Goal: Task Accomplishment & Management: Use online tool/utility

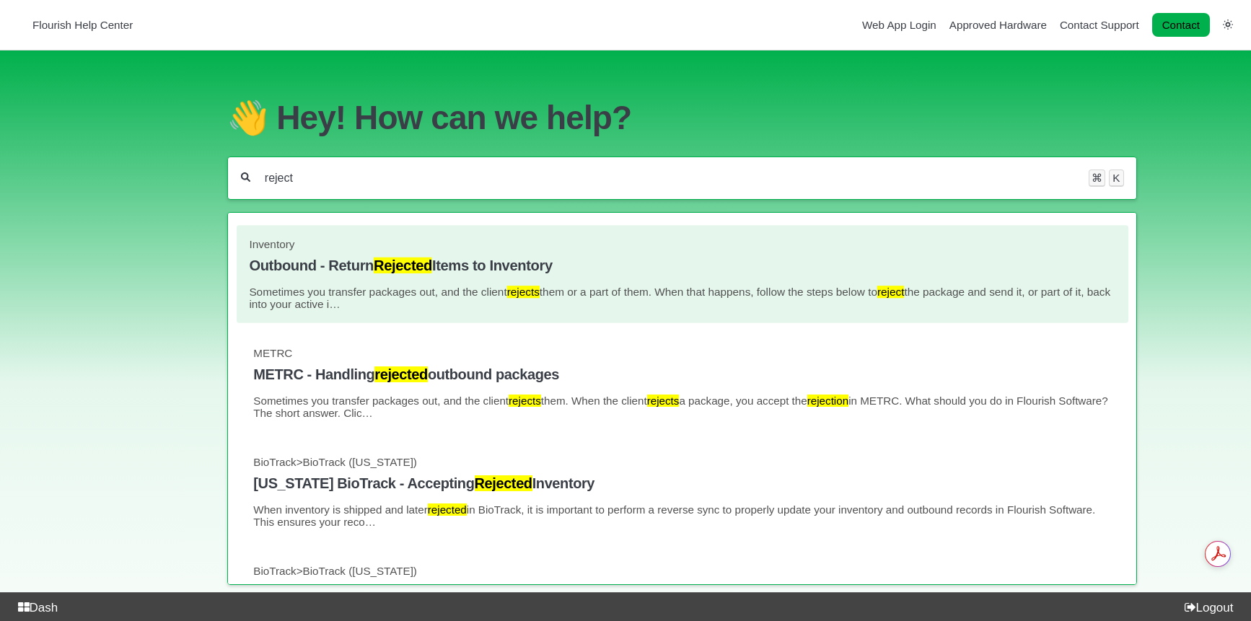
type input "reject"
click at [436, 264] on h4 "Outbound - Return Rejected Items to Inventory" at bounding box center [682, 265] width 867 height 17
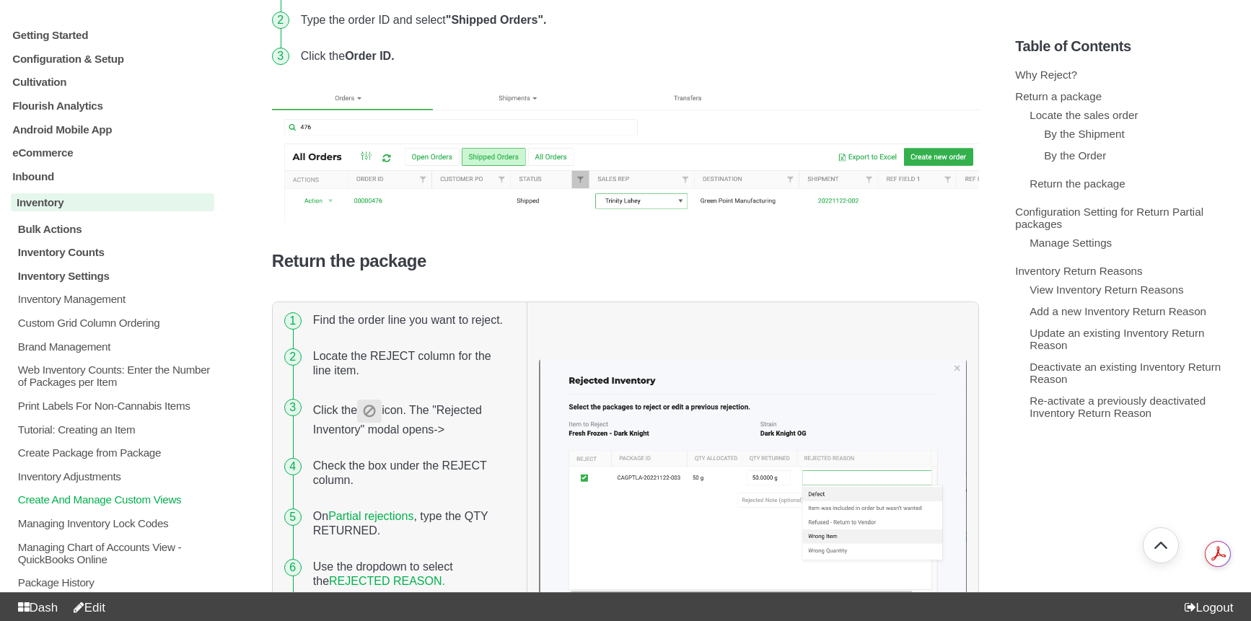
scroll to position [938, 0]
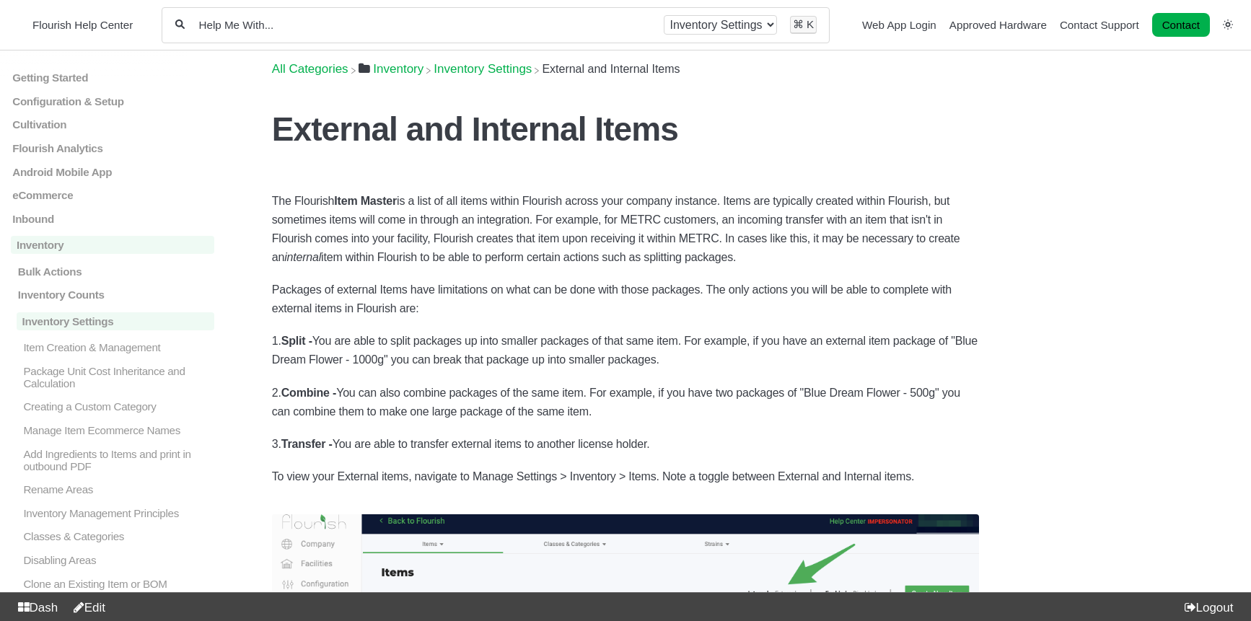
click at [412, 31] on input "Help Me With..." at bounding box center [425, 25] width 454 height 14
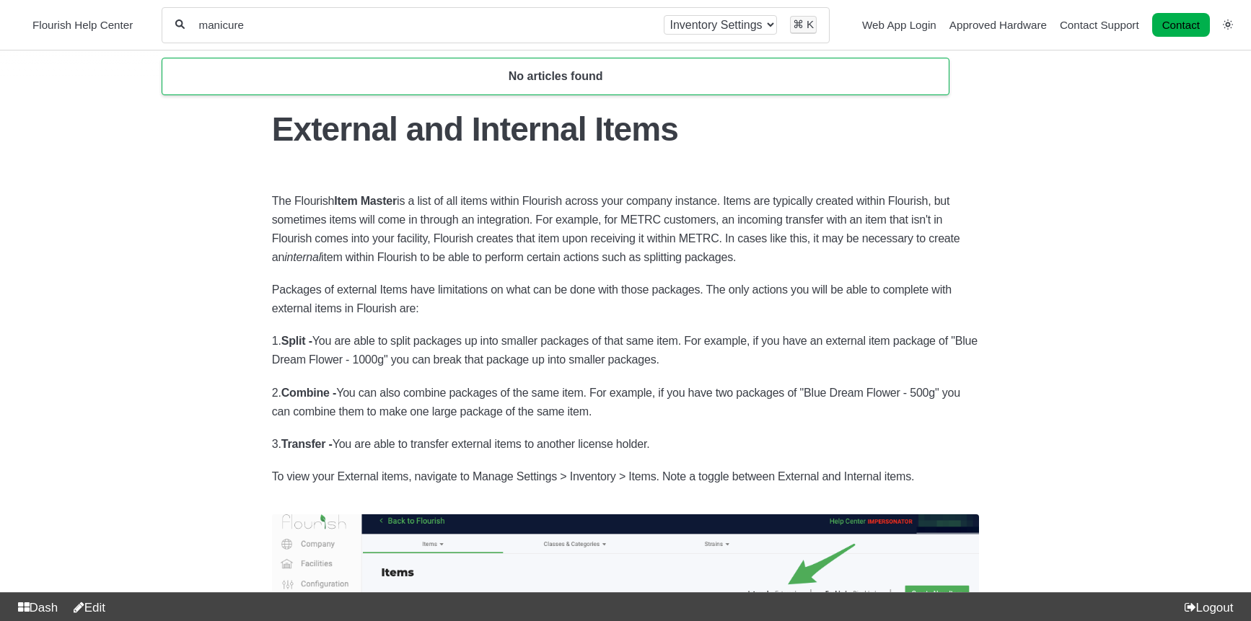
type input "manicure"
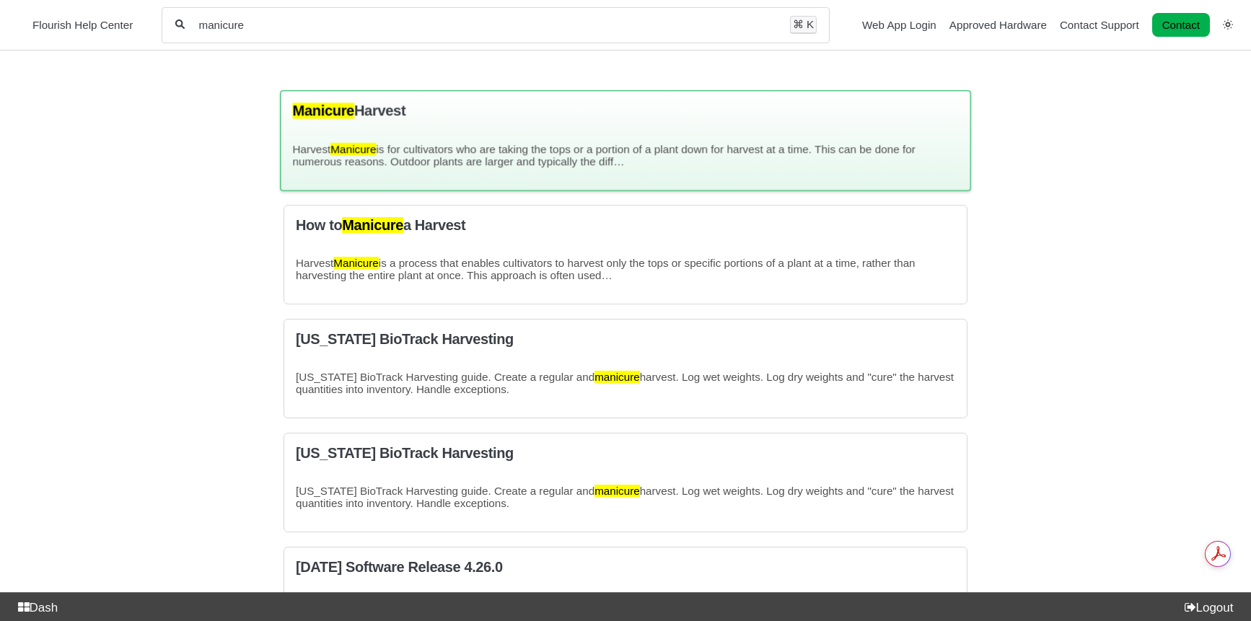
click at [380, 128] on div "Manicure Harvest Harvest Manicure is for cultivators who are taking the tops or…" at bounding box center [625, 140] width 691 height 100
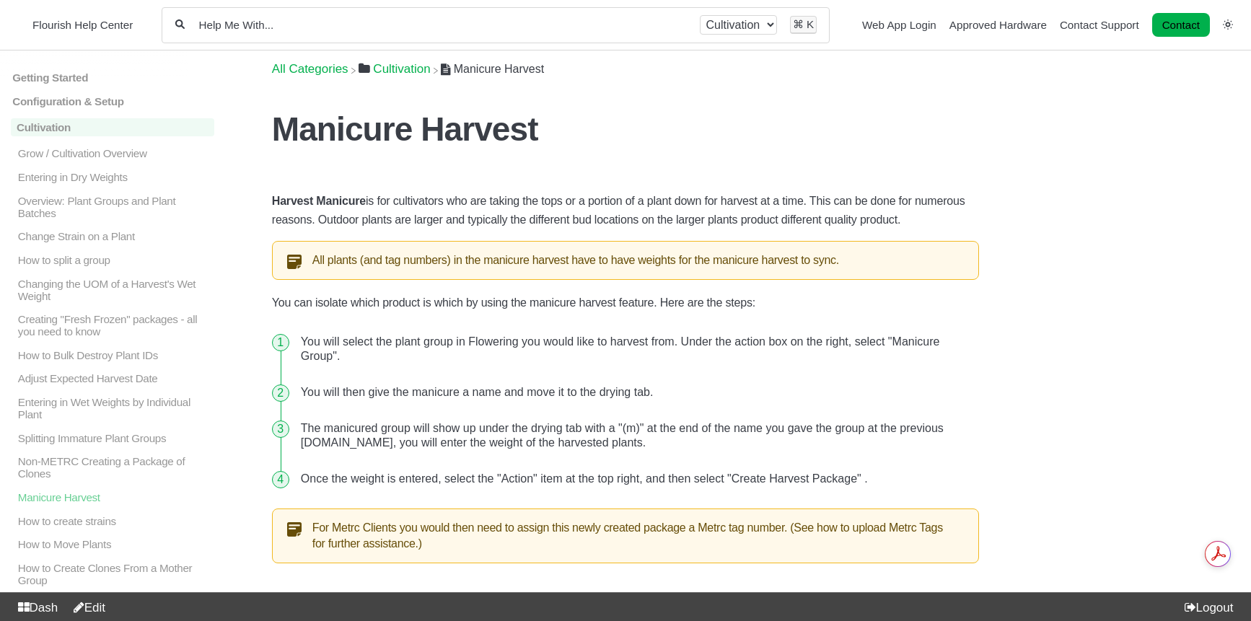
click at [105, 29] on span "Flourish Help Center" at bounding box center [82, 25] width 100 height 12
click at [94, 20] on span "Flourish Help Center" at bounding box center [82, 25] width 100 height 12
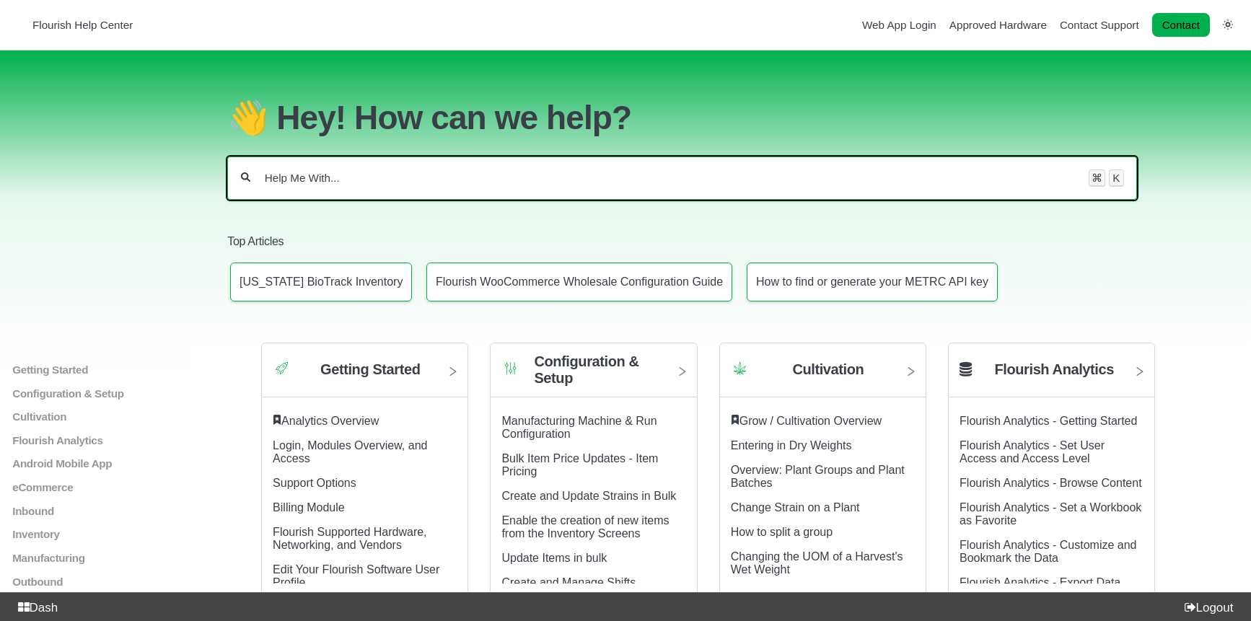
click at [498, 171] on input "Help Me With..." at bounding box center [669, 178] width 813 height 14
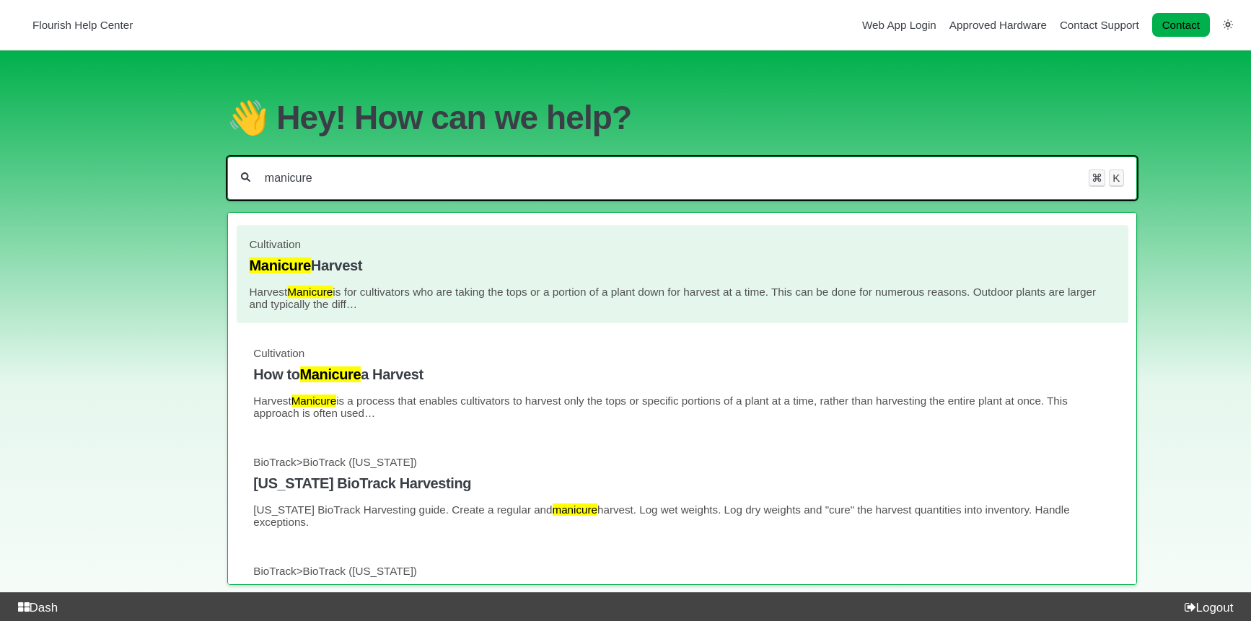
type input "manicure"
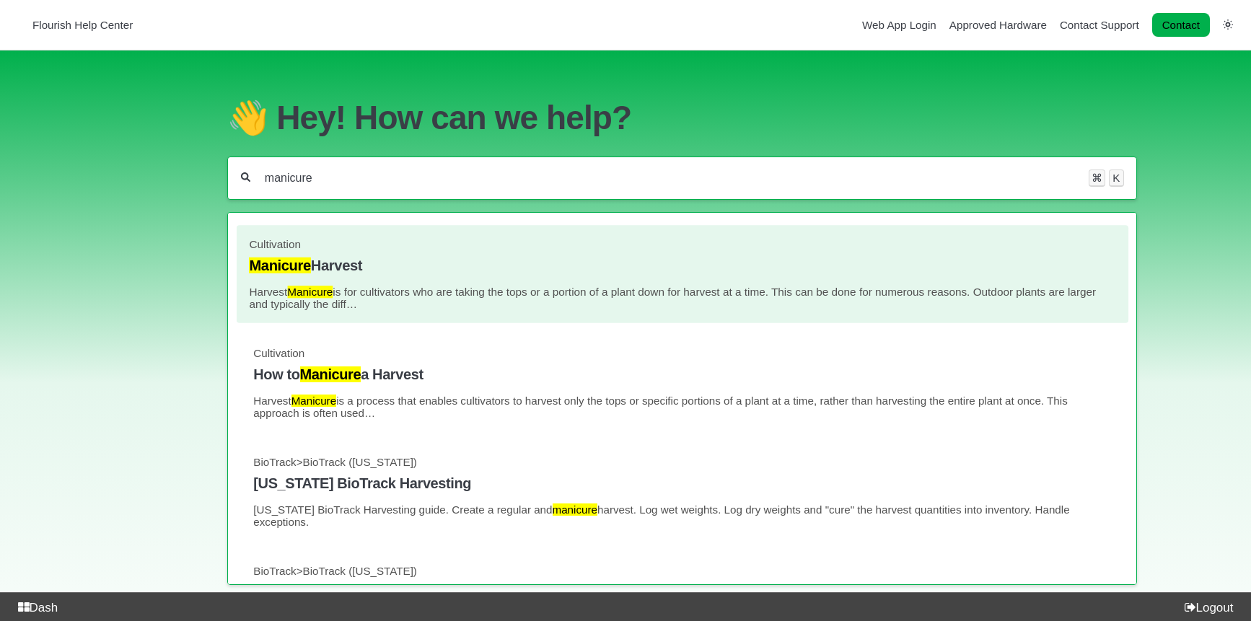
click at [348, 272] on link "Cultivation Manicure Harvest Harvest Manicure is for cultivators who are taking…" at bounding box center [682, 274] width 867 height 72
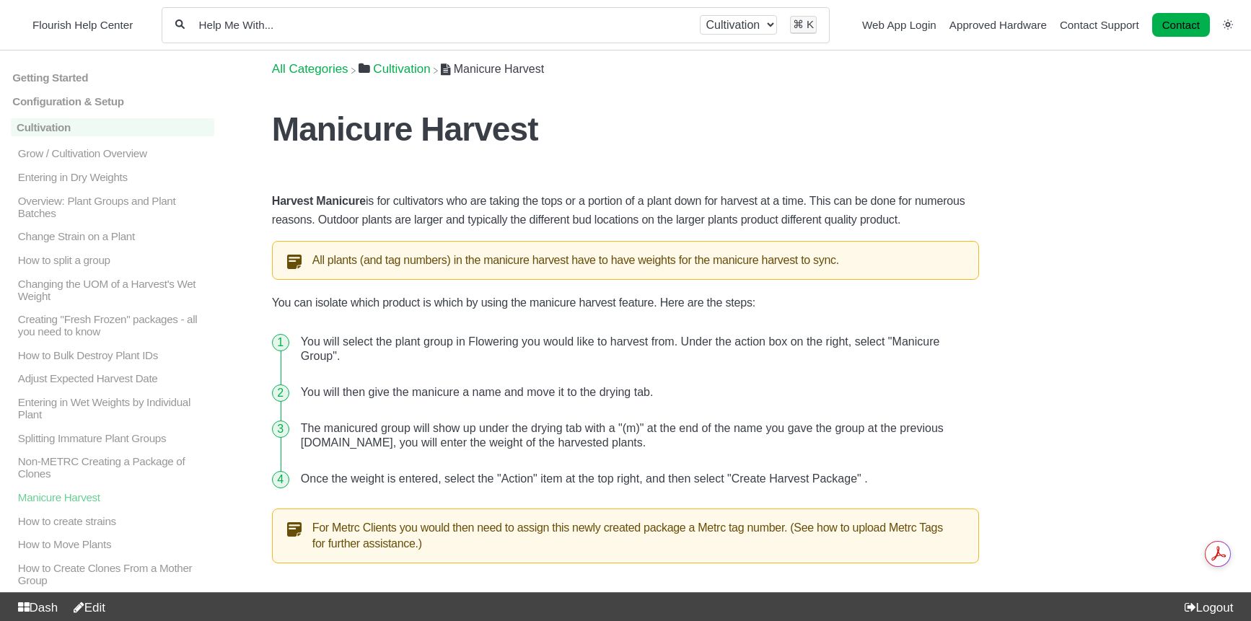
click at [102, 604] on link "Edit" at bounding box center [86, 608] width 38 height 14
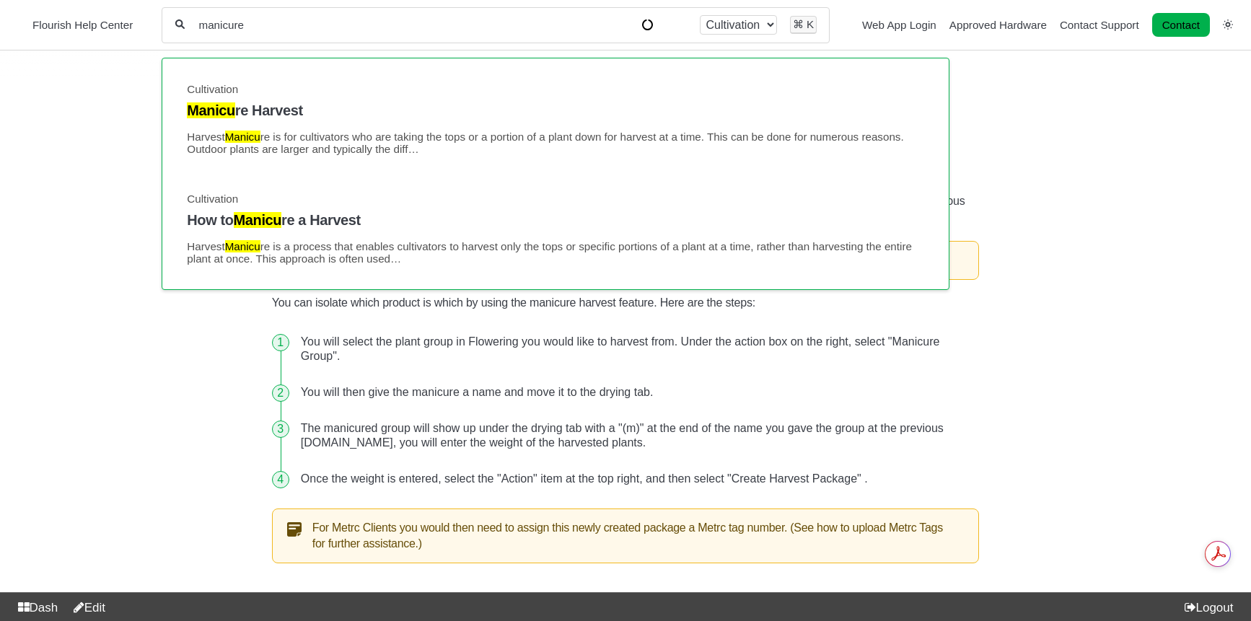
type input "manicure"
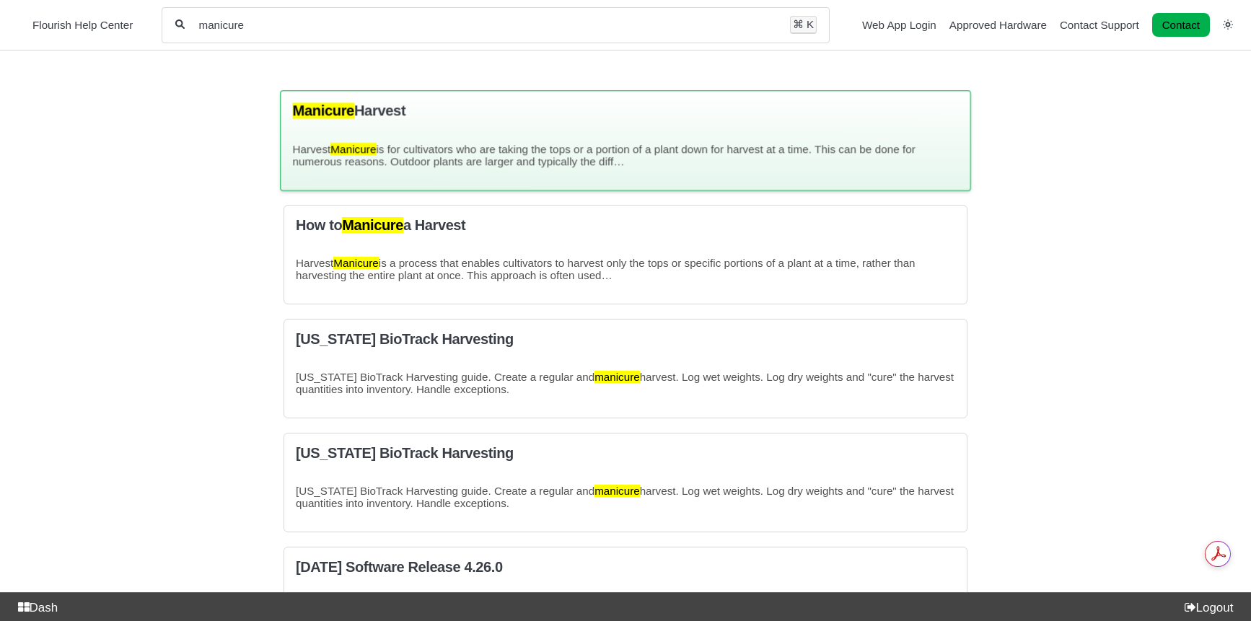
click at [465, 118] on h3 "Manicure Harvest" at bounding box center [625, 110] width 666 height 17
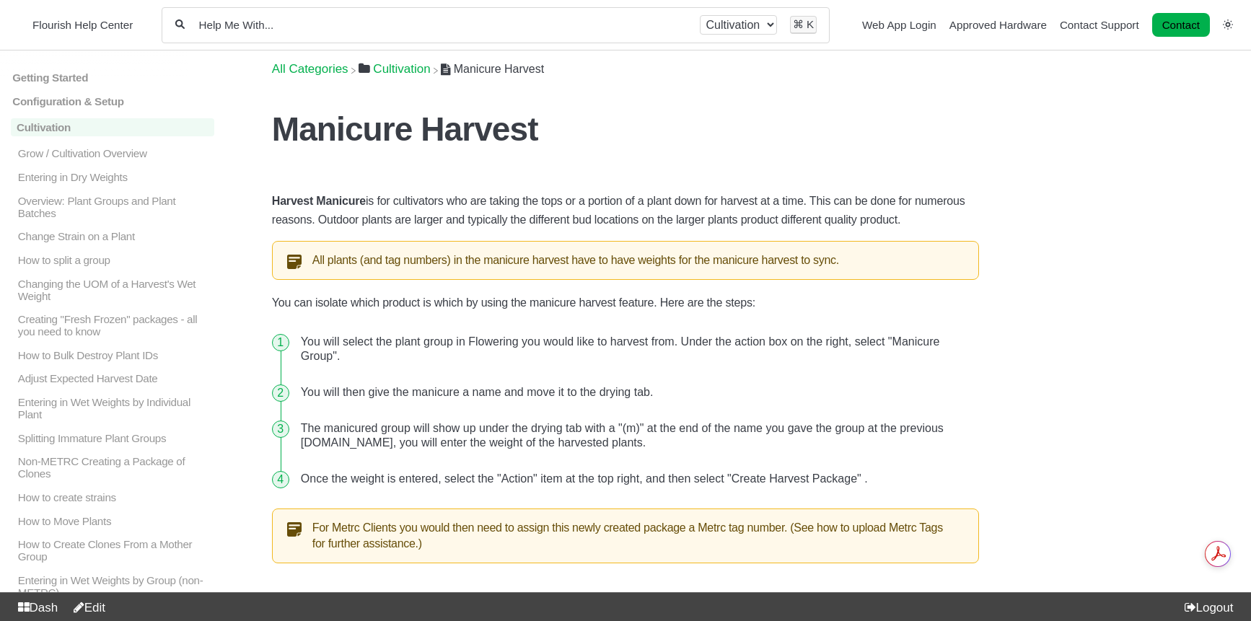
click at [105, 608] on link "Edit" at bounding box center [86, 608] width 38 height 14
click at [311, 35] on div "All categories Cultivation ⌘ K" at bounding box center [496, 25] width 668 height 36
click at [311, 33] on div "All categories Cultivation ⌘ K" at bounding box center [496, 25] width 668 height 36
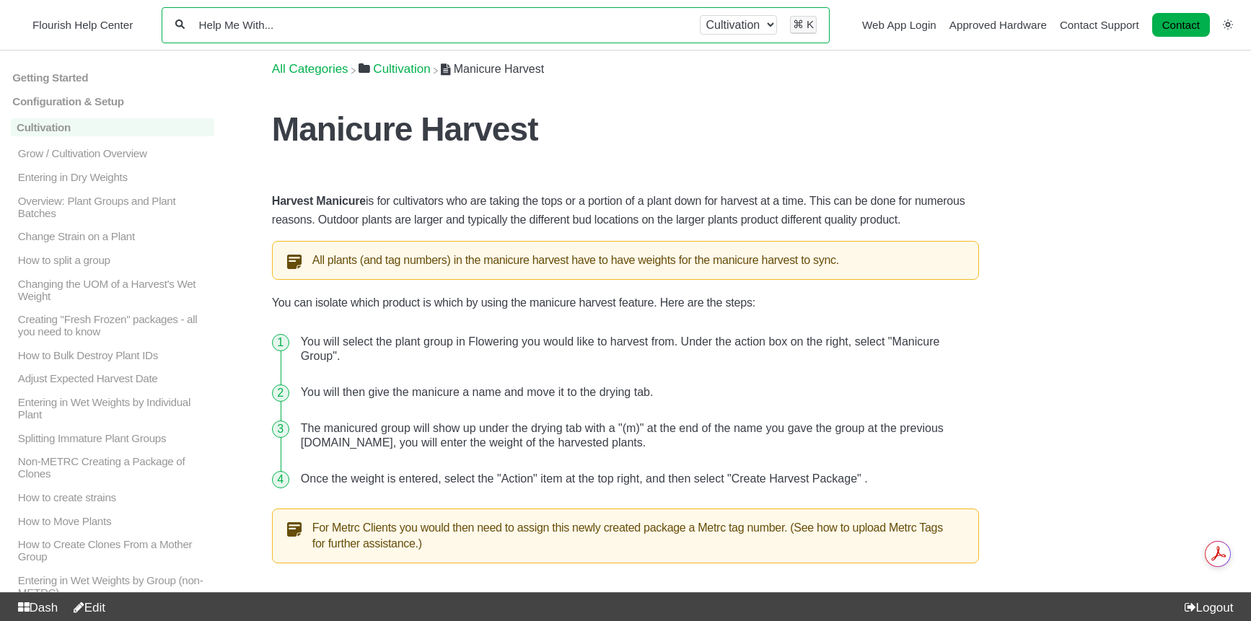
click at [314, 30] on input "Help Me With..." at bounding box center [443, 25] width 490 height 14
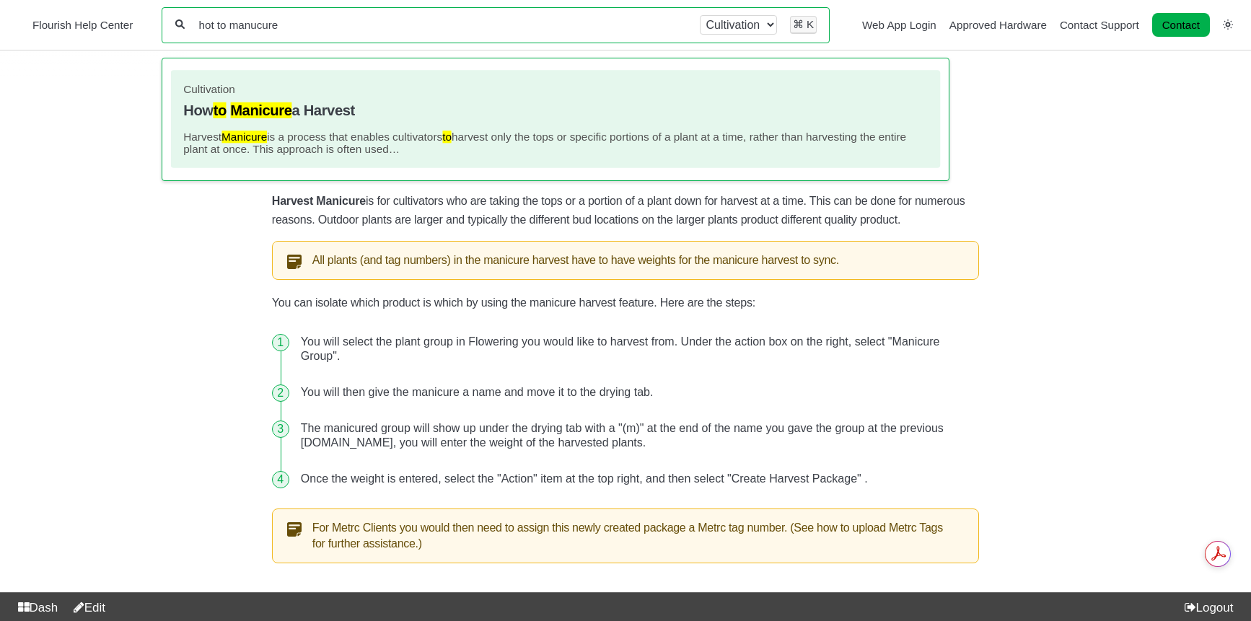
type input "hot to manucure"
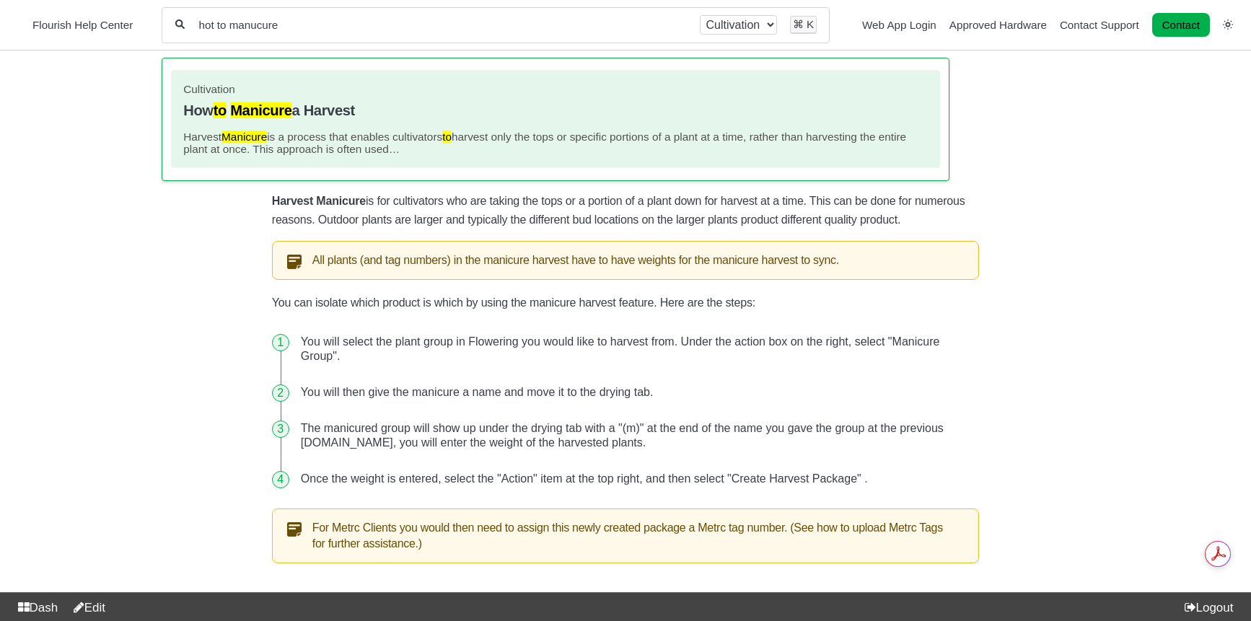
click at [268, 148] on p "Harvest Manicure is a process that enables cultivators to harvest only the tops…" at bounding box center [556, 143] width 744 height 25
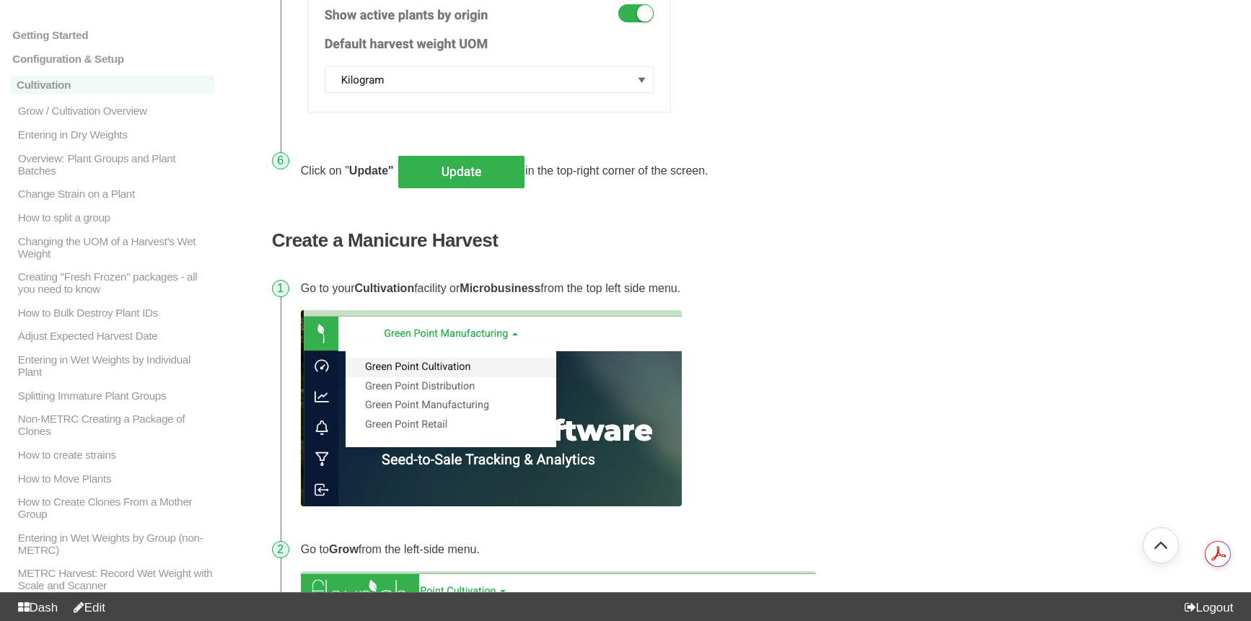
click at [105, 607] on link "Edit" at bounding box center [86, 608] width 38 height 14
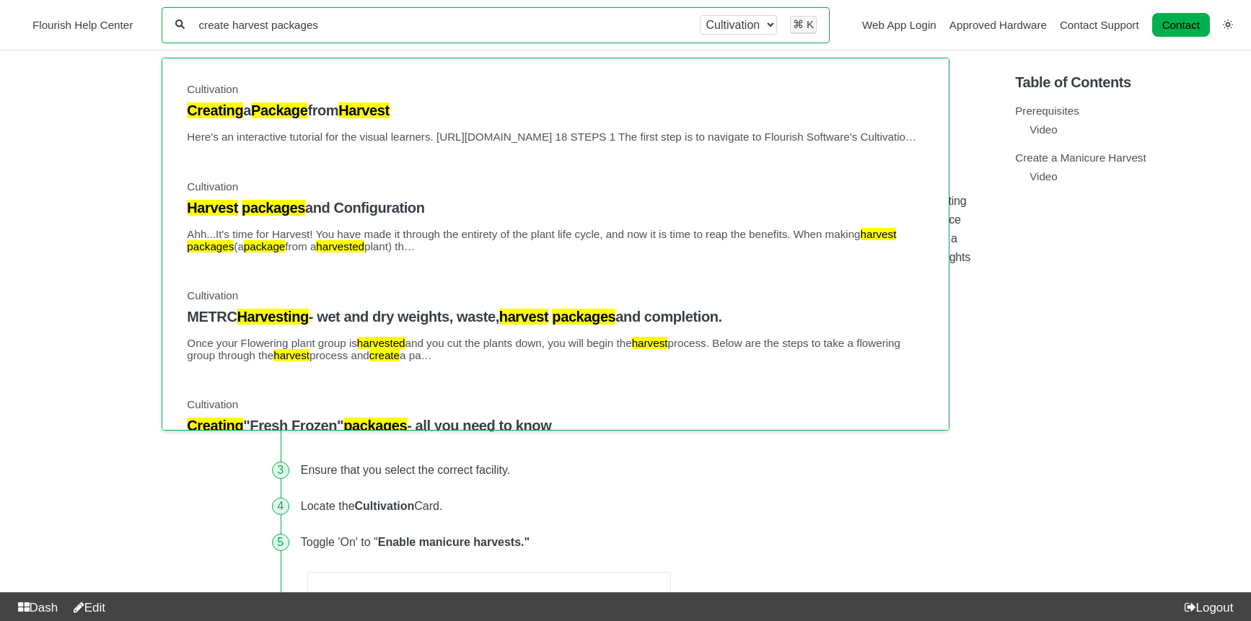
type input "create harvest packages"
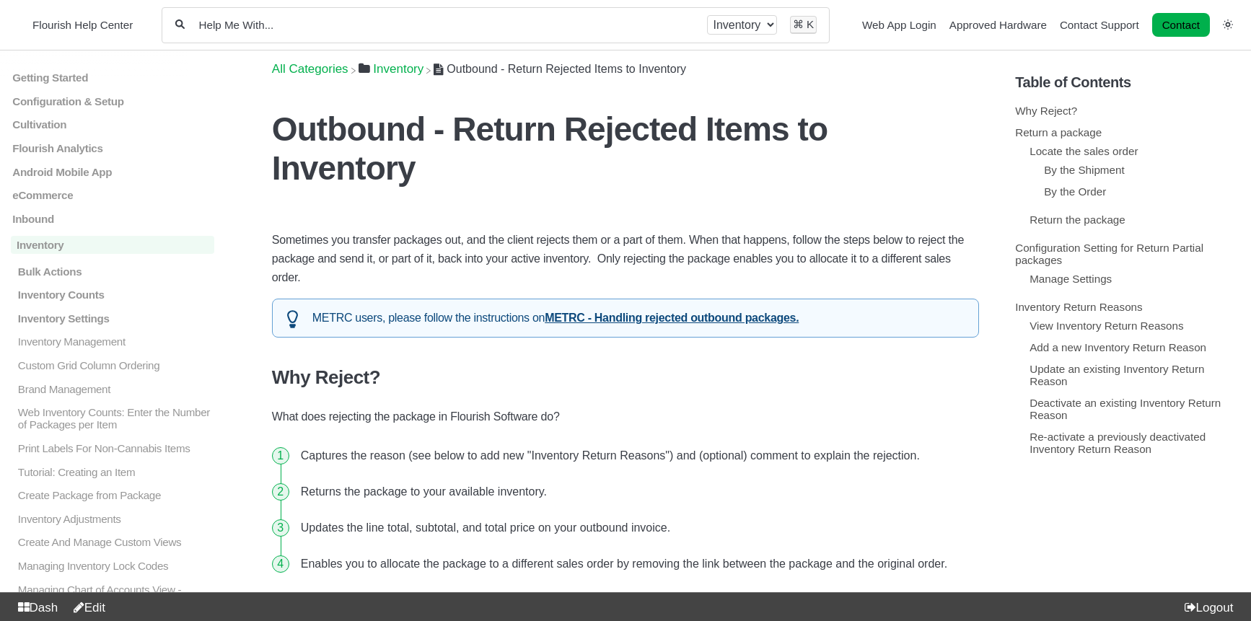
click at [314, 40] on div "All categories Inventory ⌘ K" at bounding box center [496, 25] width 668 height 36
click at [315, 39] on div "All categories Inventory ⌘ K" at bounding box center [496, 25] width 668 height 36
click at [736, 100] on header "Outbound - Return Rejected Items to Inventory Sometimes you transfer packages o…" at bounding box center [625, 148] width 707 height 121
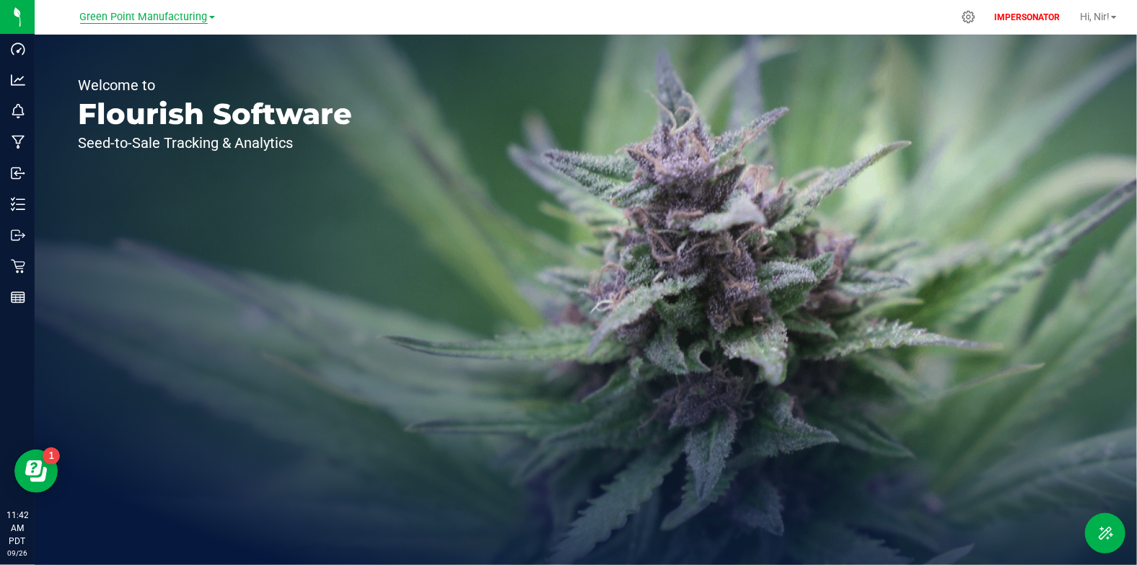
click at [202, 19] on span "Green Point Manufacturing" at bounding box center [144, 17] width 128 height 13
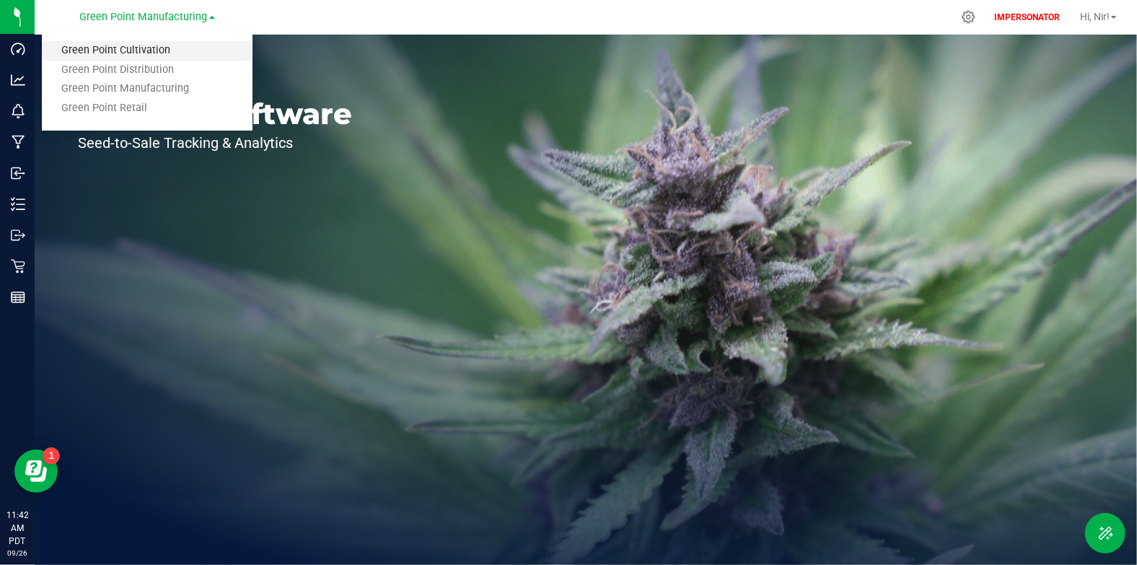
click at [195, 47] on link "Green Point Cultivation" at bounding box center [147, 50] width 211 height 19
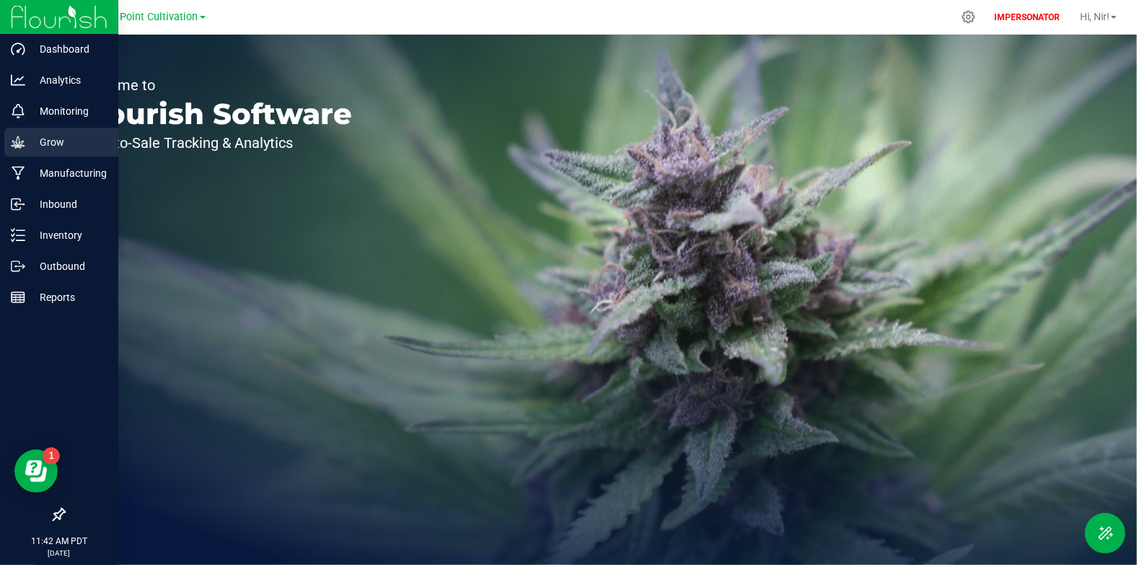
click at [21, 138] on icon at bounding box center [18, 142] width 14 height 14
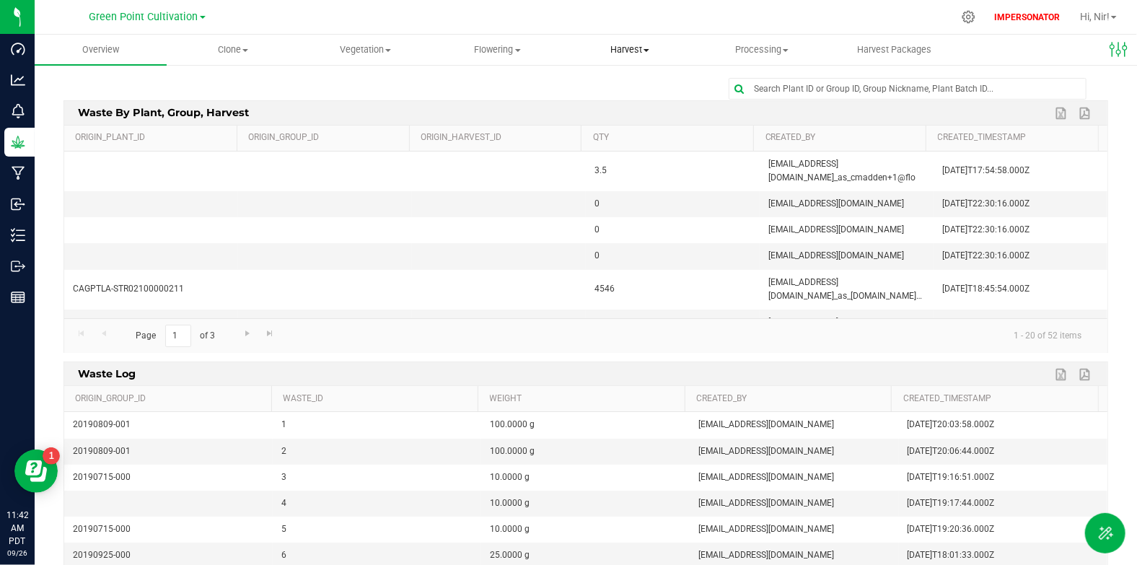
click at [613, 46] on span "Harvest" at bounding box center [629, 49] width 131 height 13
click at [614, 79] on li "Harvests" at bounding box center [629, 87] width 132 height 17
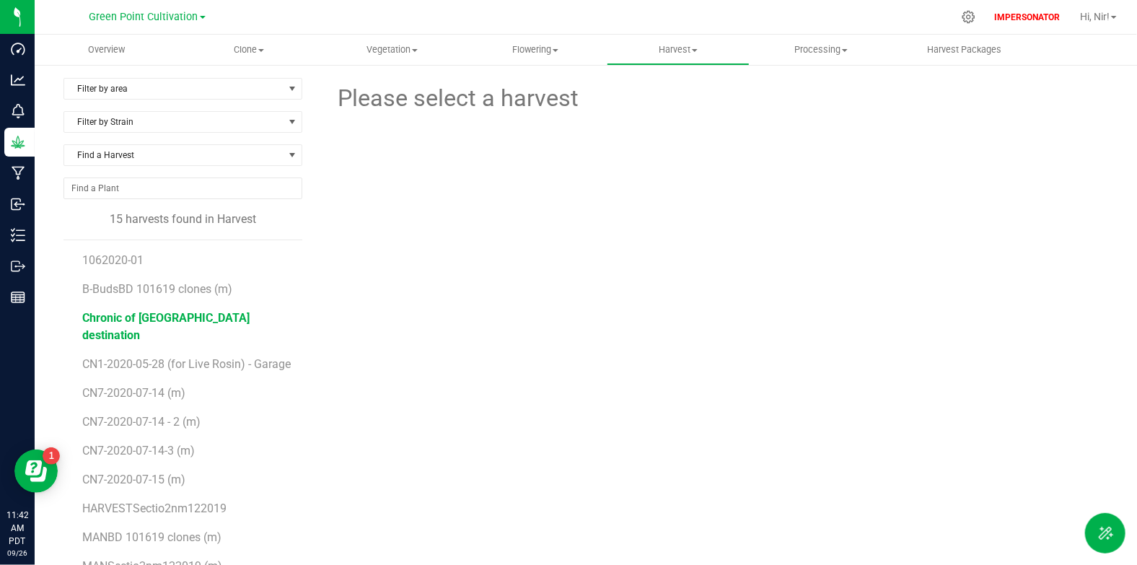
click at [204, 321] on span "Chronic of Narnia destination" at bounding box center [165, 326] width 167 height 31
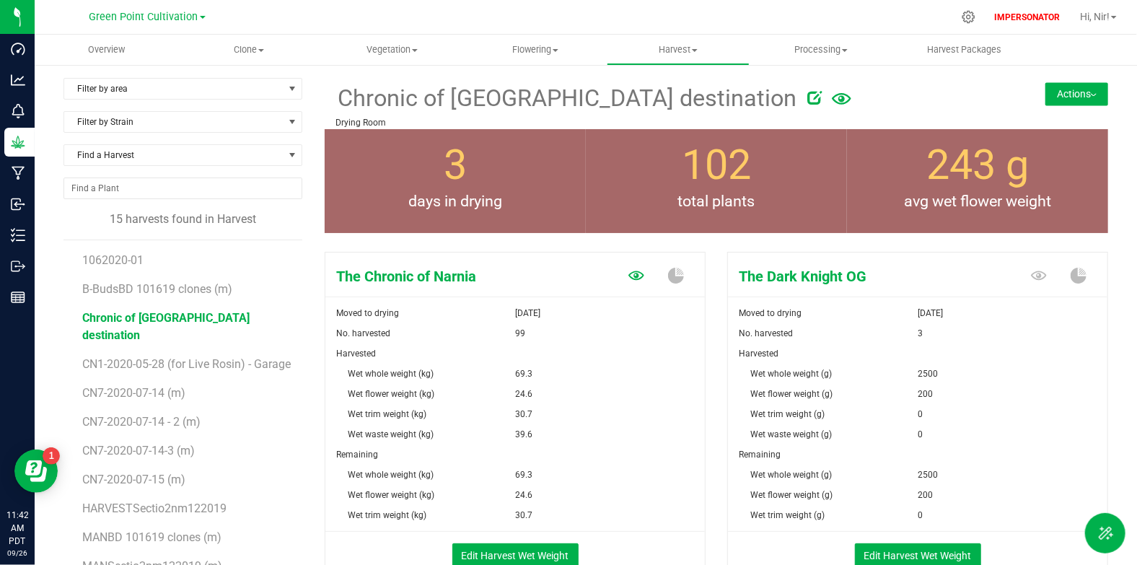
click at [631, 276] on icon at bounding box center [636, 274] width 16 height 9
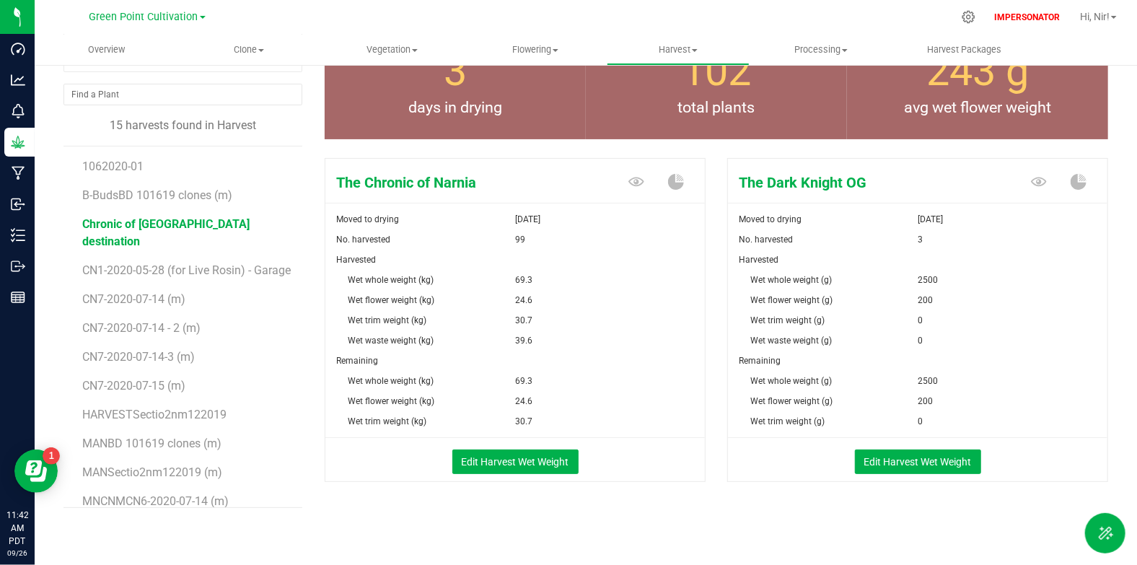
scroll to position [94, 0]
drag, startPoint x: 537, startPoint y: 457, endPoint x: 620, endPoint y: 479, distance: 85.7
click at [620, 479] on div "Edit Harvest Wet Weight" at bounding box center [514, 459] width 401 height 43
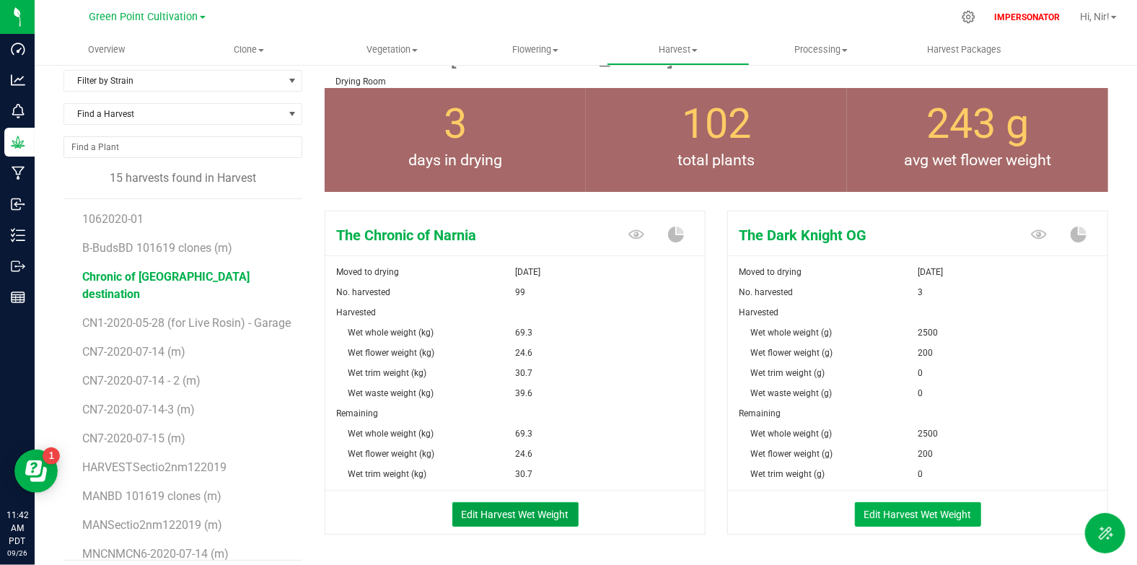
scroll to position [0, 0]
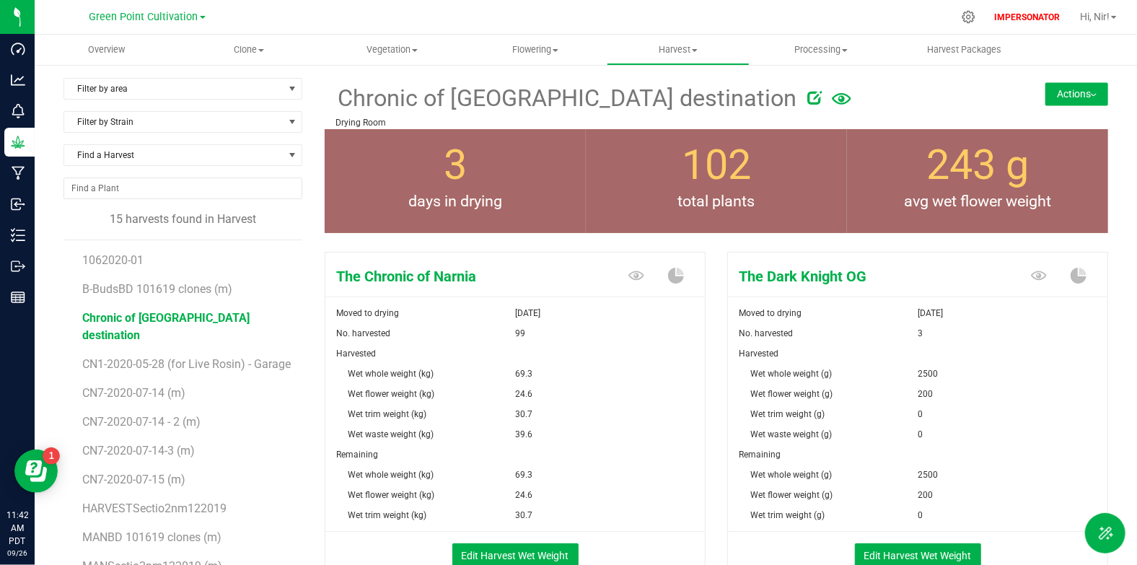
click at [1067, 100] on button "Actions" at bounding box center [1076, 93] width 63 height 23
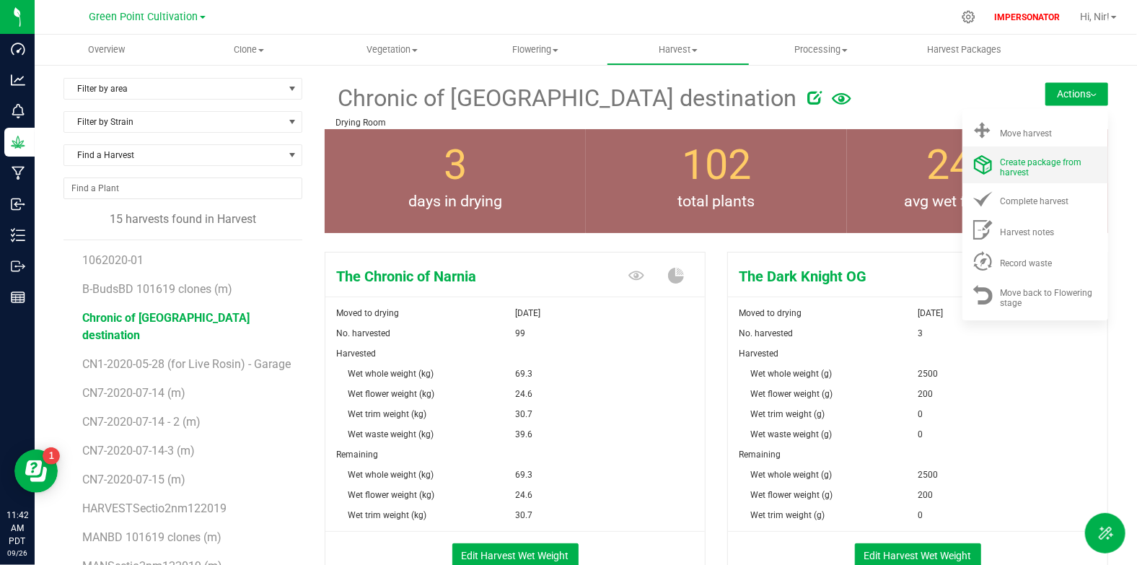
click at [1032, 170] on div "Create package from harvest" at bounding box center [1049, 164] width 98 height 25
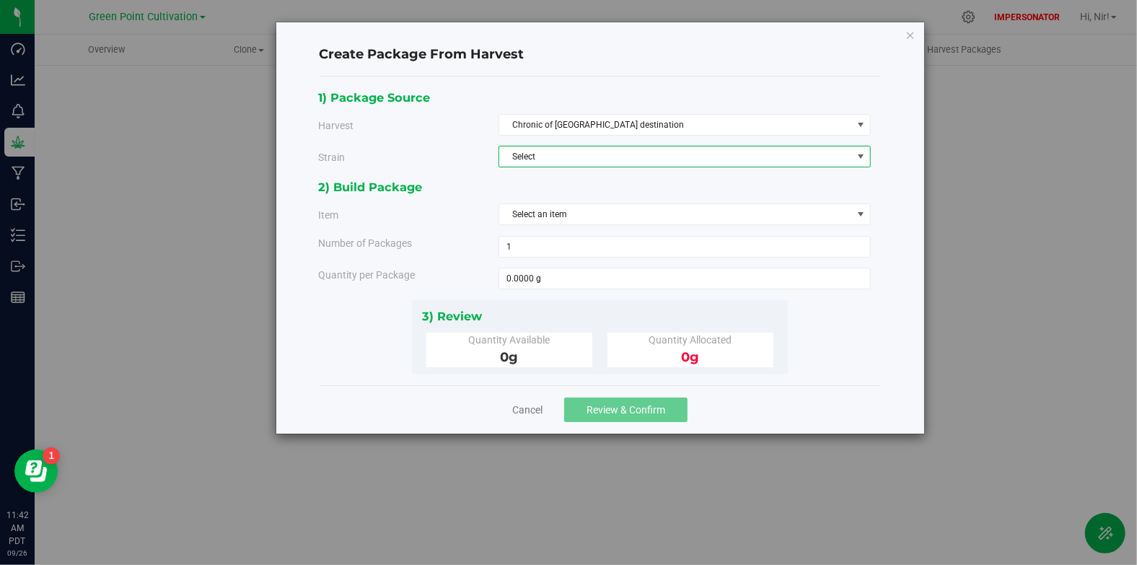
click at [573, 158] on span "Select" at bounding box center [675, 156] width 353 height 20
click at [576, 172] on span "The Chronic of Narnia" at bounding box center [551, 181] width 86 height 19
click at [584, 206] on span "Select an item" at bounding box center [675, 214] width 353 height 20
click at [570, 218] on span "Select an item" at bounding box center [675, 214] width 353 height 20
click at [630, 216] on span "Select an item" at bounding box center [675, 214] width 353 height 20
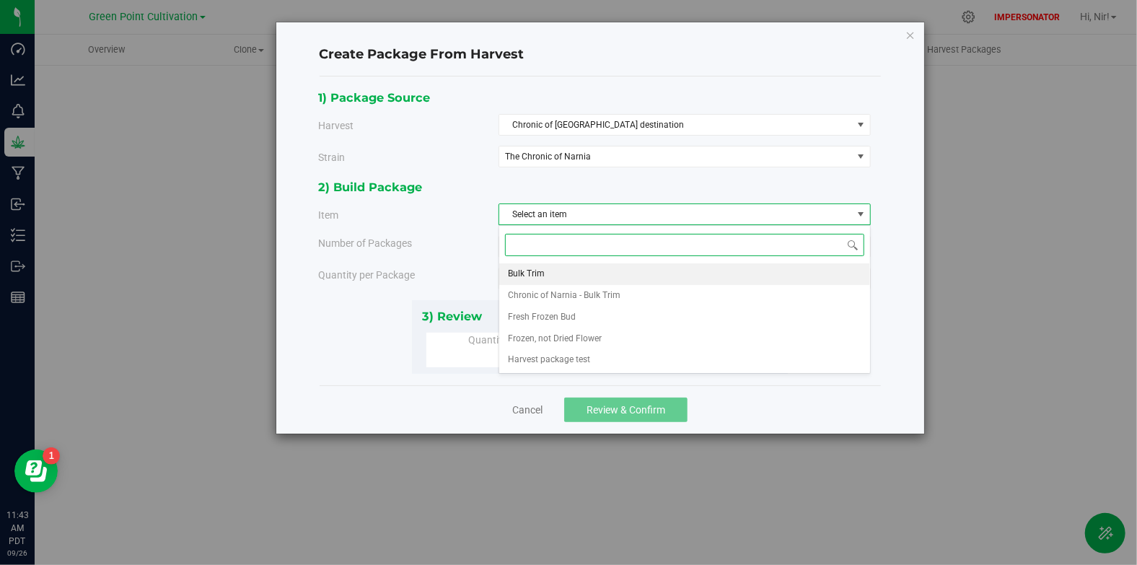
click at [583, 265] on li "Bulk Trim" at bounding box center [684, 274] width 371 height 22
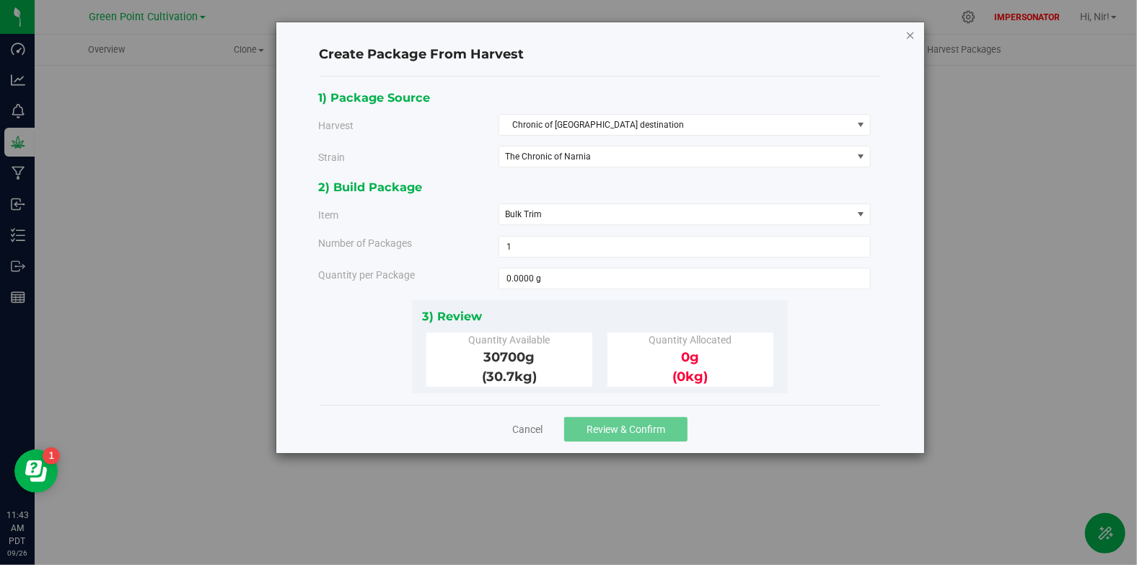
click at [908, 34] on icon "button" at bounding box center [910, 34] width 10 height 17
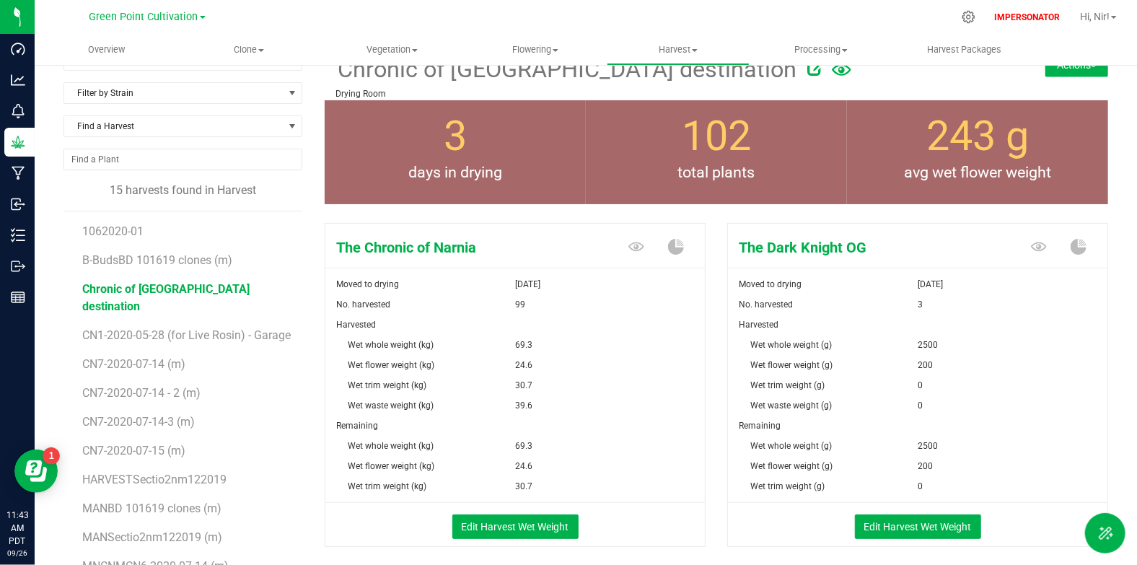
scroll to position [60, 0]
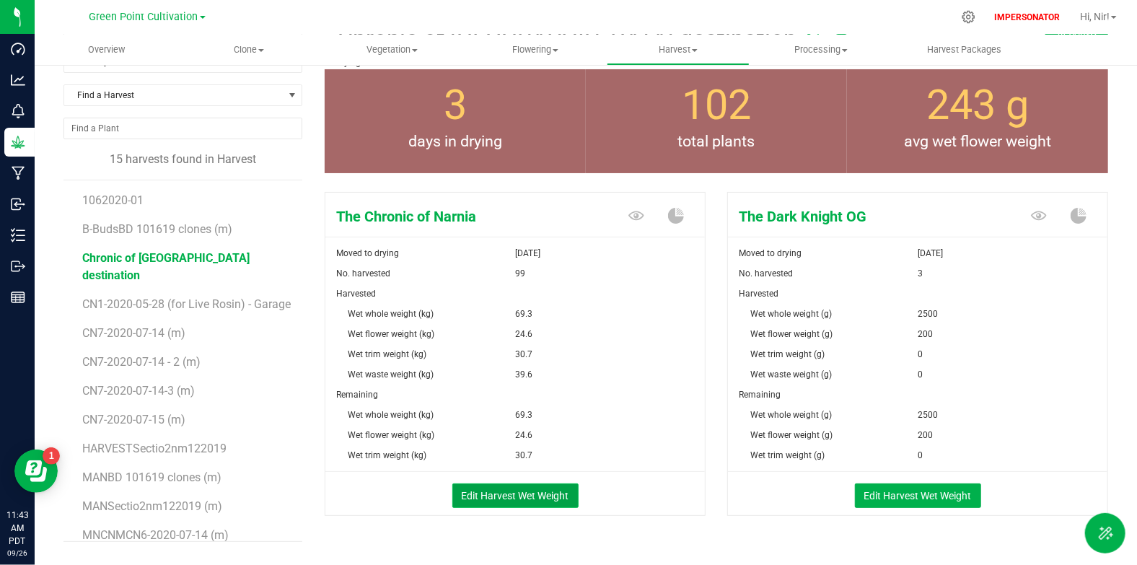
click at [524, 499] on button "Edit Harvest Wet Weight" at bounding box center [515, 495] width 126 height 25
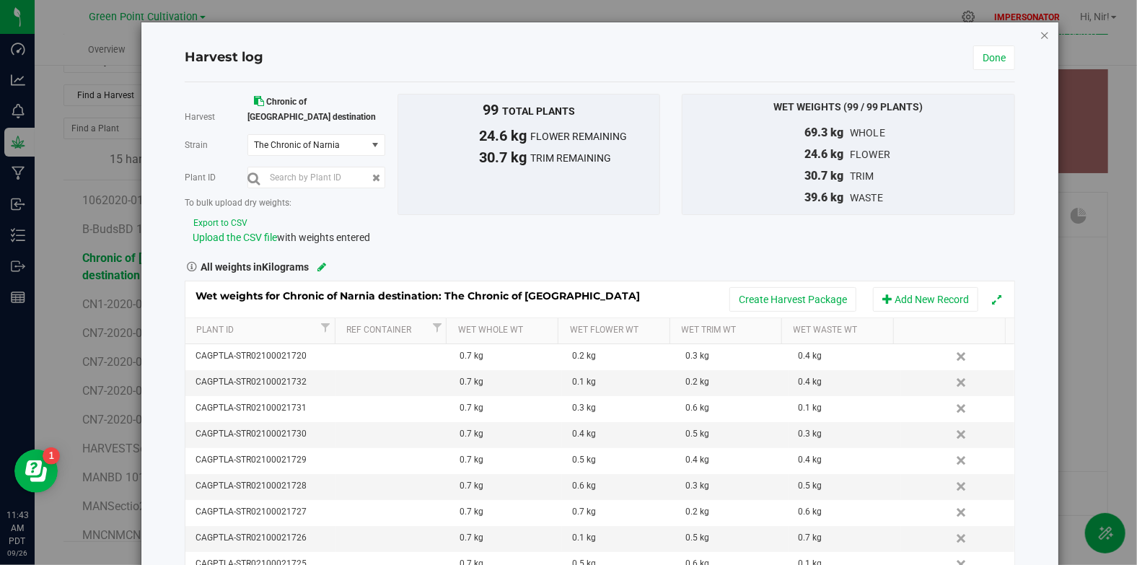
click at [1039, 35] on icon "button" at bounding box center [1044, 34] width 10 height 17
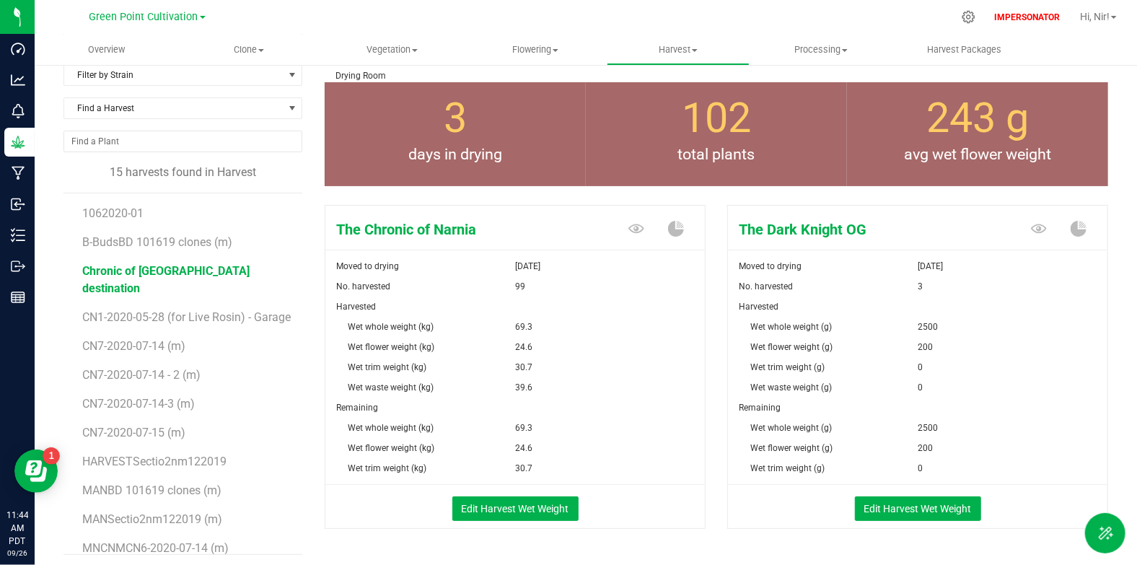
scroll to position [94, 0]
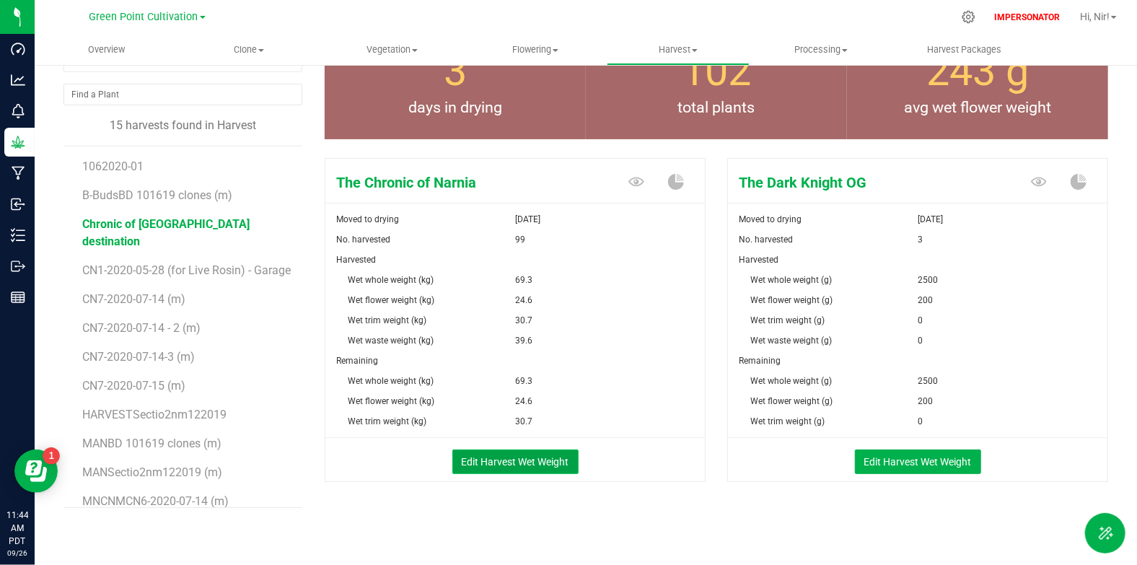
click at [503, 457] on button "Edit Harvest Wet Weight" at bounding box center [515, 461] width 126 height 25
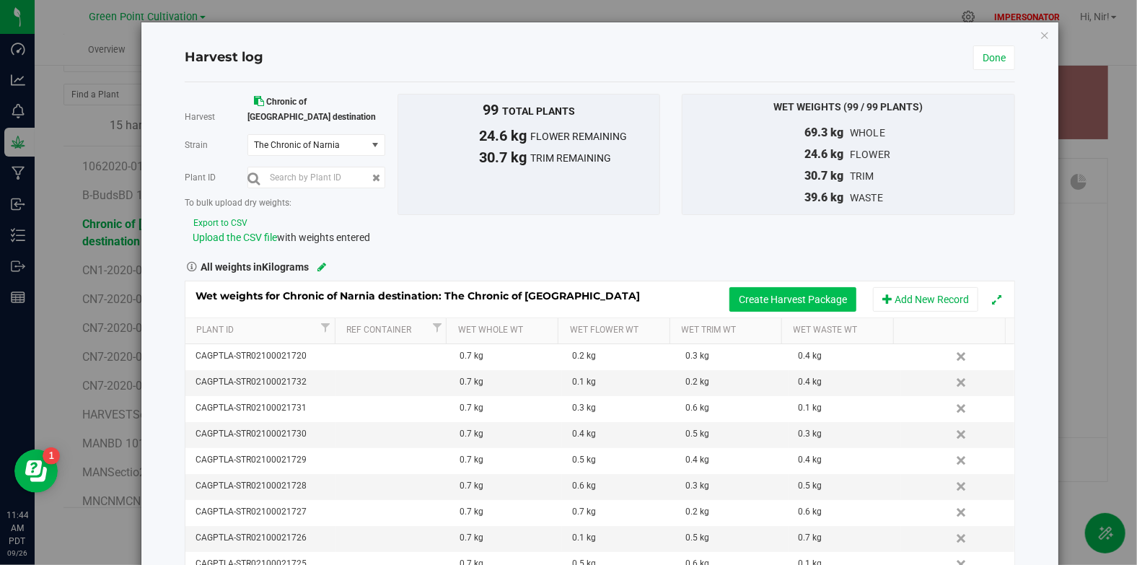
click at [813, 287] on button "Create Harvest Package" at bounding box center [792, 299] width 127 height 25
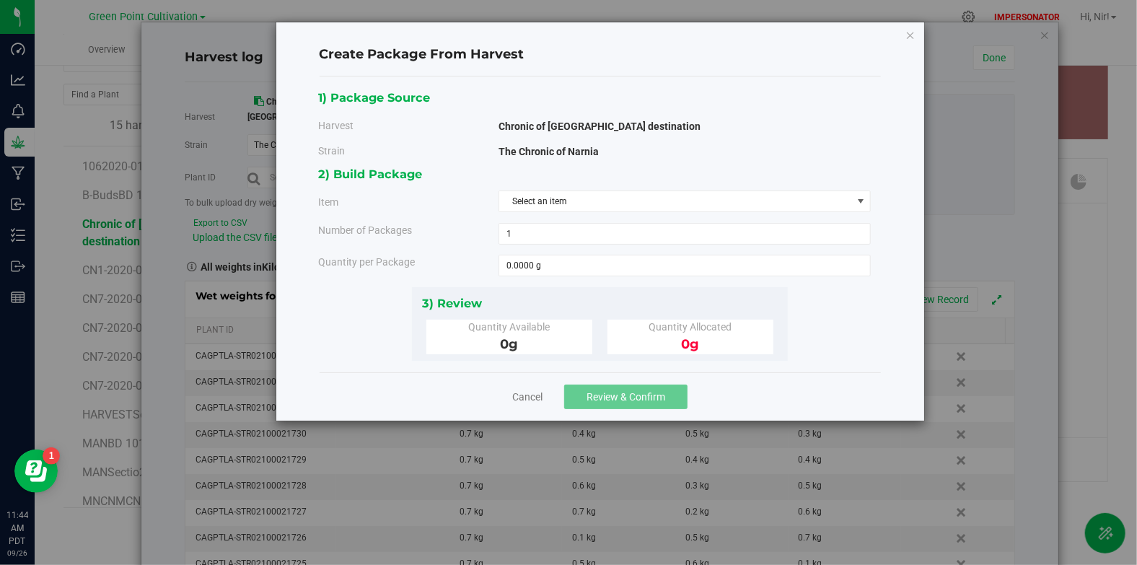
click at [706, 215] on div "2) Build Package Item Select an item Bulk Trim Chronic of Narnia - Bulk Trim Fr…" at bounding box center [599, 225] width 563 height 122
click at [703, 211] on span "Select an item" at bounding box center [675, 201] width 353 height 20
click at [625, 203] on span "Select an item" at bounding box center [675, 201] width 353 height 20
click at [541, 391] on link "Cancel" at bounding box center [527, 396] width 30 height 14
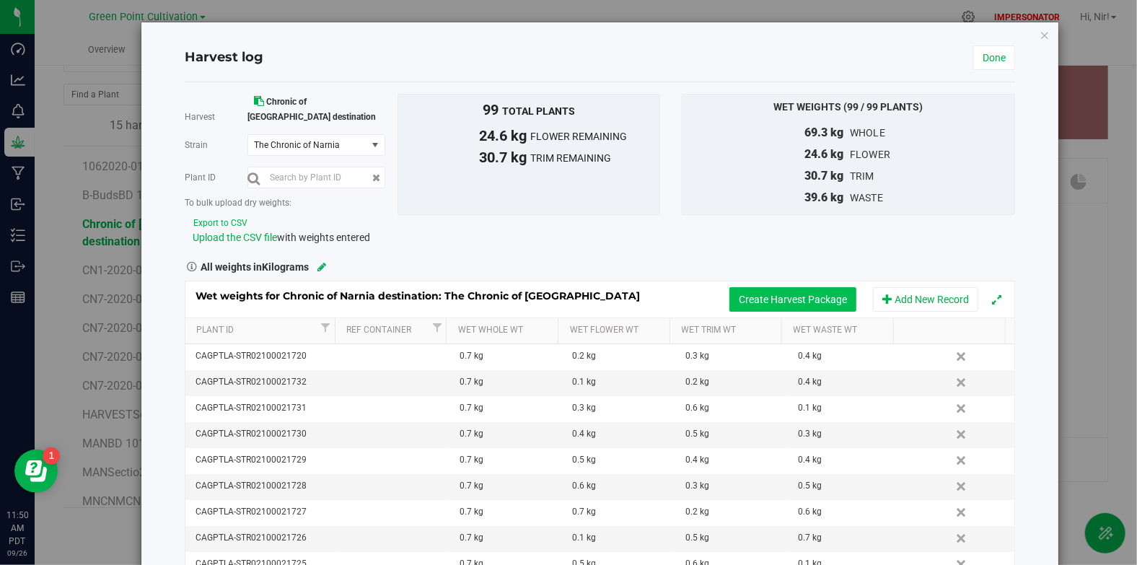
click at [767, 287] on button "Create Harvest Package" at bounding box center [792, 299] width 127 height 25
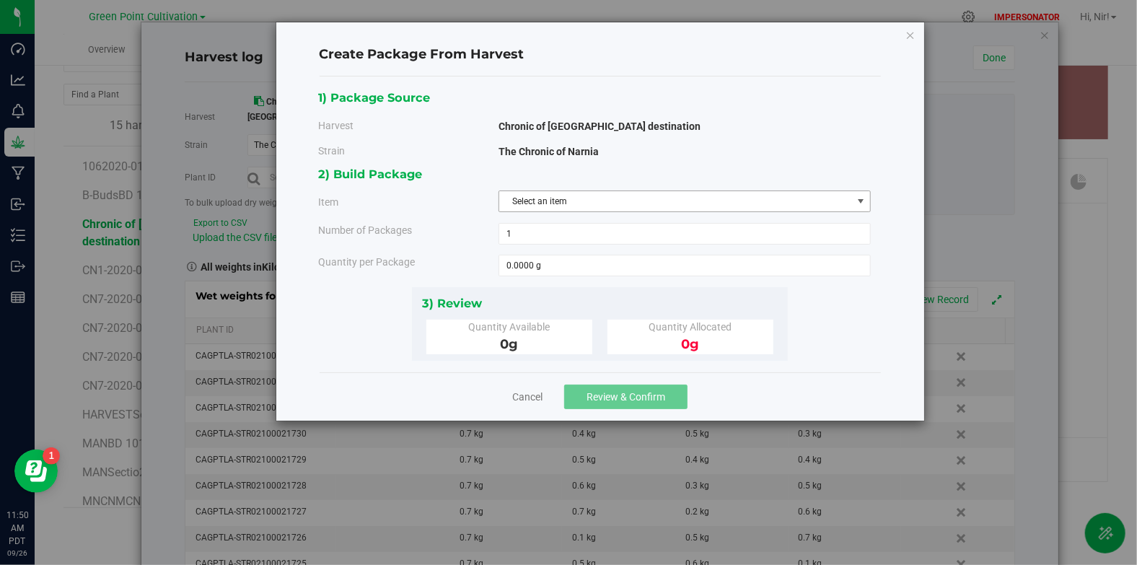
click at [702, 207] on span "Select an item" at bounding box center [675, 201] width 353 height 20
click at [527, 394] on link "Cancel" at bounding box center [527, 396] width 30 height 14
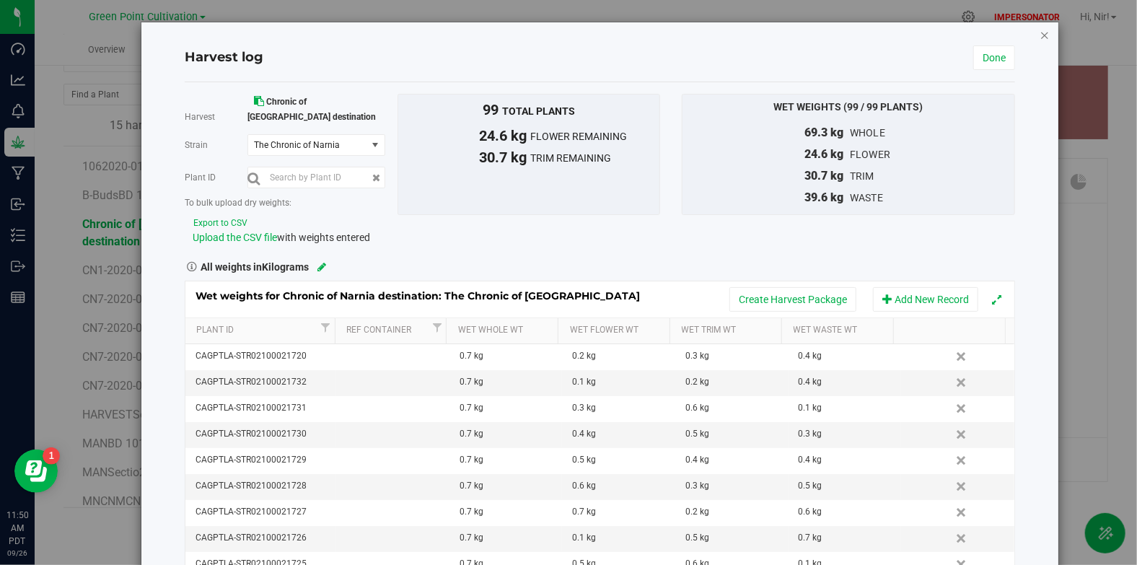
click at [1039, 35] on icon "button" at bounding box center [1044, 34] width 10 height 17
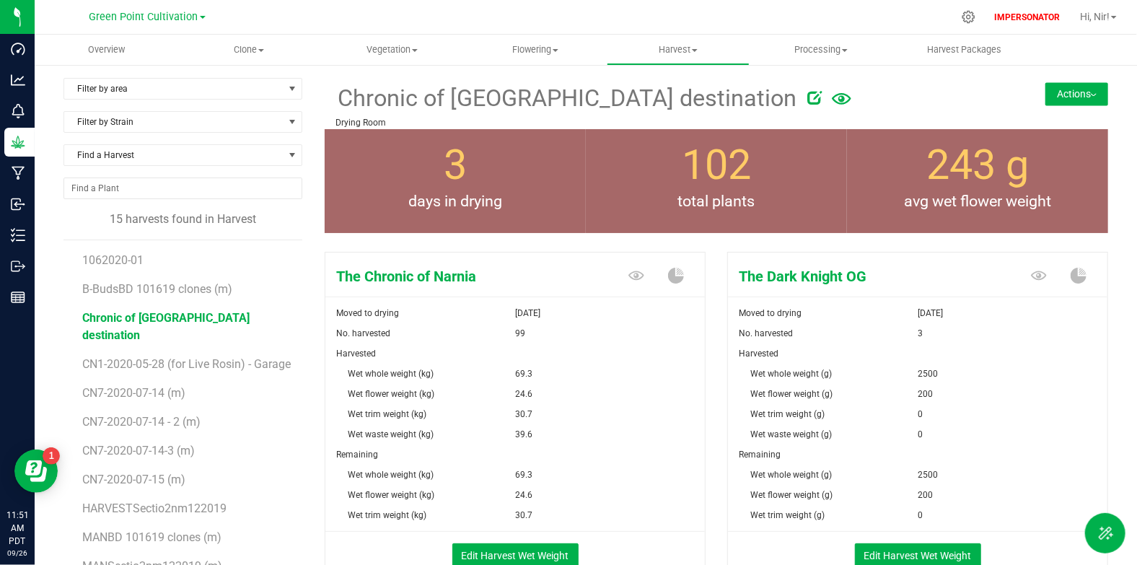
click at [527, 533] on div "Edit Harvest Wet Weight" at bounding box center [514, 553] width 401 height 43
click at [526, 545] on button "Edit Harvest Wet Weight" at bounding box center [515, 555] width 126 height 25
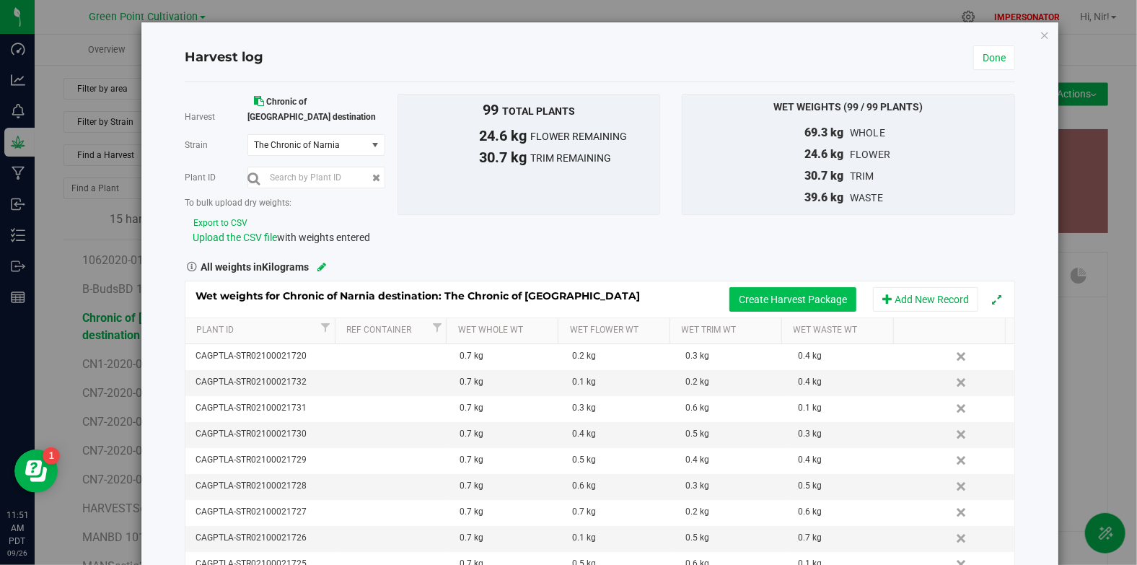
click at [753, 287] on button "Create Harvest Package" at bounding box center [792, 299] width 127 height 25
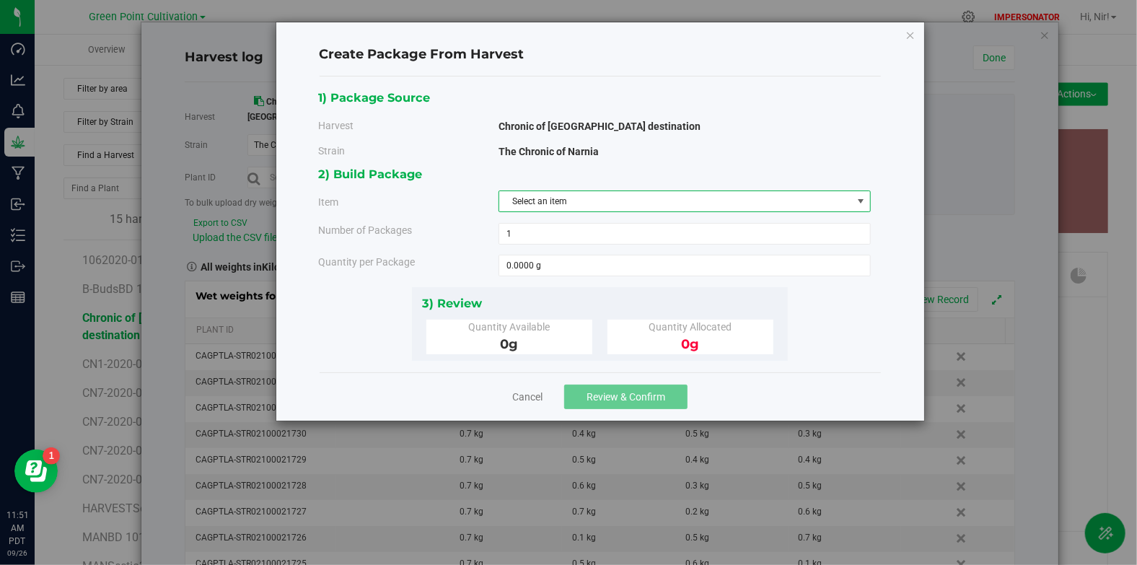
click at [631, 208] on span "Select an item" at bounding box center [675, 201] width 353 height 20
click at [537, 394] on link "Cancel" at bounding box center [527, 396] width 30 height 14
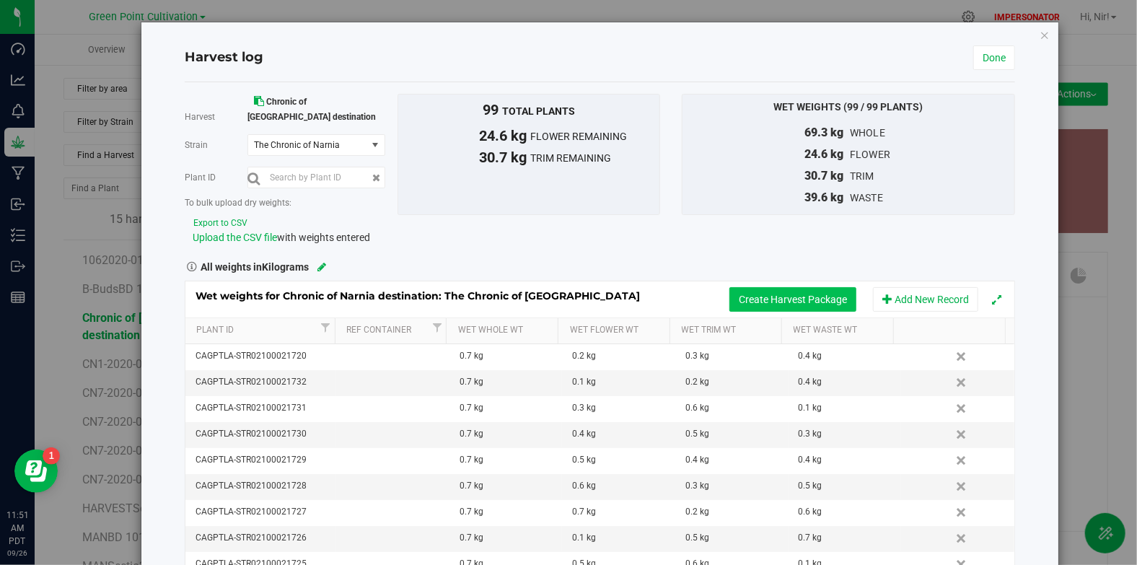
click at [792, 287] on button "Create Harvest Package" at bounding box center [792, 299] width 127 height 25
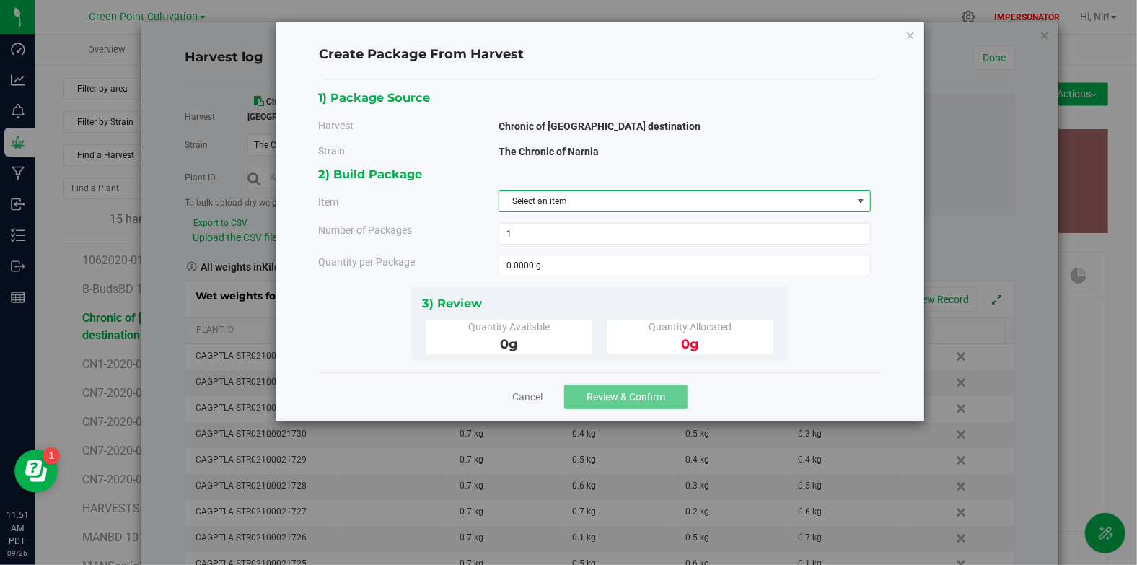
click at [594, 200] on span "Select an item" at bounding box center [675, 201] width 353 height 20
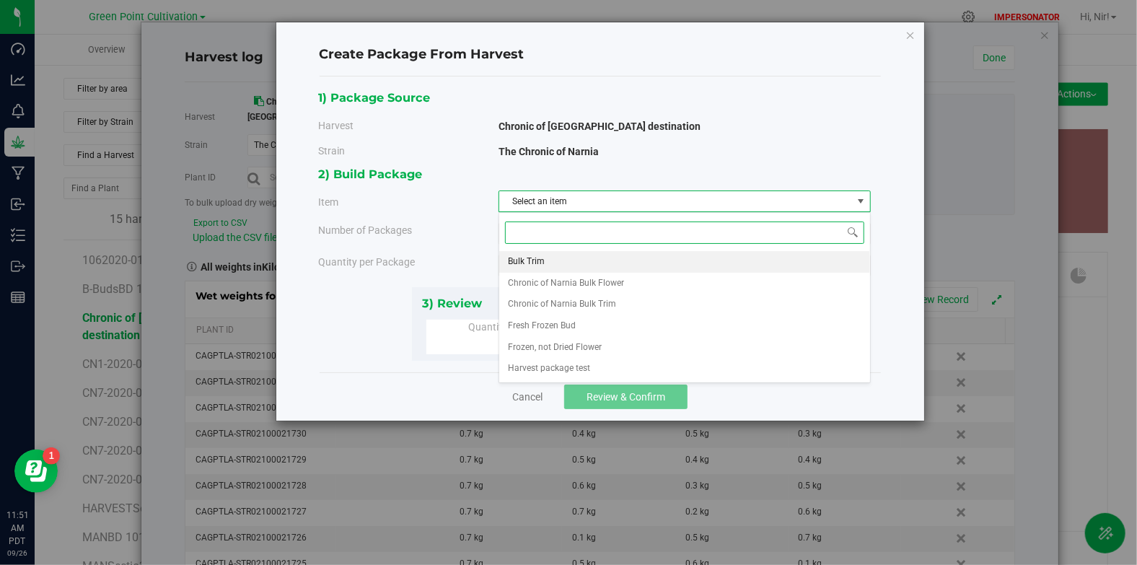
click at [578, 257] on li "Bulk Trim" at bounding box center [684, 262] width 371 height 22
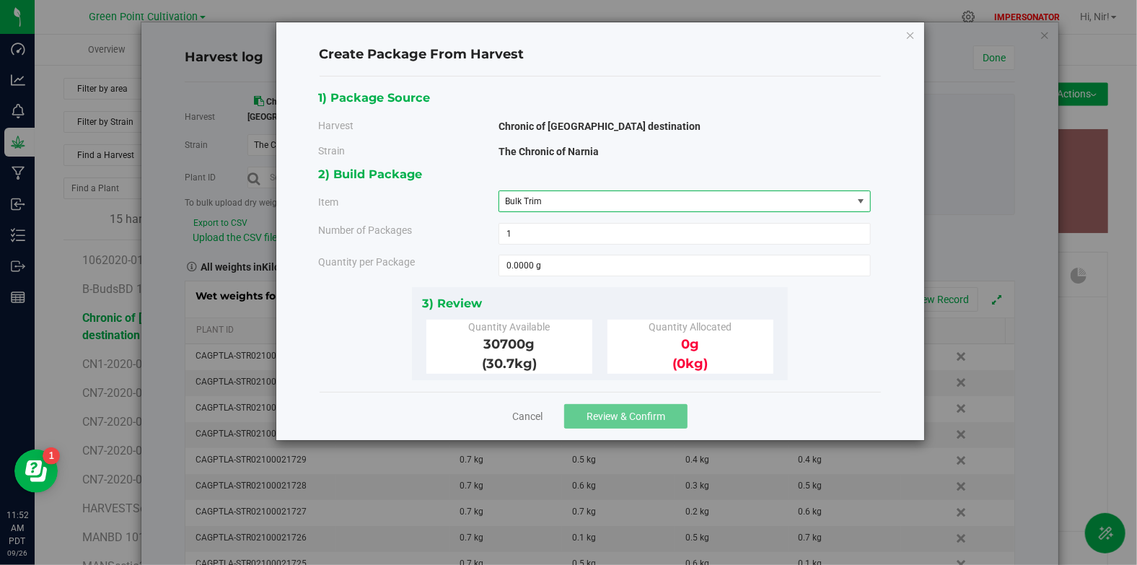
click at [664, 202] on span "Bulk Trim" at bounding box center [675, 201] width 353 height 20
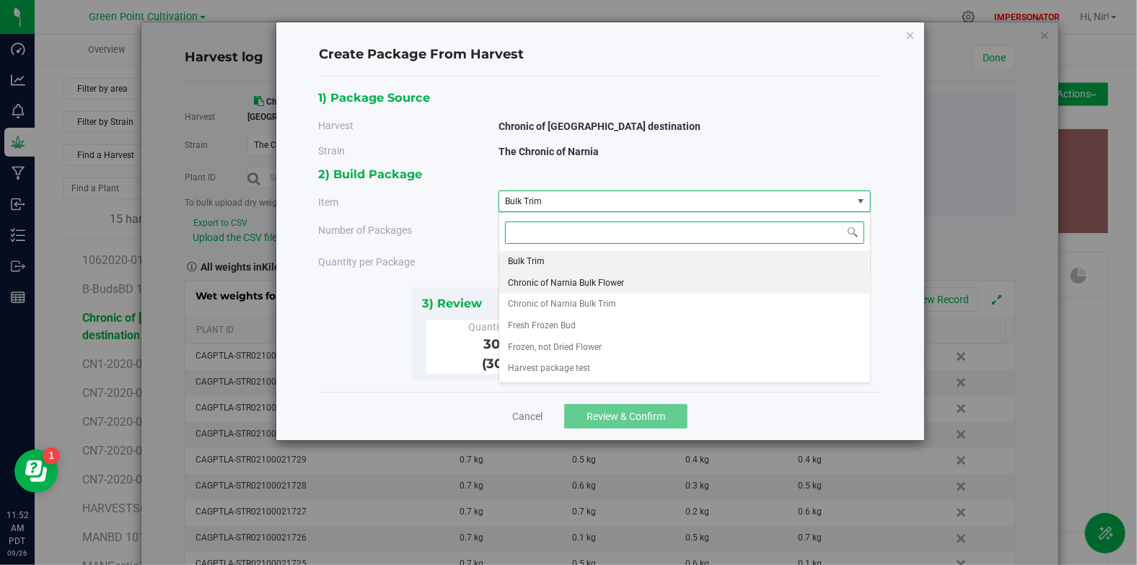
click at [617, 276] on span "Chronic of Narnia Bulk Flower" at bounding box center [566, 283] width 116 height 19
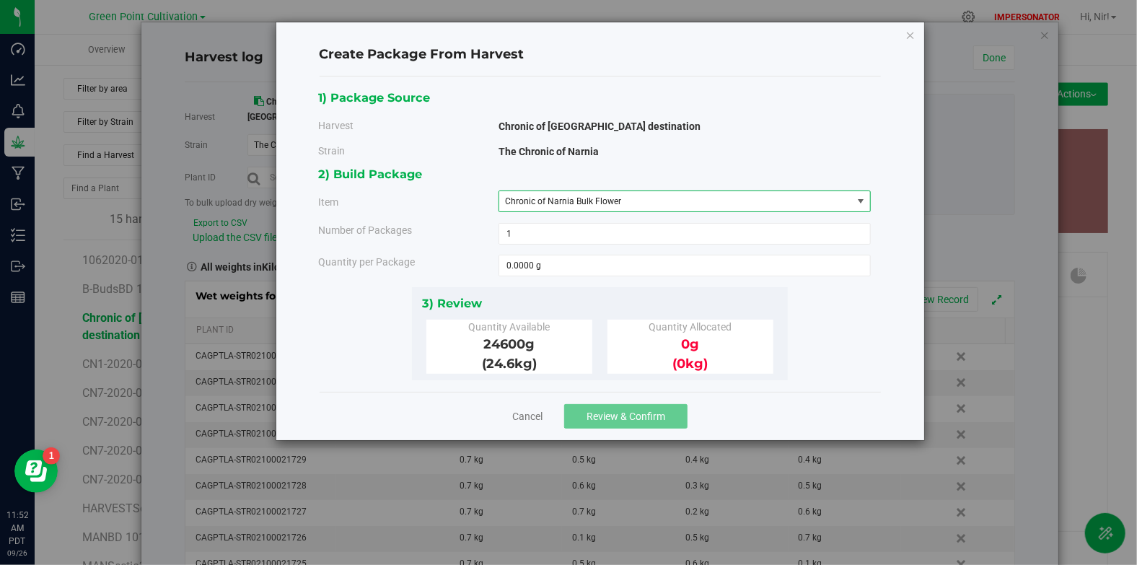
click at [621, 206] on span "Chronic of Narnia Bulk Flower" at bounding box center [675, 201] width 353 height 20
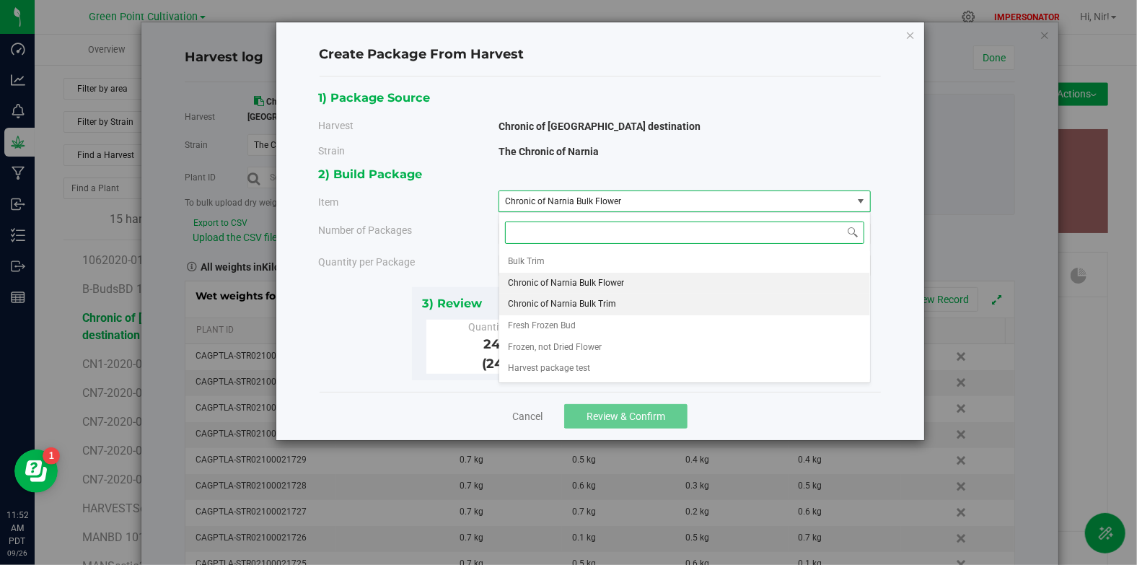
click at [607, 301] on span "Chronic of Narnia Bulk Trim" at bounding box center [562, 304] width 108 height 19
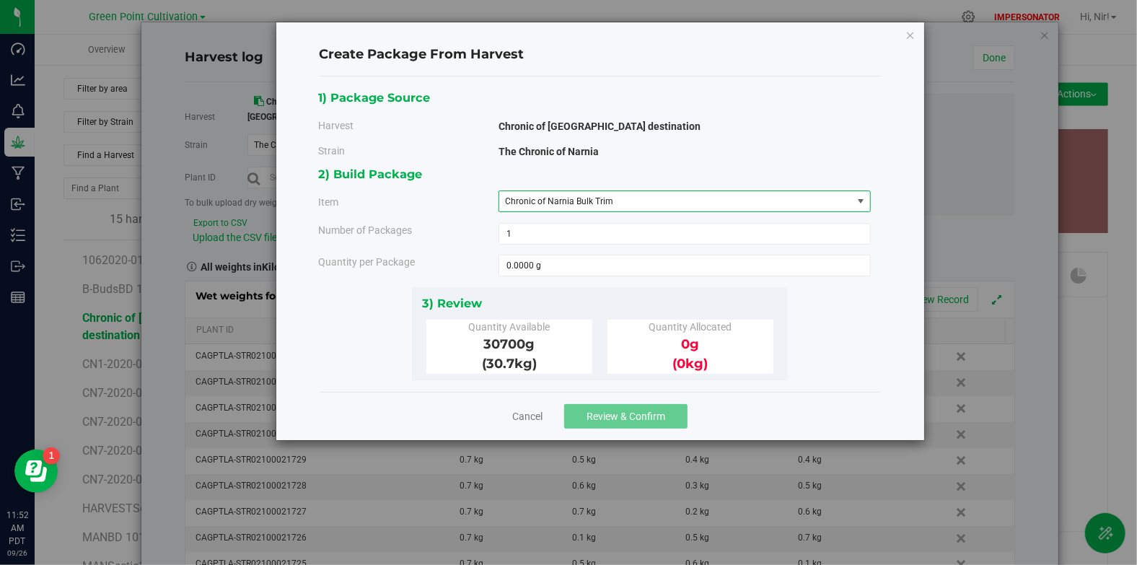
click at [594, 196] on span "Chronic of Narnia Bulk Trim" at bounding box center [559, 201] width 108 height 10
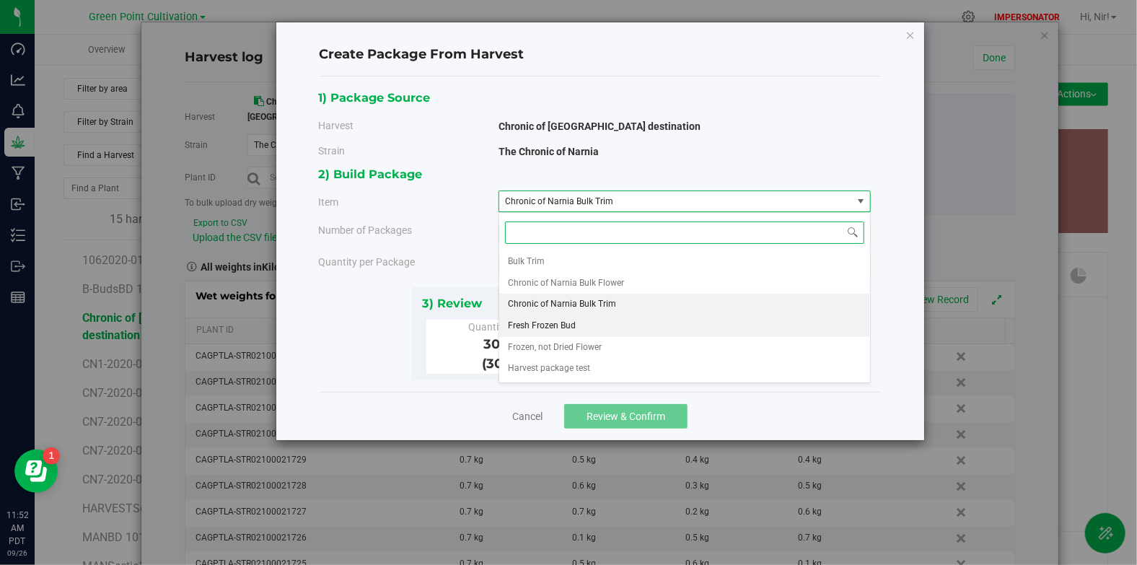
click at [569, 322] on span "Fresh Frozen Bud" at bounding box center [542, 326] width 68 height 19
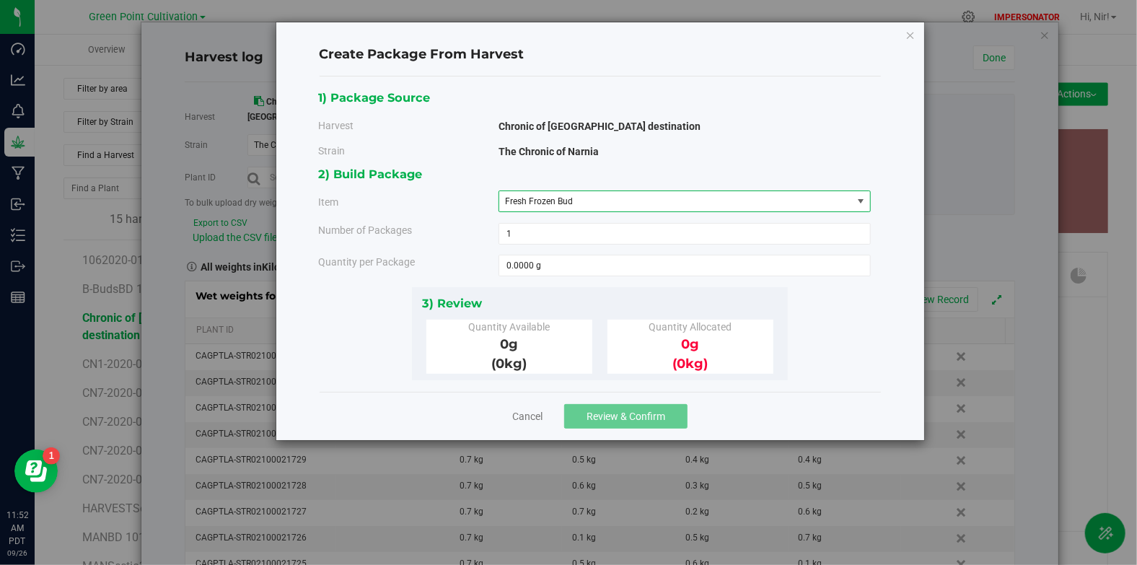
click at [562, 204] on span "Fresh Frozen Bud" at bounding box center [539, 201] width 68 height 10
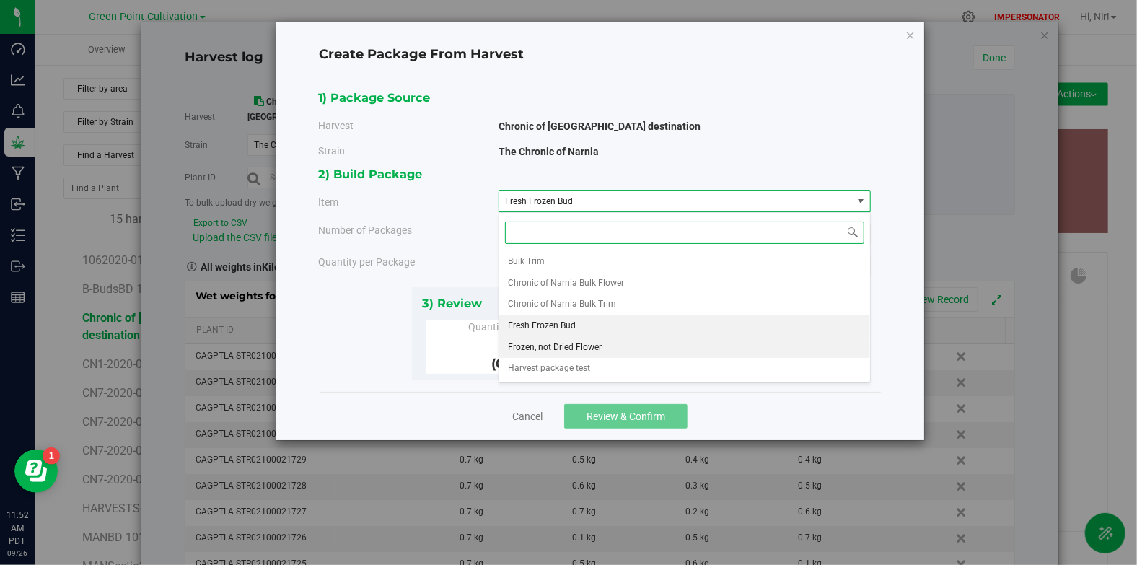
click at [555, 342] on span "Frozen, not Dried Flower" at bounding box center [555, 347] width 94 height 19
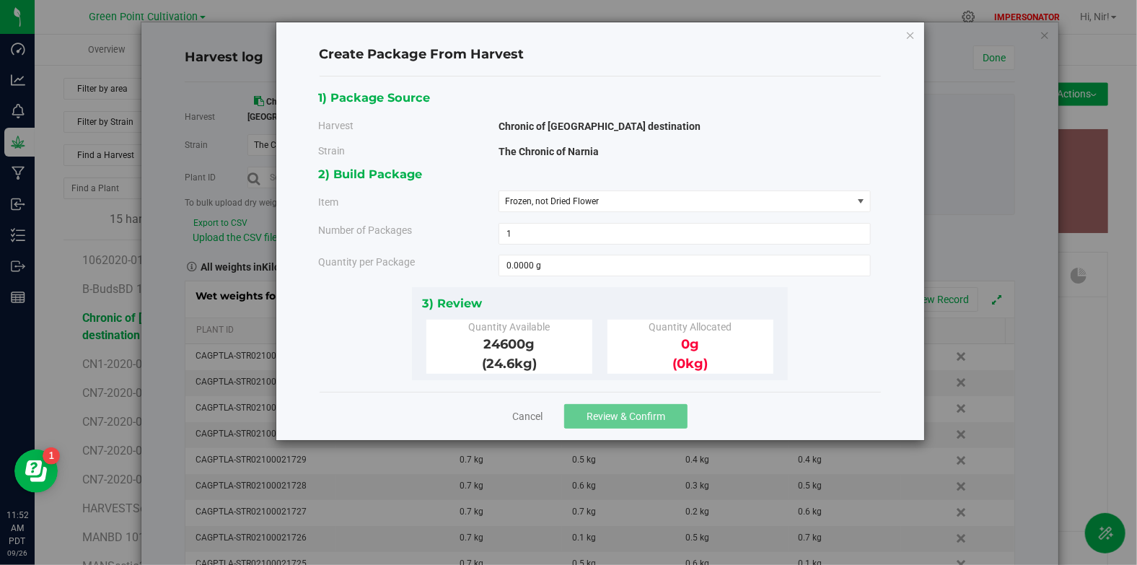
click at [527, 402] on div "Cancel Review & Confirm" at bounding box center [599, 416] width 561 height 48
click at [526, 413] on link "Cancel" at bounding box center [527, 416] width 30 height 14
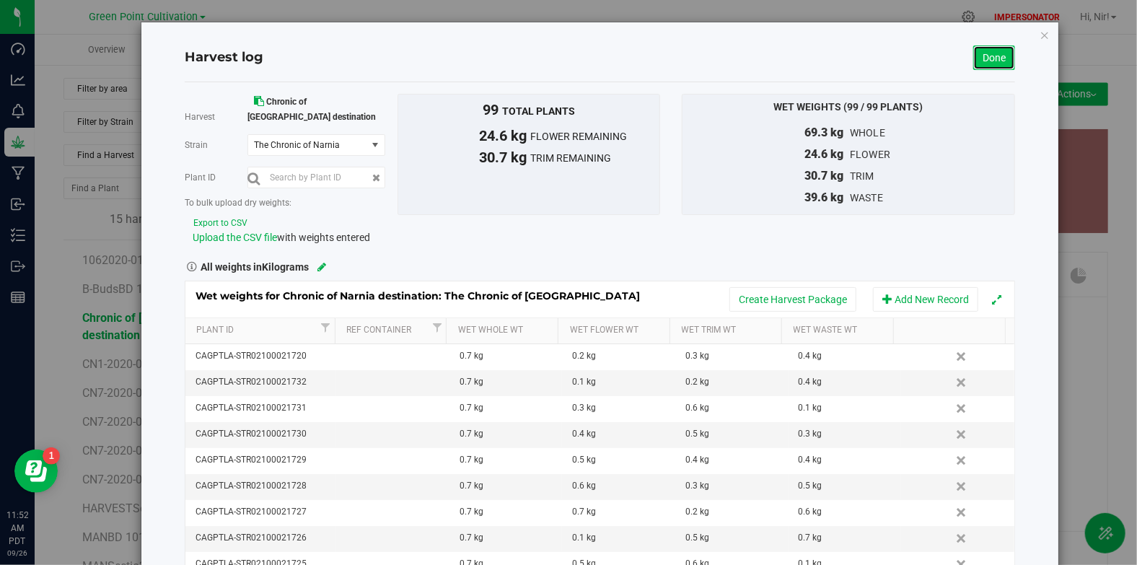
click at [992, 63] on link "Done" at bounding box center [994, 57] width 42 height 25
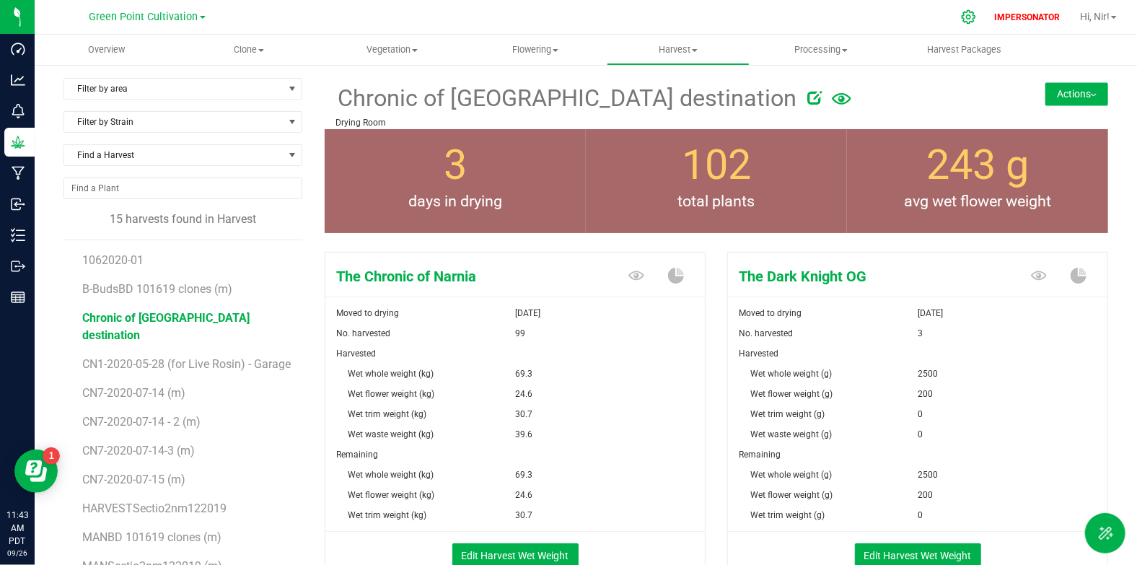
click at [964, 24] on div at bounding box center [969, 16] width 36 height 31
click at [961, 17] on icon at bounding box center [968, 16] width 15 height 15
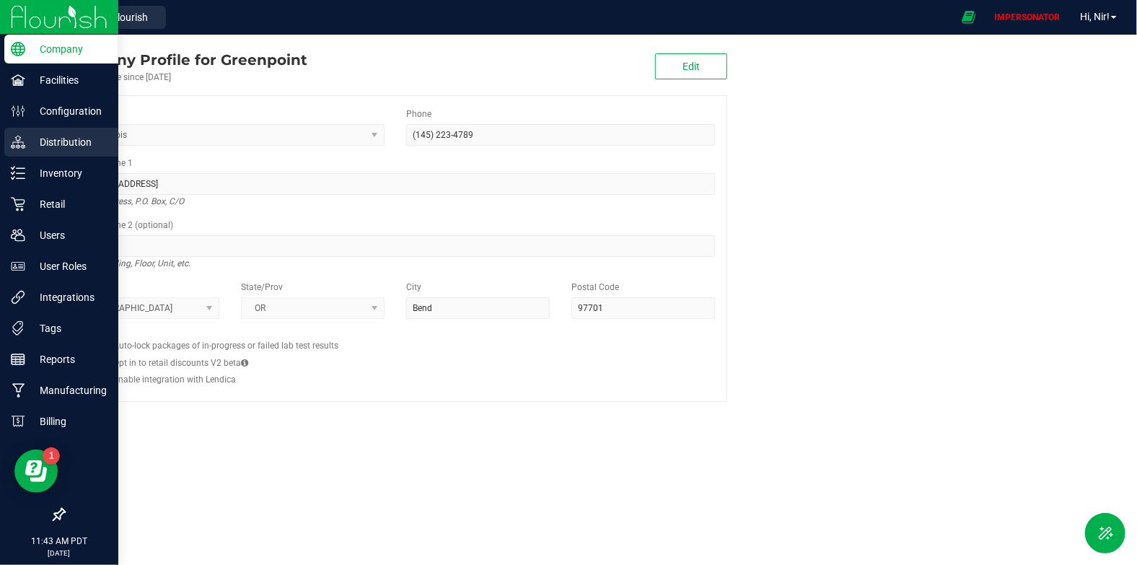
click at [30, 143] on p "Distribution" at bounding box center [68, 141] width 87 height 17
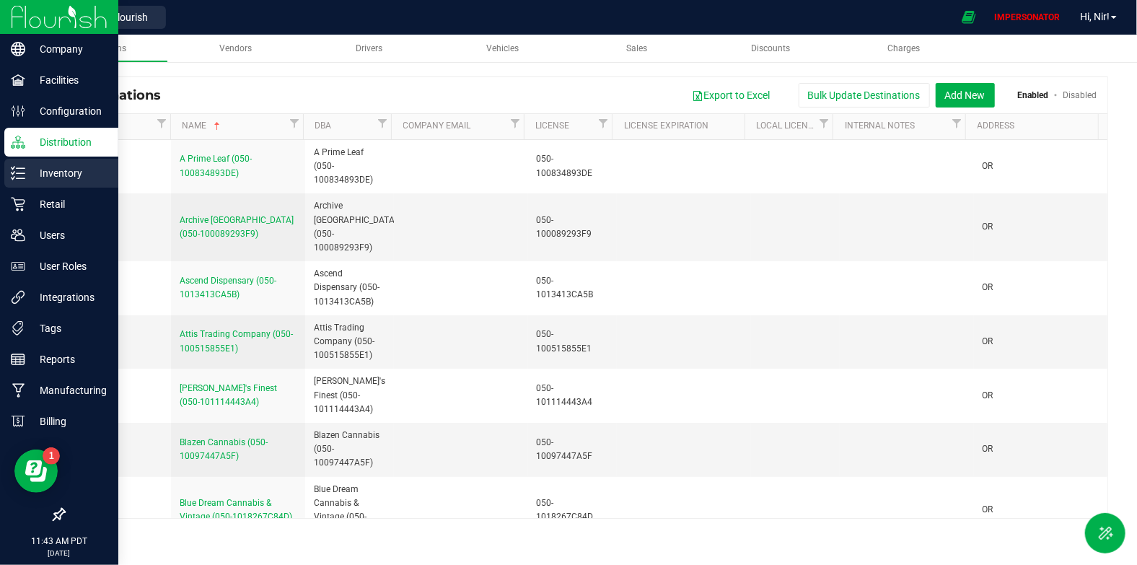
click at [48, 169] on p "Inventory" at bounding box center [68, 172] width 87 height 17
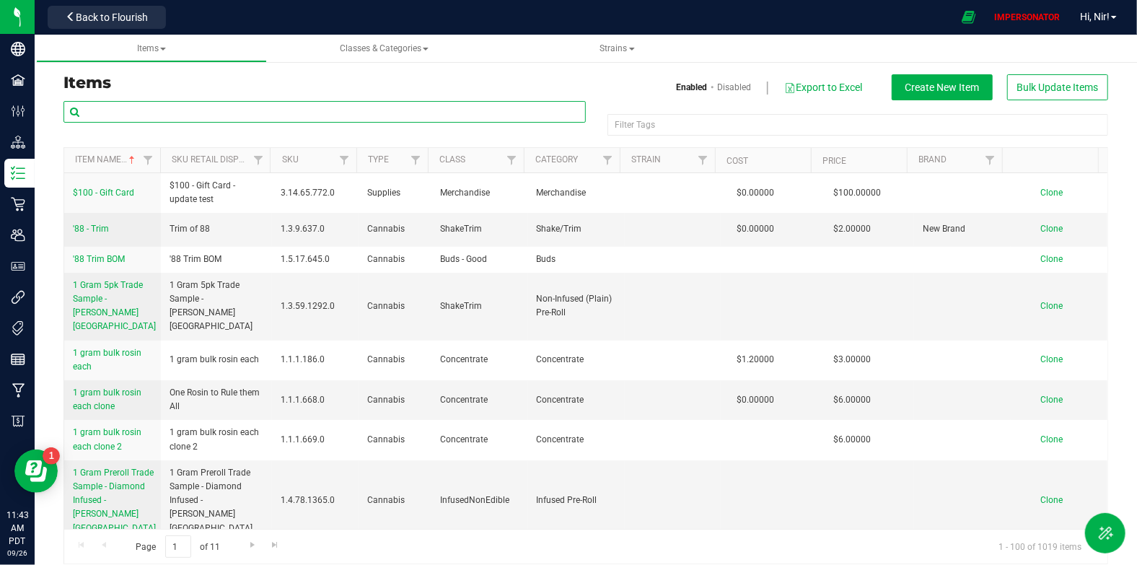
click at [305, 110] on input "text" at bounding box center [324, 112] width 522 height 22
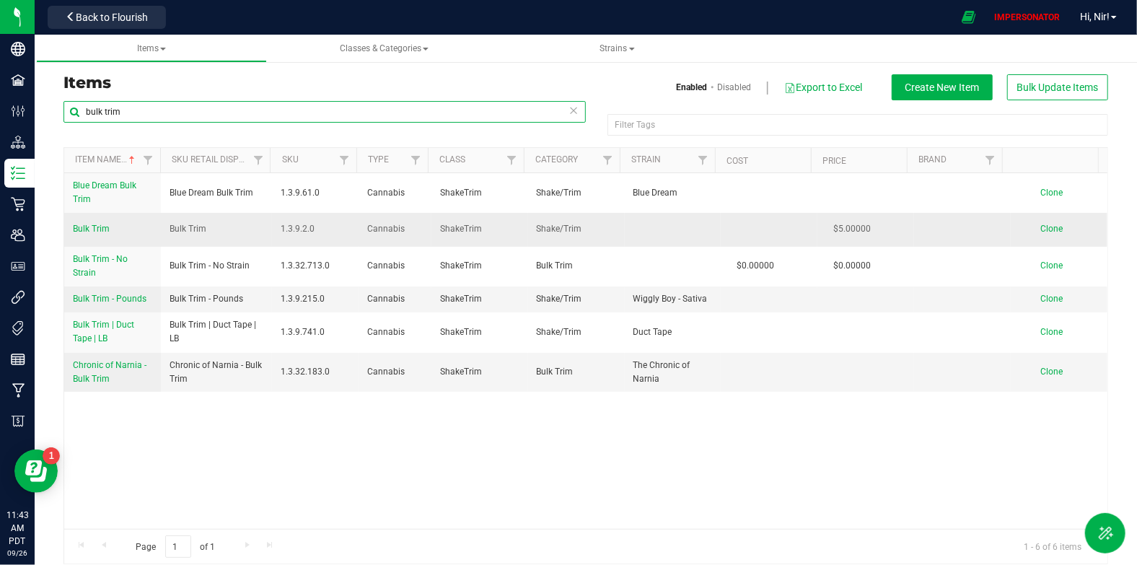
type input "bulk trim"
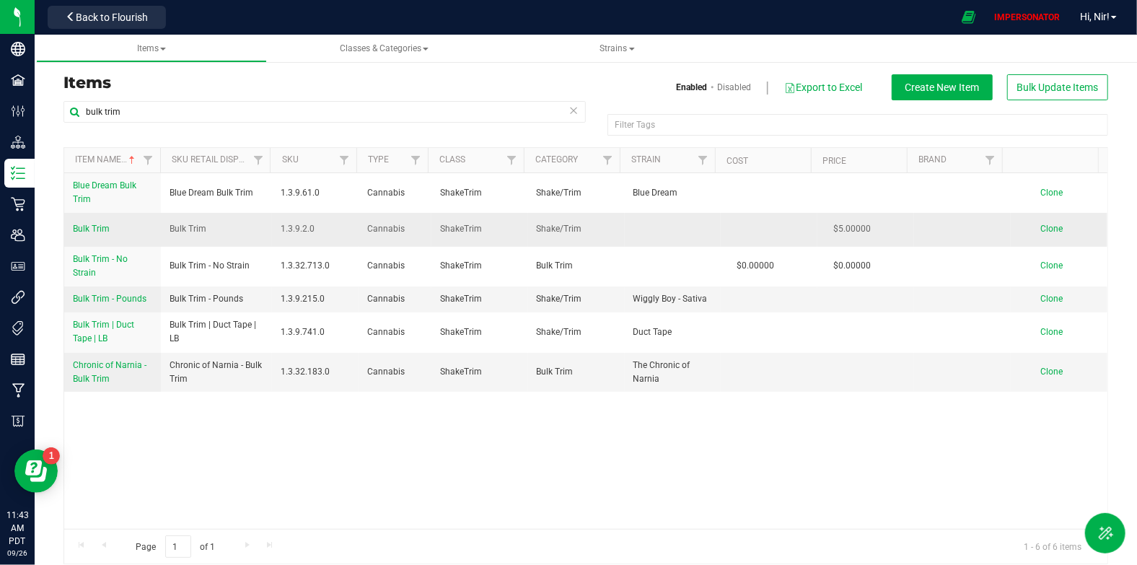
click at [97, 230] on span "Bulk Trim" at bounding box center [91, 229] width 37 height 10
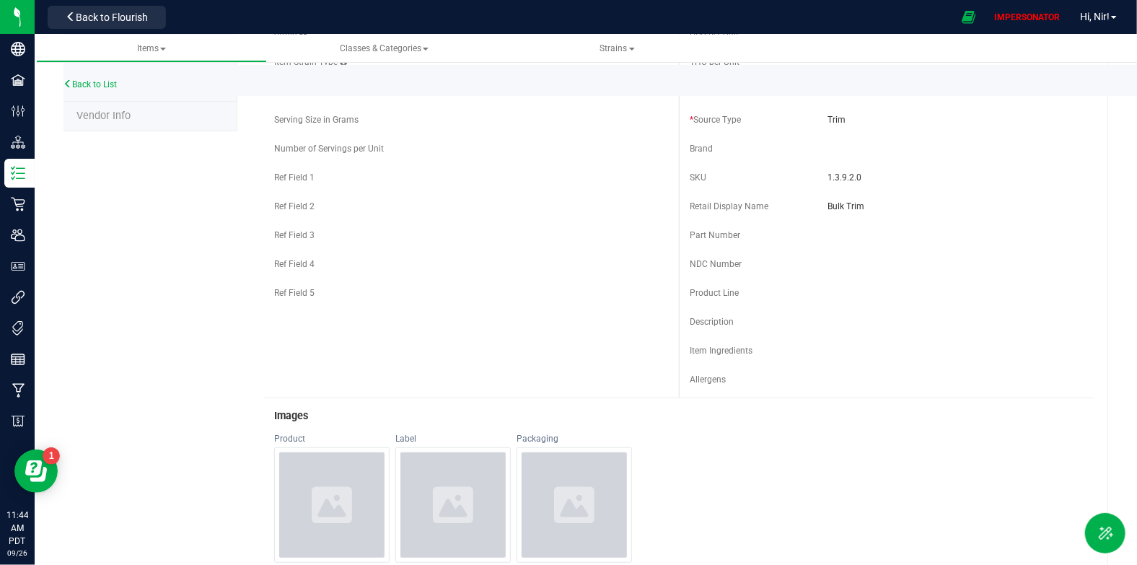
scroll to position [143, 0]
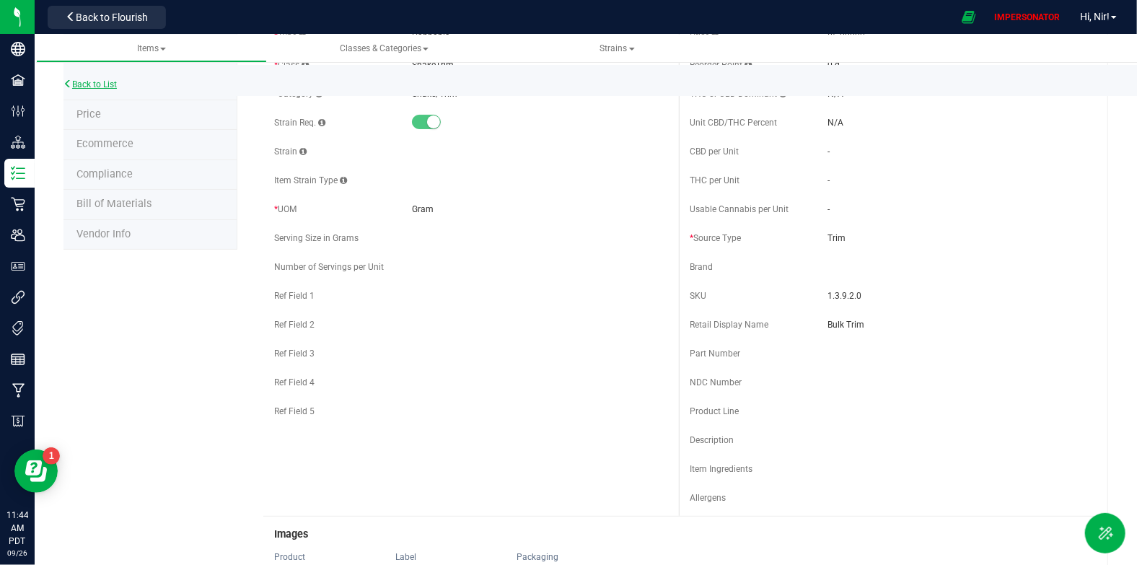
click at [117, 83] on link "Back to List" at bounding box center [89, 84] width 53 height 10
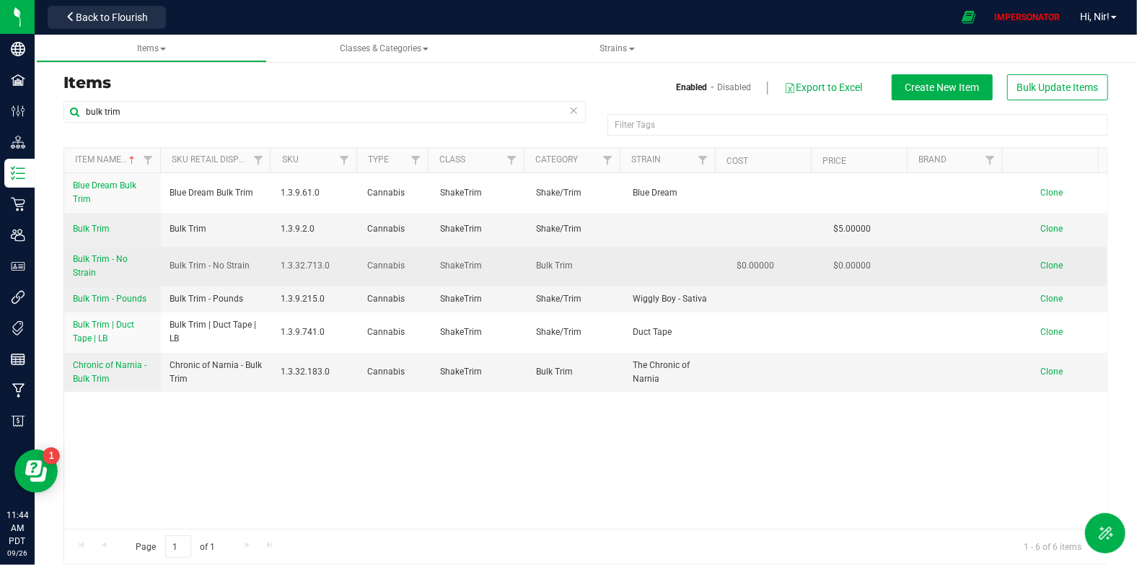
click at [118, 254] on span "Bulk Trim - No Strain" at bounding box center [100, 266] width 55 height 24
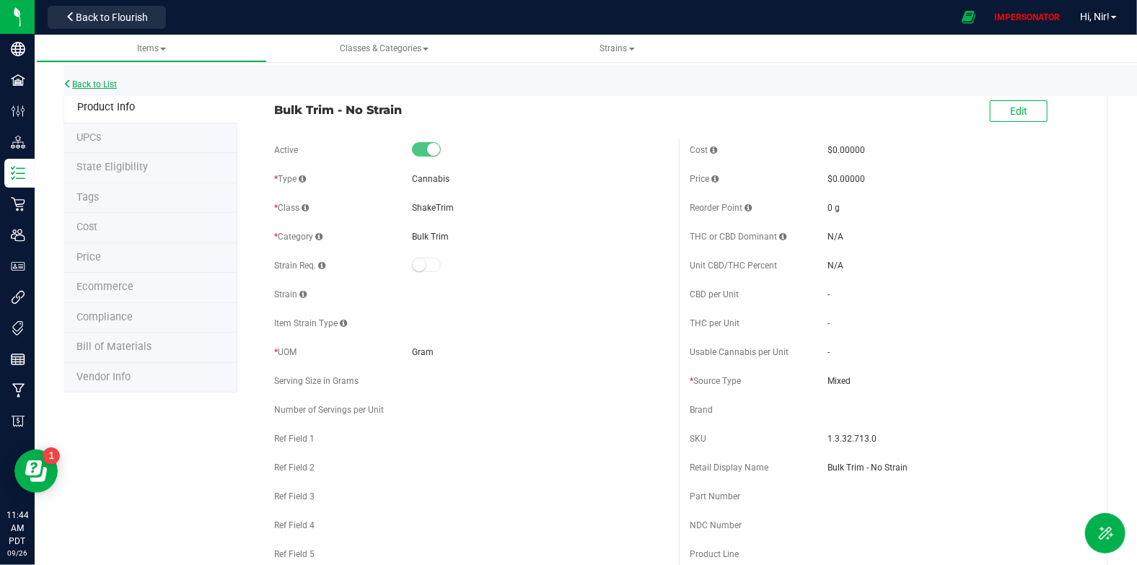
click at [115, 86] on link "Back to List" at bounding box center [89, 84] width 53 height 10
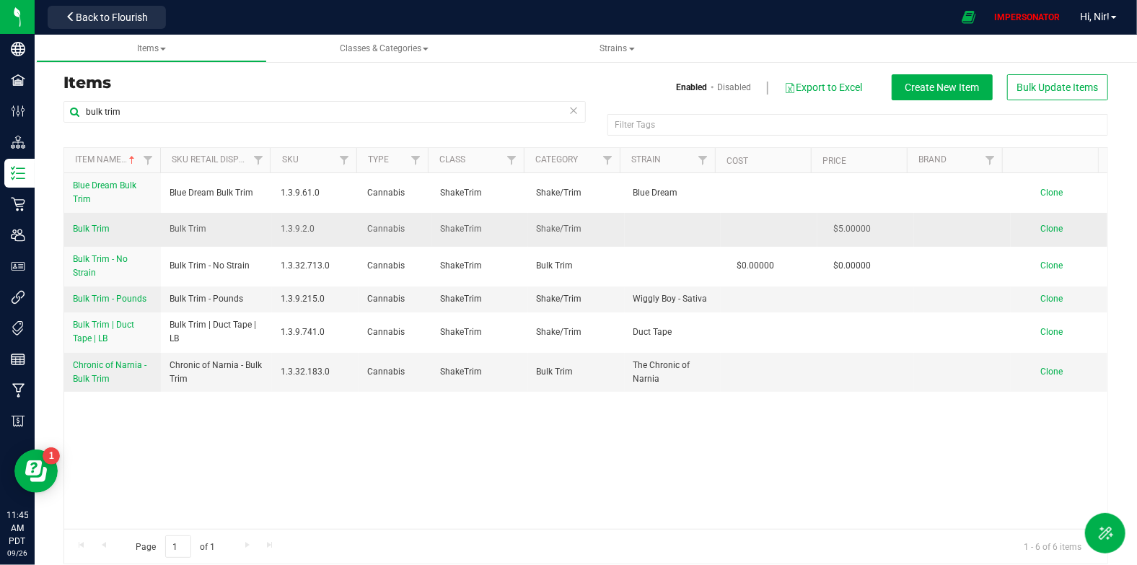
click at [131, 225] on td "Bulk Trim" at bounding box center [112, 229] width 97 height 33
drag, startPoint x: 64, startPoint y: 226, endPoint x: 81, endPoint y: 231, distance: 17.8
click at [64, 226] on td "Bulk Trim" at bounding box center [112, 229] width 97 height 33
click at [83, 230] on span "Bulk Trim" at bounding box center [91, 229] width 37 height 10
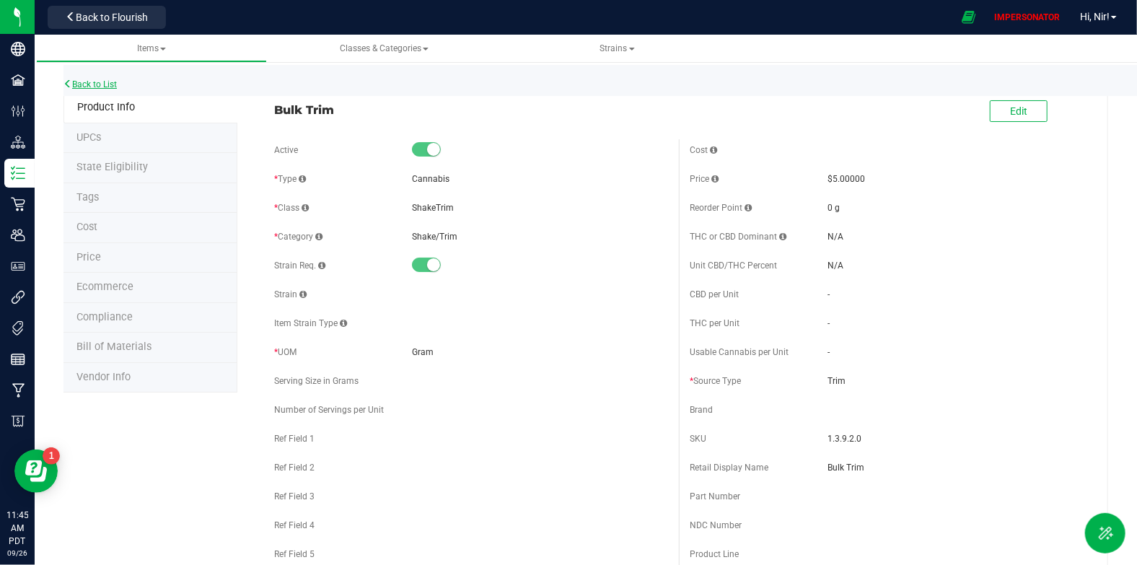
click at [96, 85] on link "Back to List" at bounding box center [89, 84] width 53 height 10
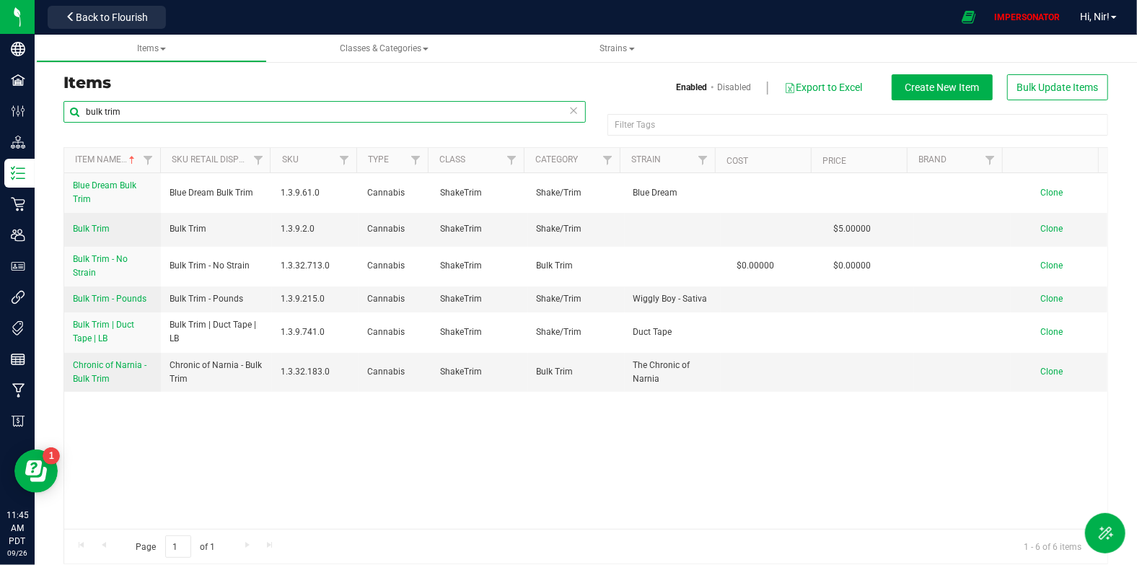
drag, startPoint x: 226, startPoint y: 115, endPoint x: 72, endPoint y: 101, distance: 154.9
click at [72, 101] on input "bulk trim" at bounding box center [324, 112] width 522 height 22
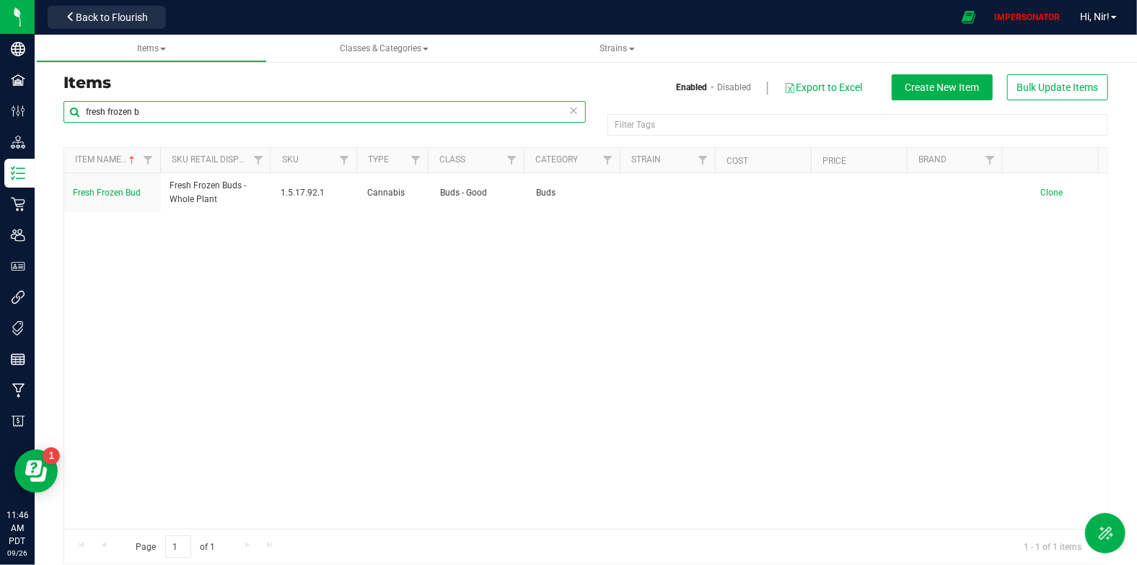
type input "fresh frozen b"
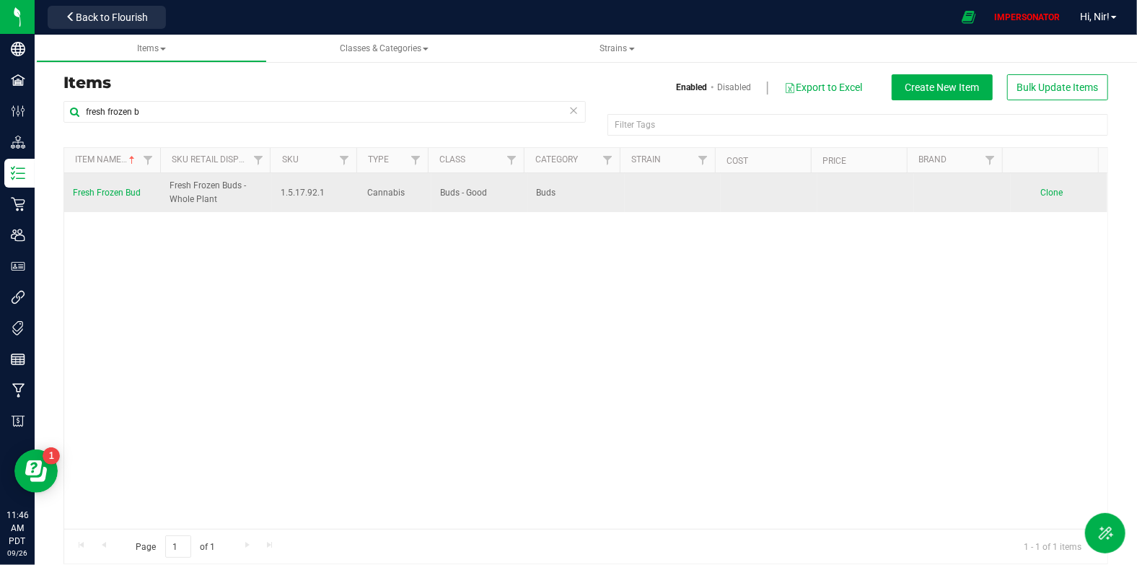
click at [116, 192] on span "Fresh Frozen Bud" at bounding box center [107, 193] width 68 height 10
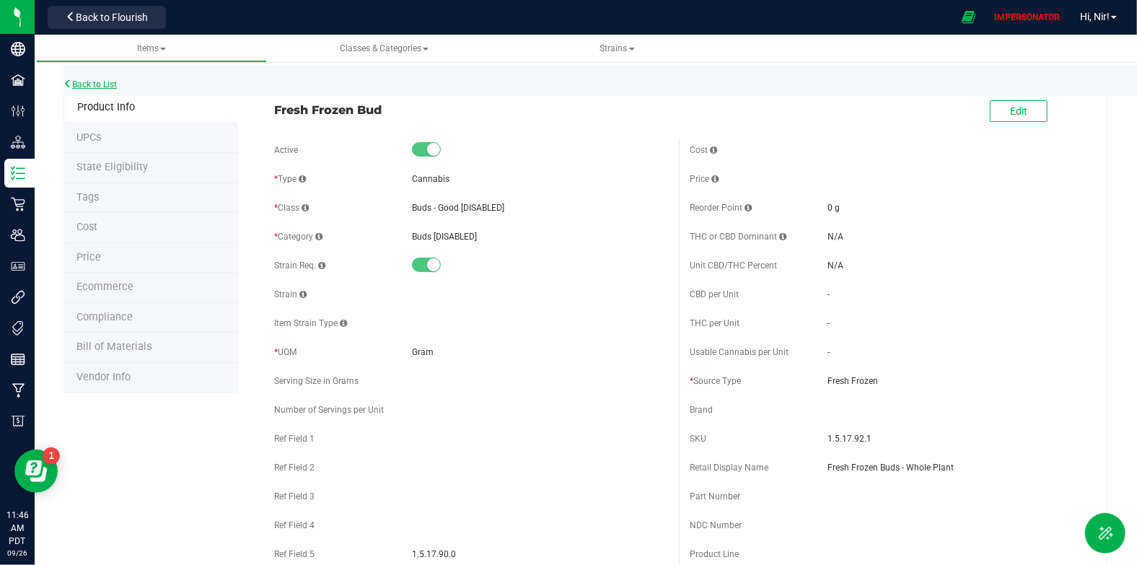
click at [117, 85] on link "Back to List" at bounding box center [89, 84] width 53 height 10
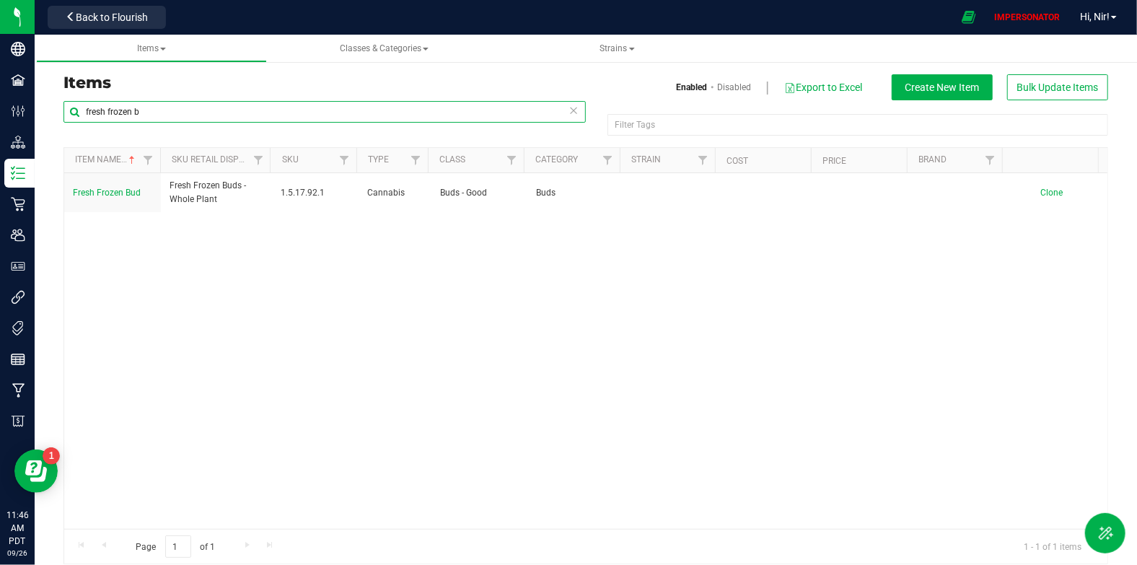
drag, startPoint x: 119, startPoint y: 100, endPoint x: 71, endPoint y: 95, distance: 48.6
click at [71, 95] on div "Items Enabled Disabled Export to Excel Create New Item Bulk Update Items fresh …" at bounding box center [586, 319] width 1066 height 490
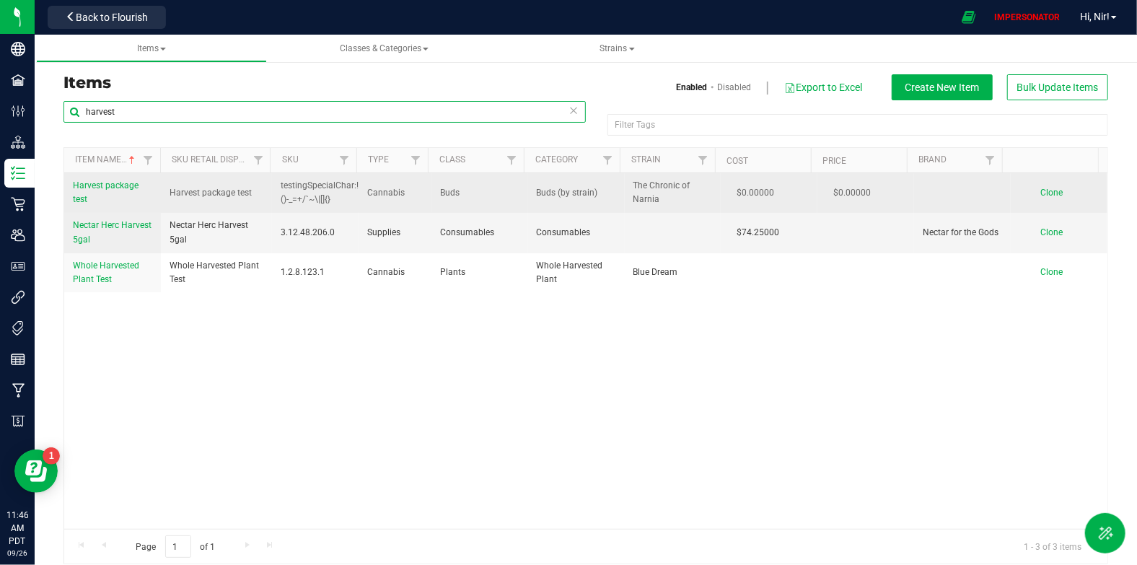
type input "harvest"
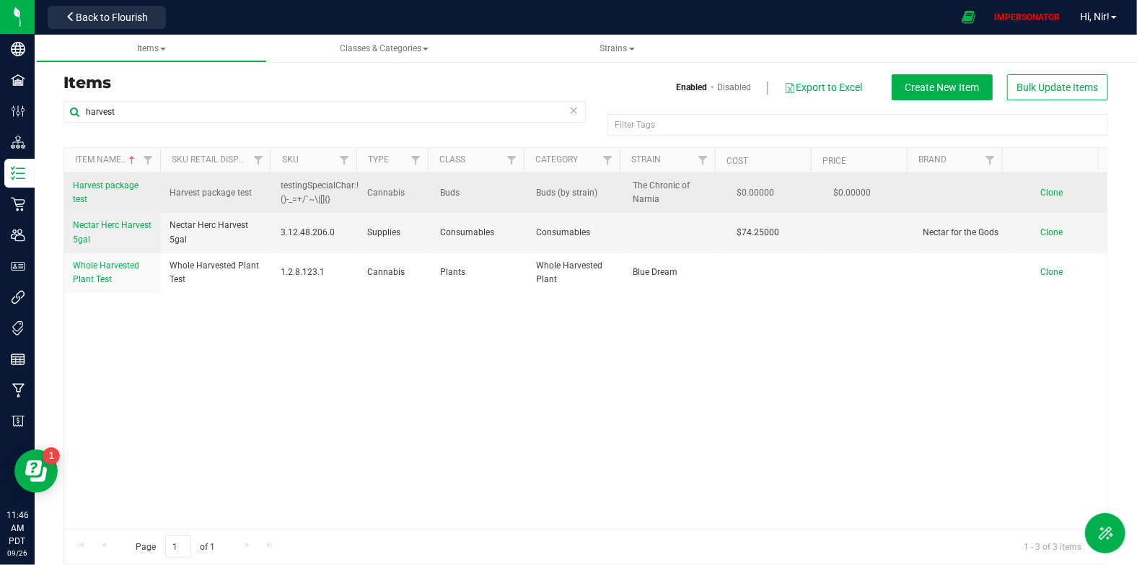
click at [90, 179] on link "Harvest package test" at bounding box center [112, 192] width 79 height 27
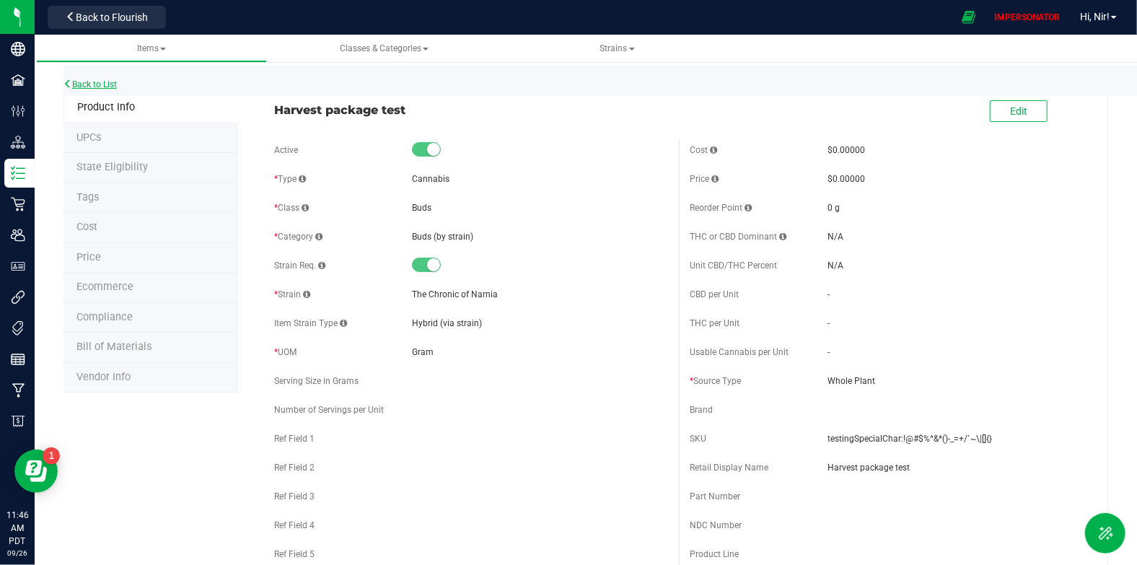
click at [92, 81] on link "Back to List" at bounding box center [89, 84] width 53 height 10
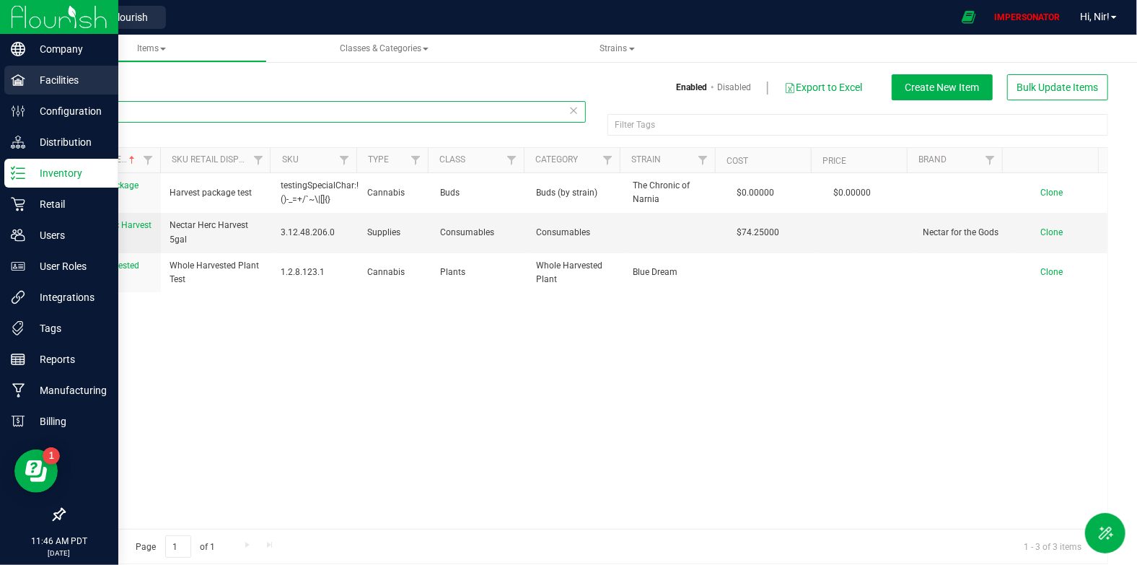
drag, startPoint x: 99, startPoint y: 109, endPoint x: 26, endPoint y: 95, distance: 74.1
click at [26, 95] on div "Company Facilities Configuration Distribution Inventory Retail Users User Roles…" at bounding box center [568, 282] width 1137 height 565
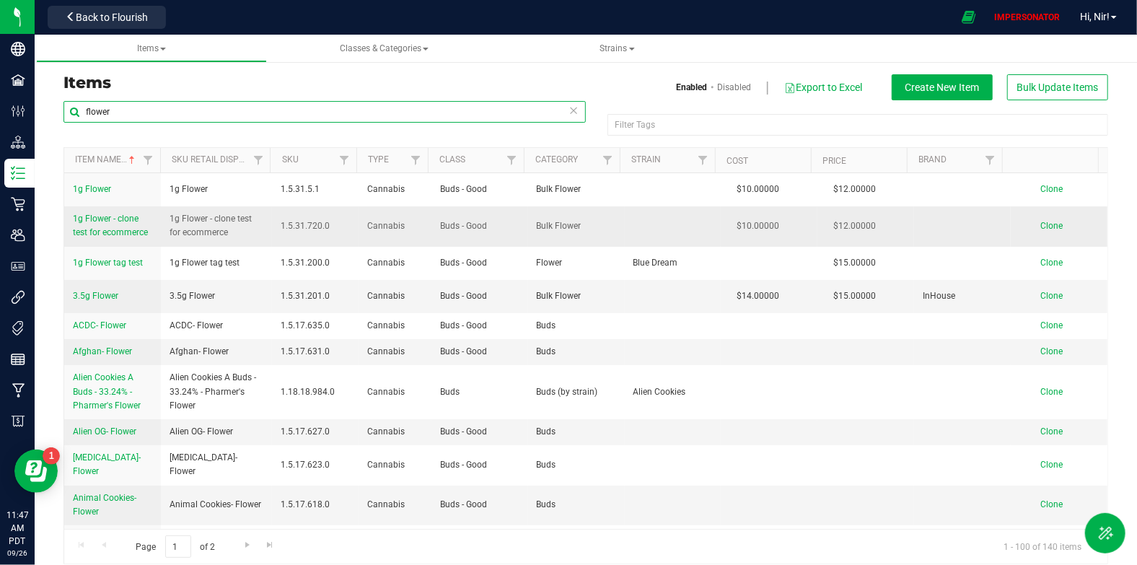
scroll to position [395, 0]
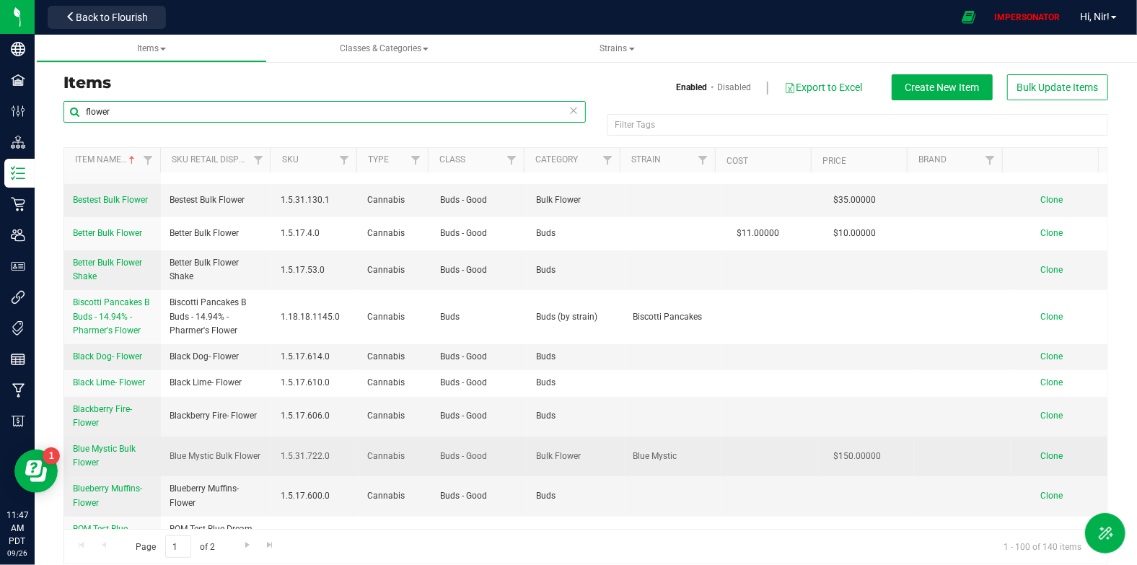
type input "flower"
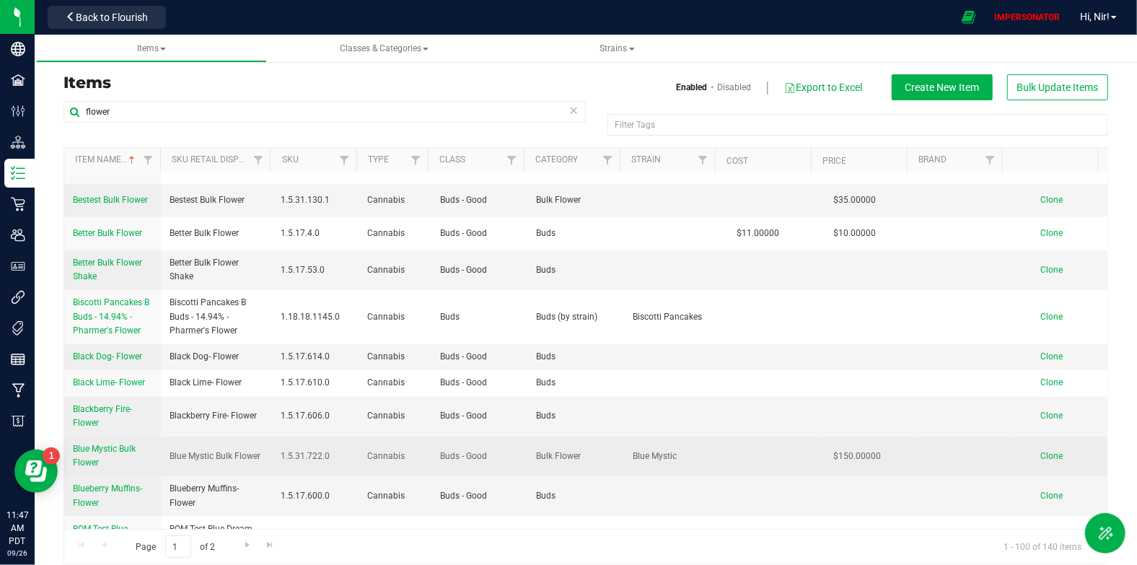
click at [110, 444] on span "Blue Mystic Bulk Flower" at bounding box center [104, 456] width 63 height 24
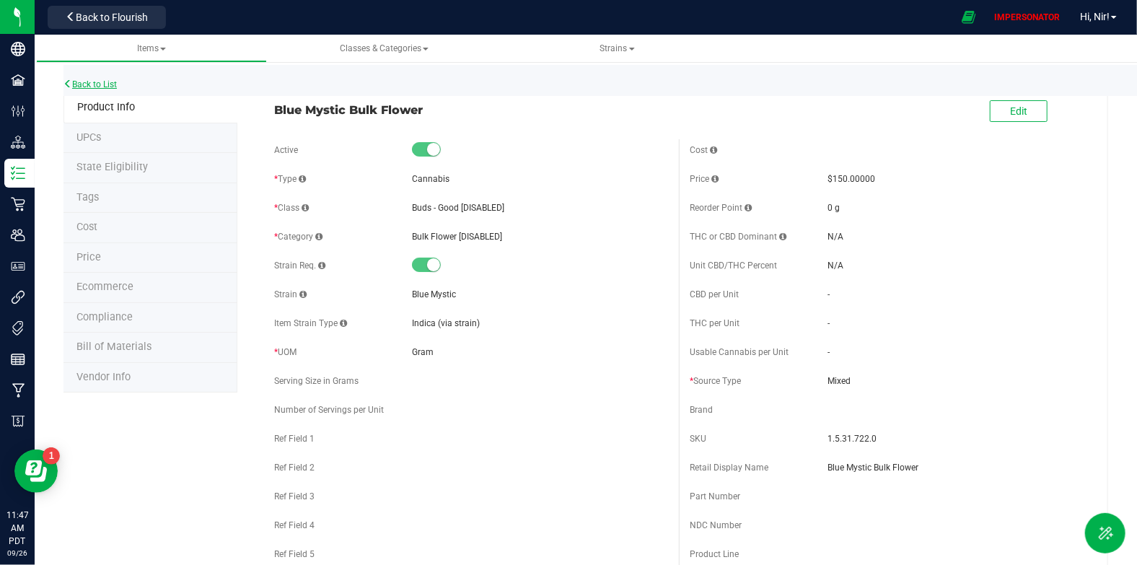
click at [113, 88] on div "Back to List" at bounding box center [631, 80] width 1137 height 31
click at [112, 81] on link "Back to List" at bounding box center [89, 84] width 53 height 10
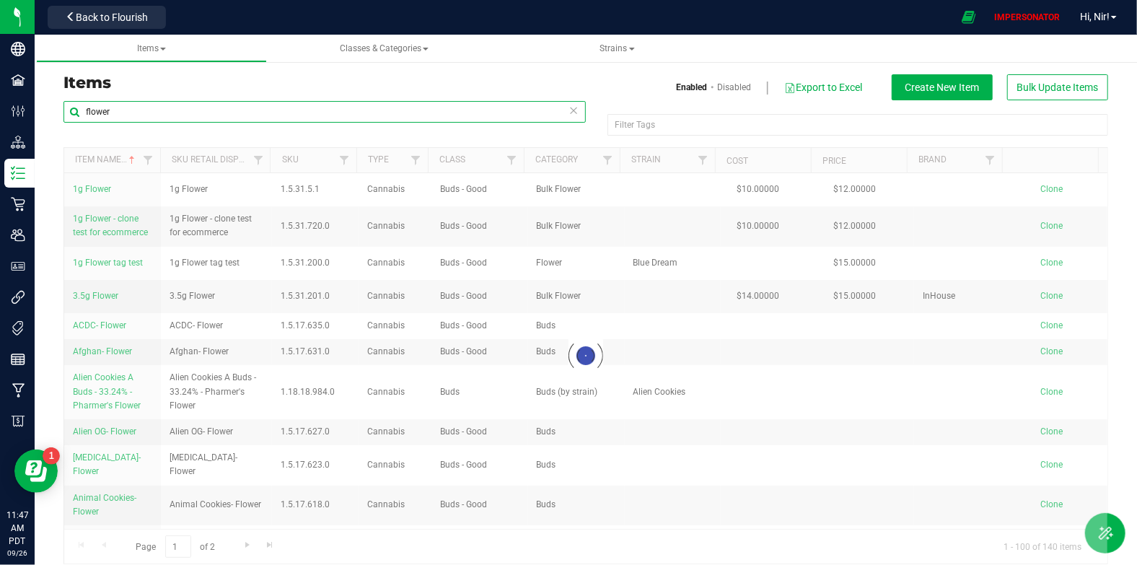
click at [51, 100] on div "Items Enabled Disabled Export to Excel Create New Item Bulk Update Items flower…" at bounding box center [586, 310] width 1102 height 537
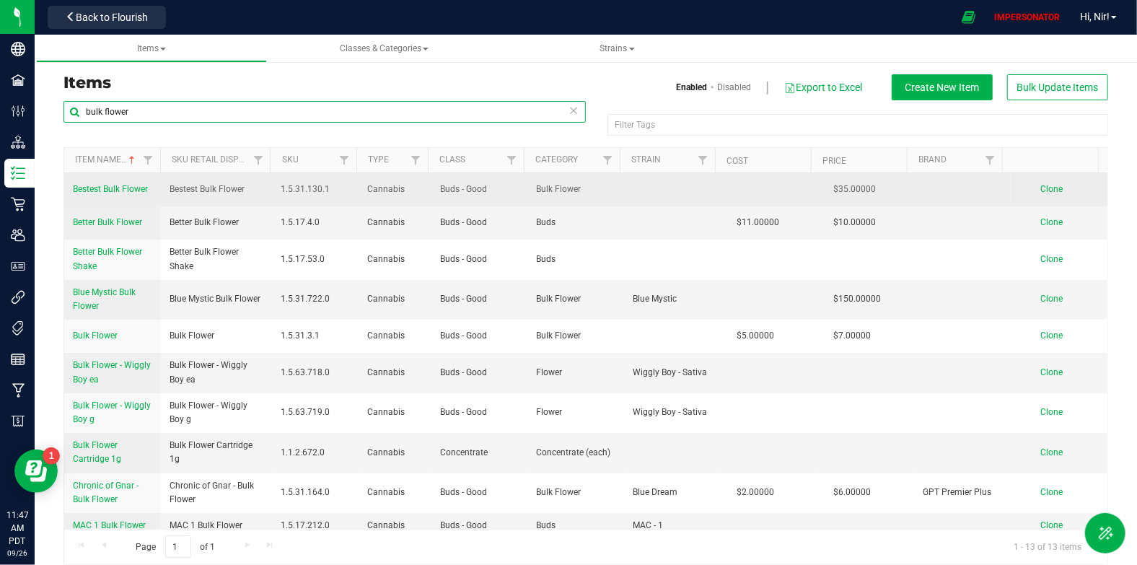
type input "bulk flower"
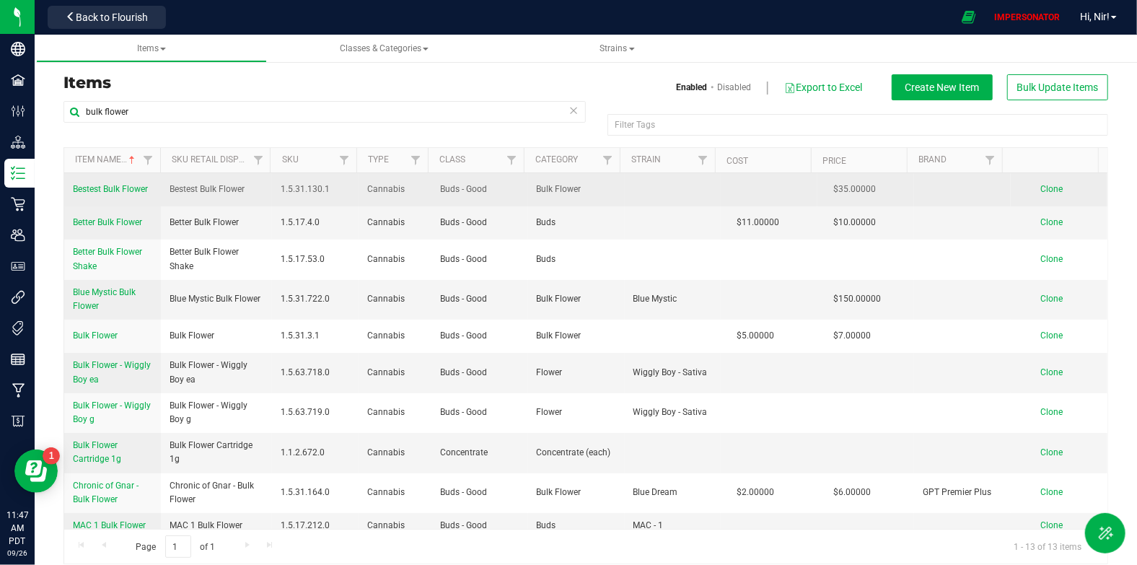
click at [131, 188] on span "Bestest Bulk Flower" at bounding box center [110, 189] width 75 height 10
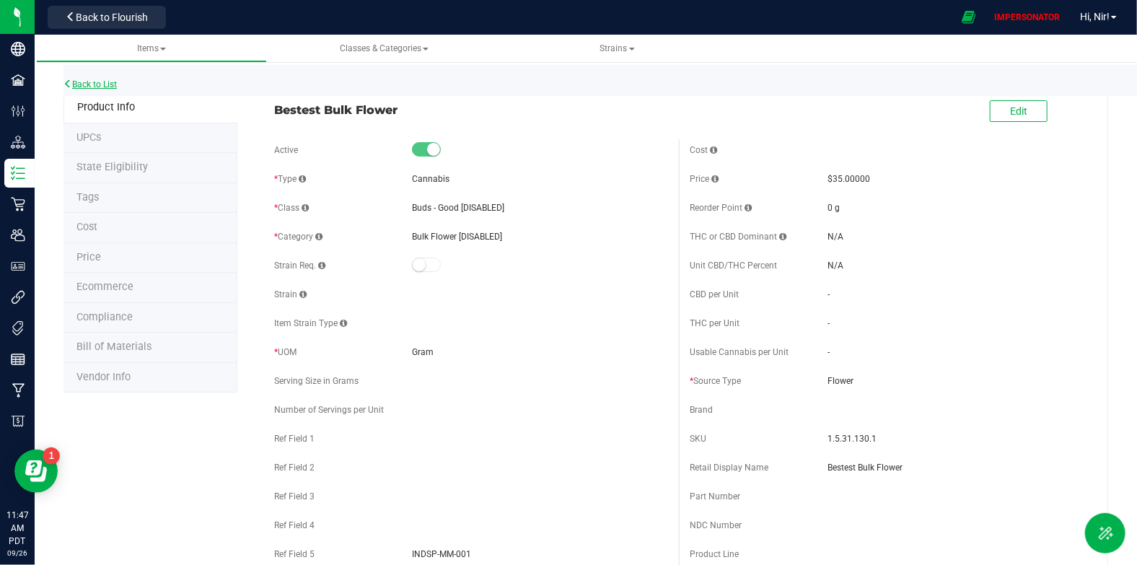
click at [82, 79] on link "Back to List" at bounding box center [89, 84] width 53 height 10
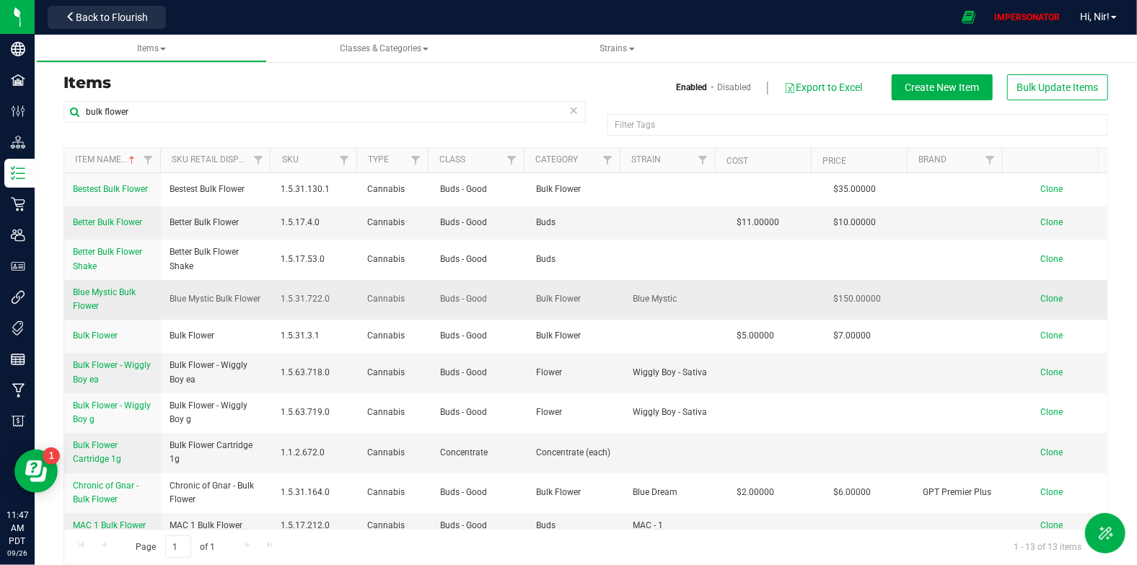
click at [1041, 297] on span "Clone" at bounding box center [1052, 299] width 22 height 10
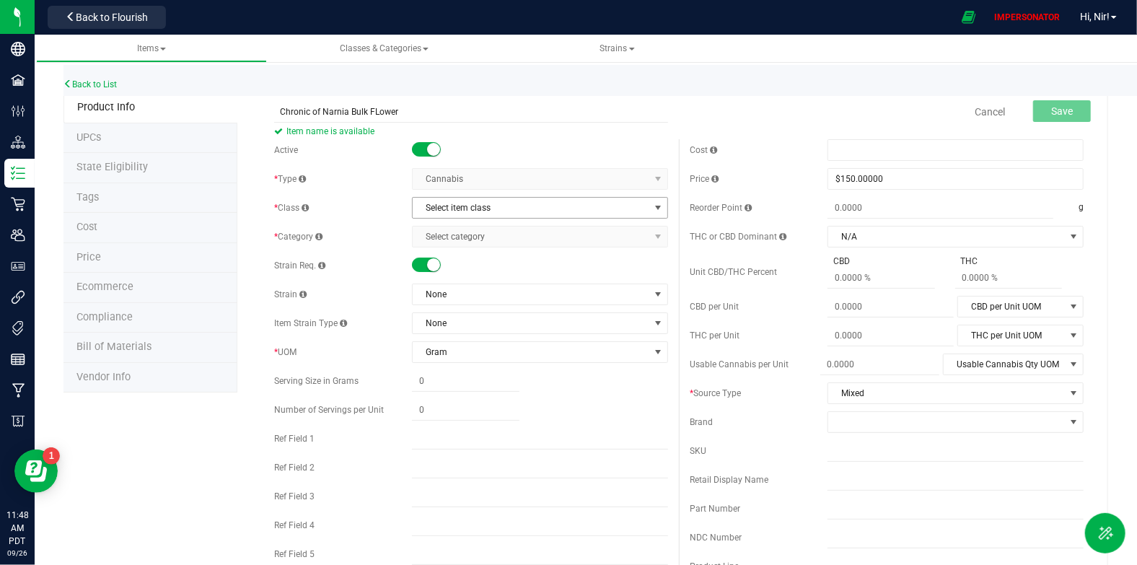
type input "Chronic of Narnia Bulk FLower"
click at [592, 204] on span "Select item class" at bounding box center [531, 208] width 237 height 20
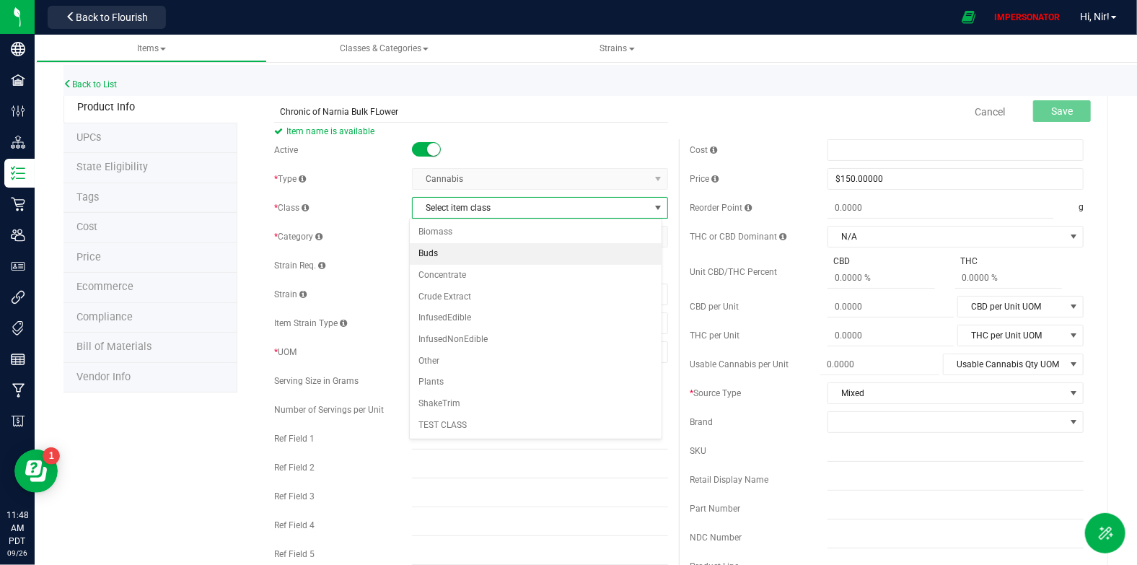
click at [565, 243] on li "Buds" at bounding box center [536, 254] width 252 height 22
click at [551, 239] on span "Select category" at bounding box center [531, 236] width 237 height 20
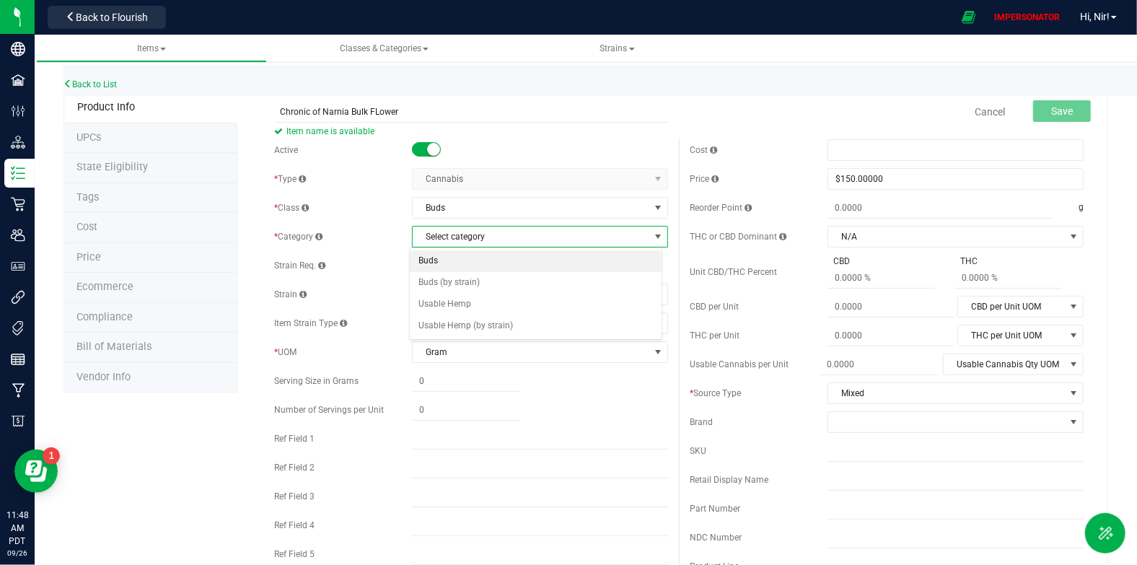
click at [537, 255] on li "Buds" at bounding box center [536, 261] width 252 height 22
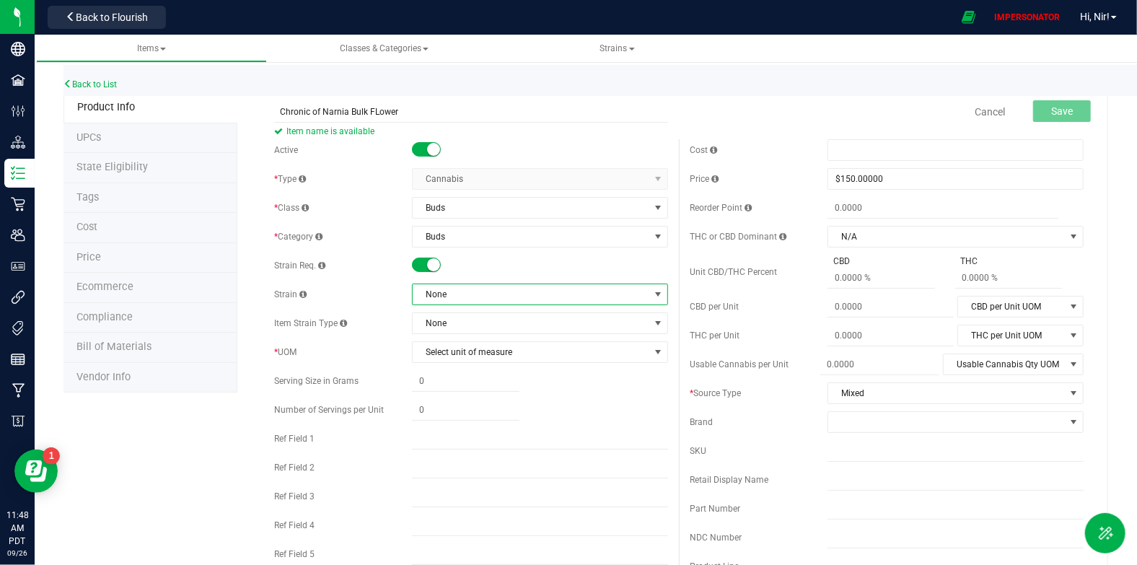
click at [486, 299] on span "None" at bounding box center [531, 294] width 237 height 20
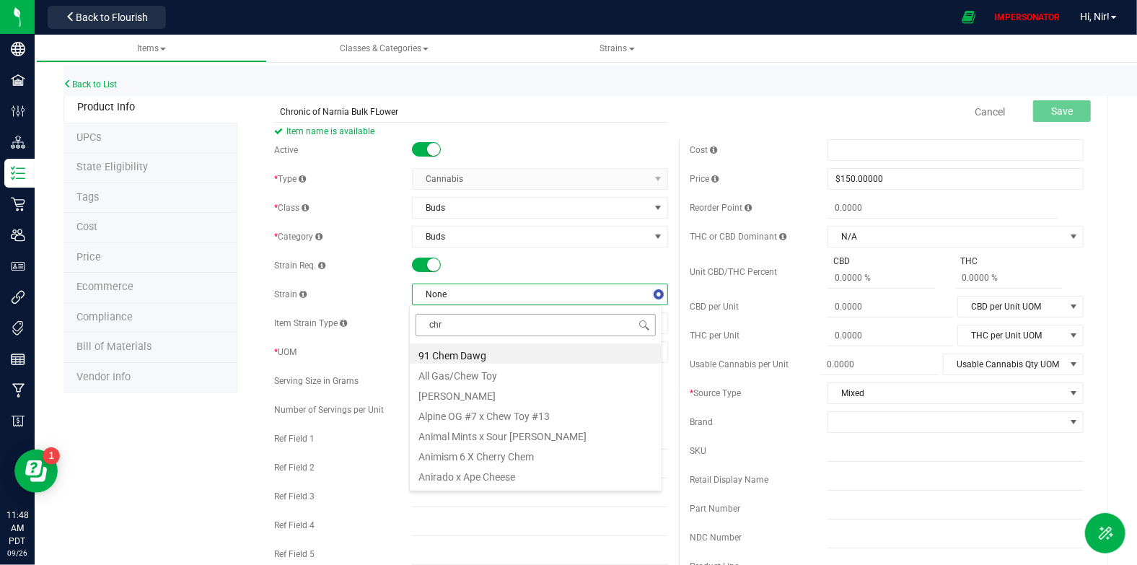
type input "chro"
click at [474, 387] on li "The Chronic of Narnia" at bounding box center [536, 394] width 252 height 20
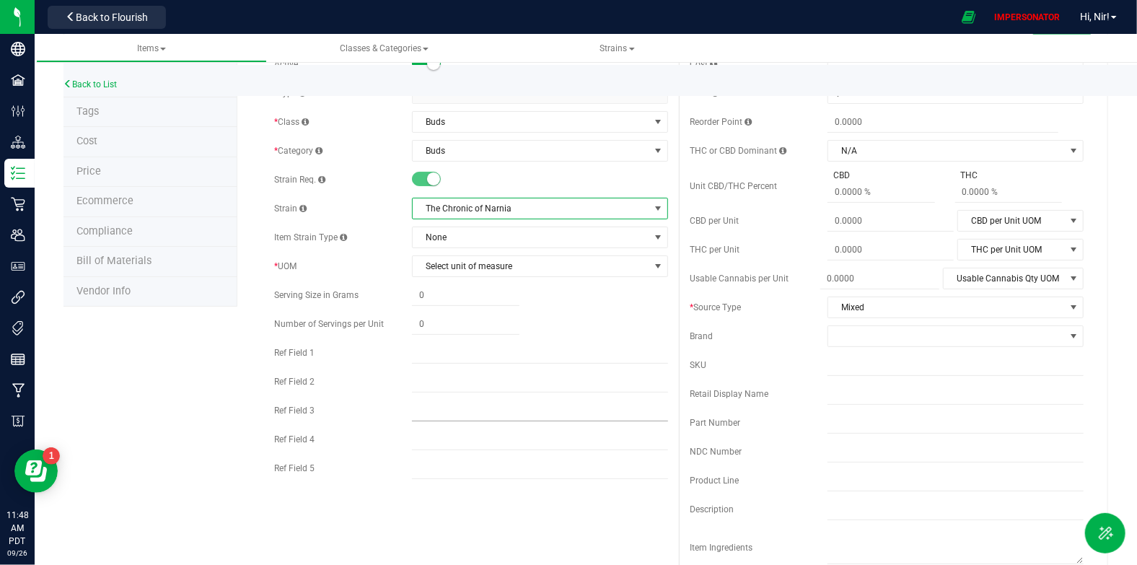
scroll to position [0, 0]
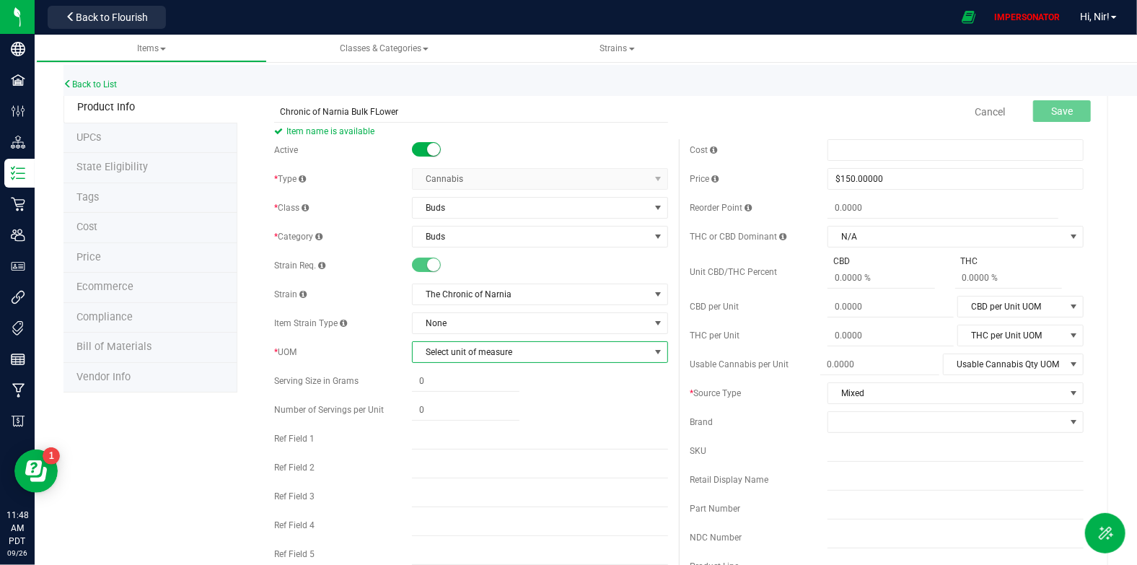
click at [467, 353] on span "Select unit of measure" at bounding box center [531, 352] width 237 height 20
click at [461, 376] on li "Gram" at bounding box center [536, 377] width 252 height 22
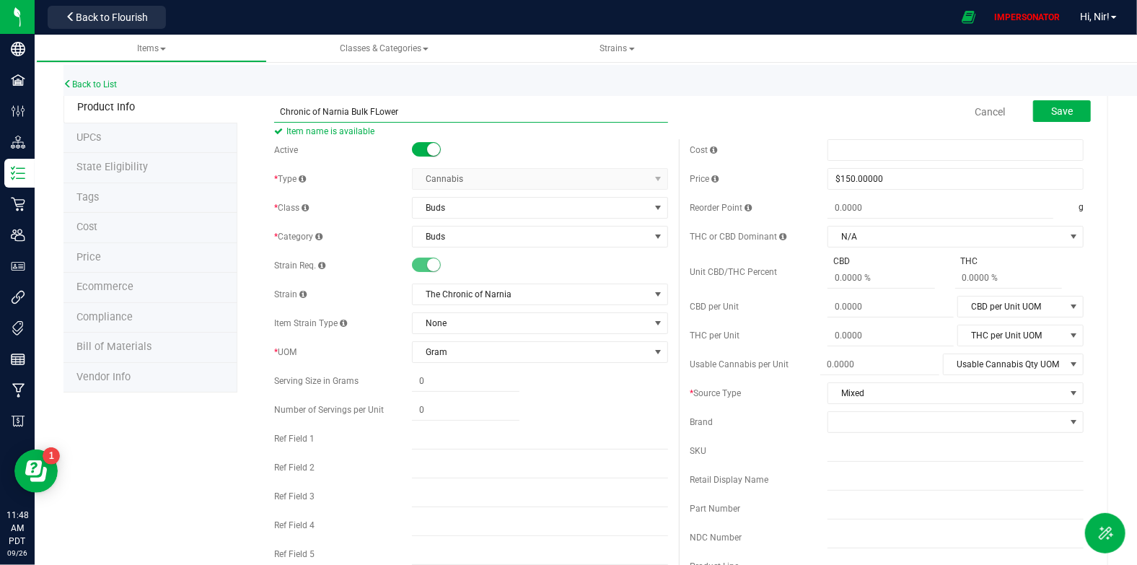
click at [376, 114] on input "Chronic of Narnia Bulk FLower" at bounding box center [471, 112] width 394 height 22
type input "Chronic of Narnia Bulk Flower"
click at [1044, 118] on button "Save" at bounding box center [1062, 111] width 58 height 22
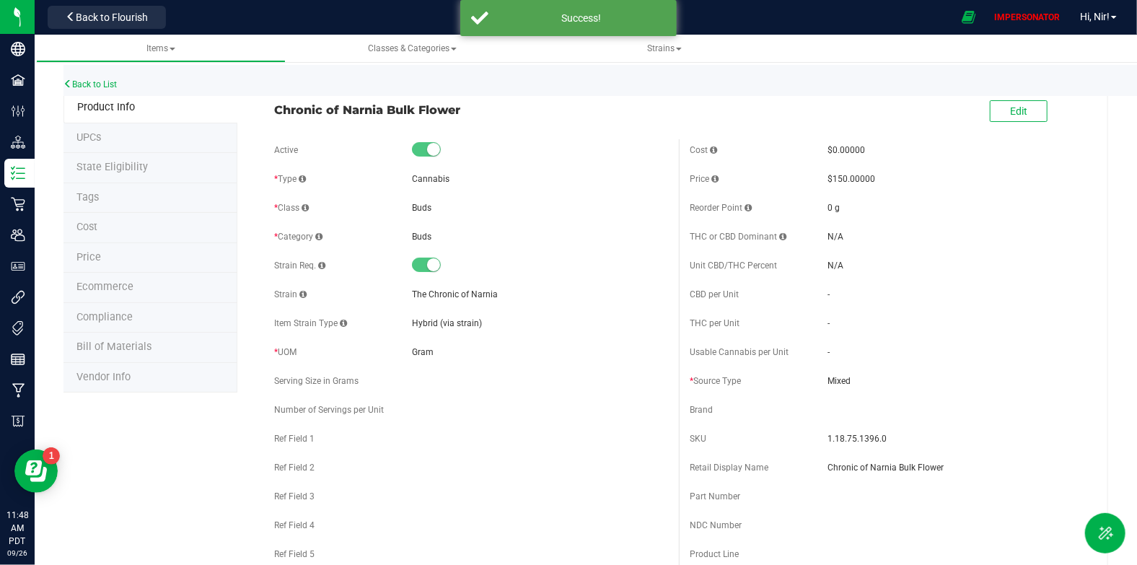
drag, startPoint x: 383, startPoint y: 113, endPoint x: 271, endPoint y: 112, distance: 111.8
click at [271, 112] on div "Chronic of Narnia Bulk Flower" at bounding box center [470, 106] width 415 height 25
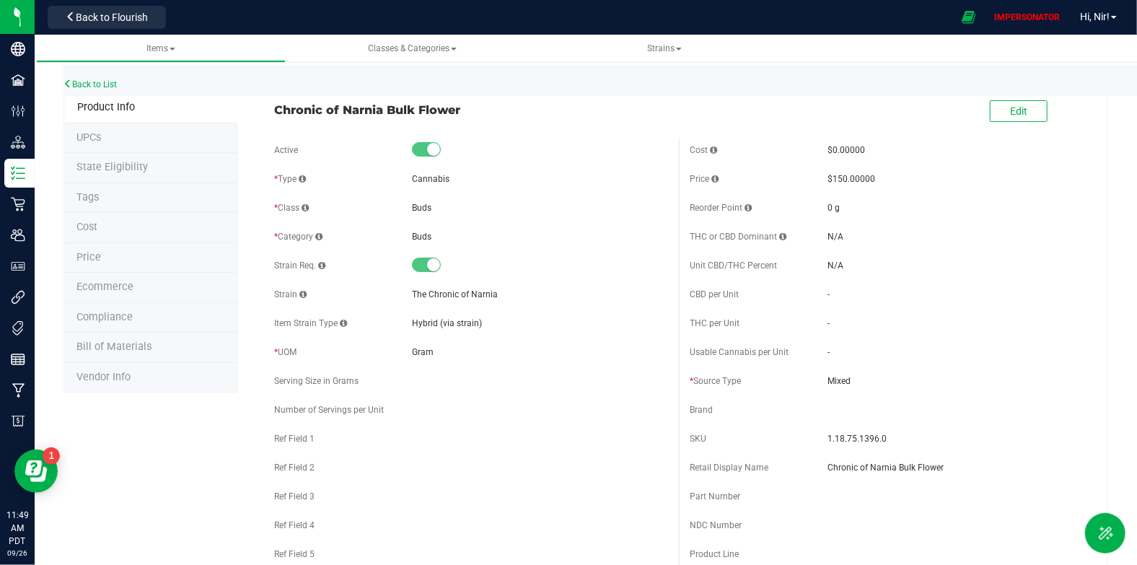
copy span "Chronic of Narnia"
click at [92, 85] on link "Back to List" at bounding box center [89, 84] width 53 height 10
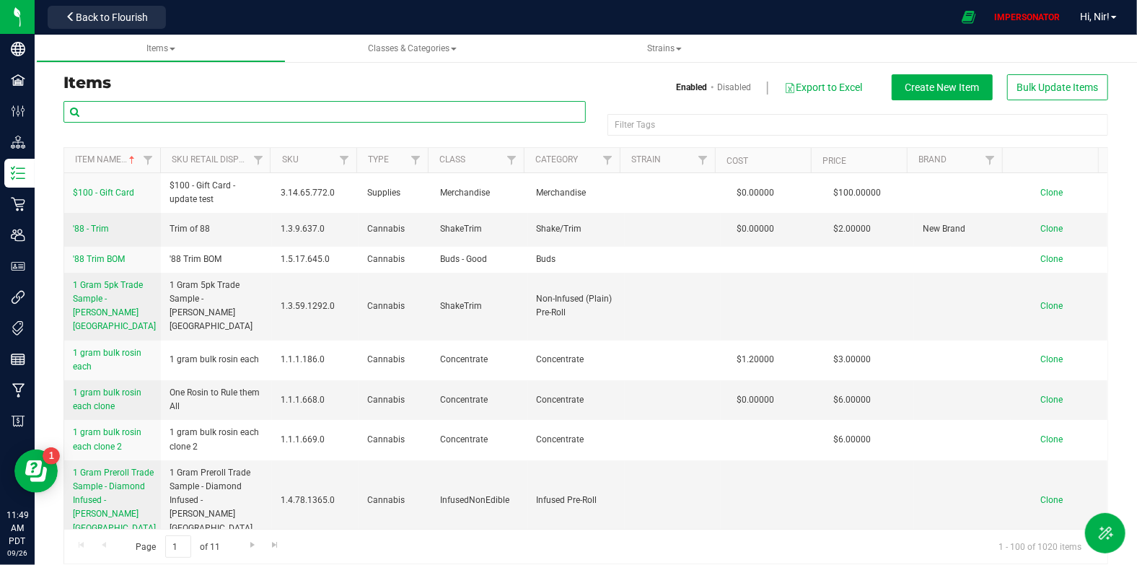
click at [211, 114] on input "text" at bounding box center [324, 112] width 522 height 22
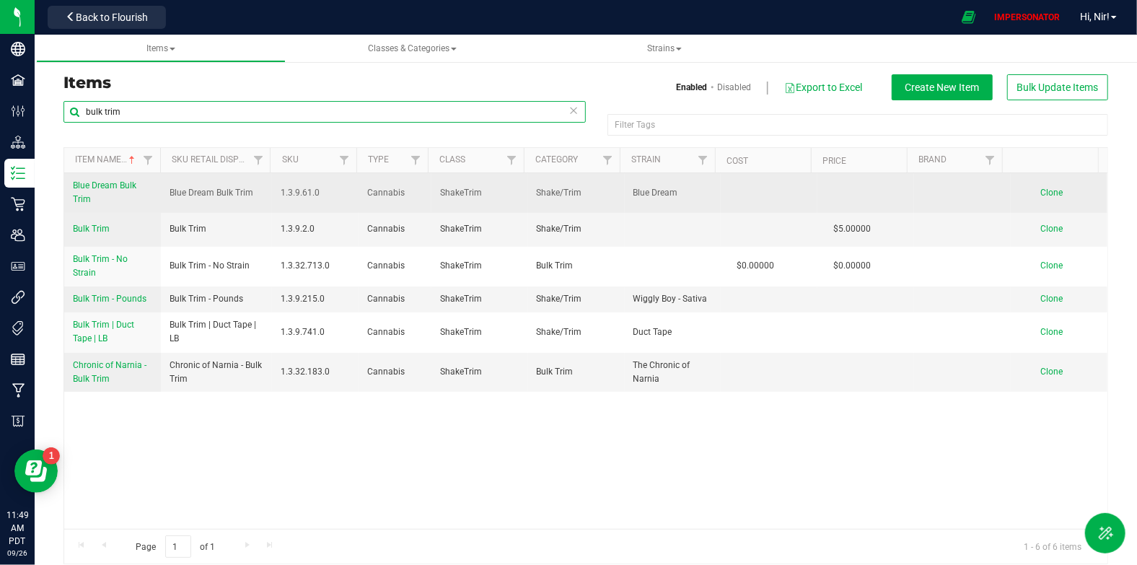
type input "bulk trim"
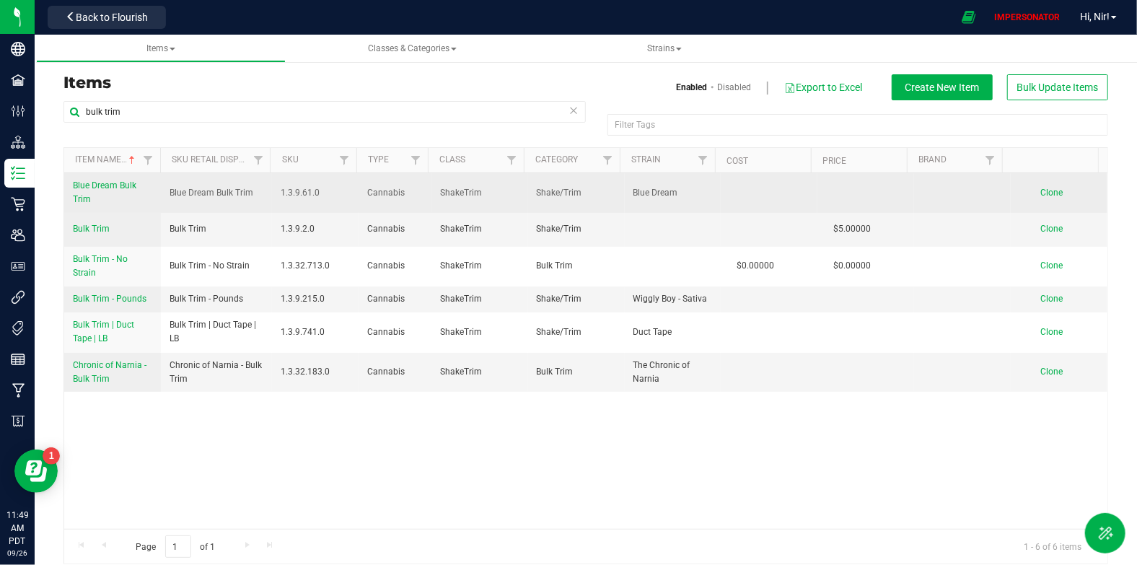
click at [107, 185] on span "Blue Dream Bulk Trim" at bounding box center [104, 192] width 63 height 24
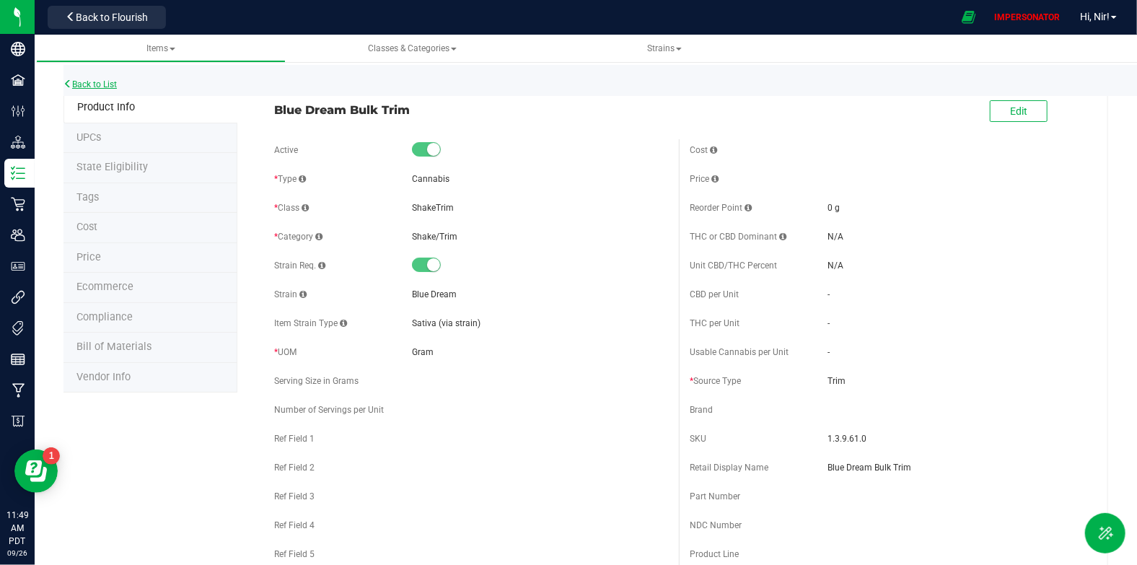
click at [80, 84] on link "Back to List" at bounding box center [89, 84] width 53 height 10
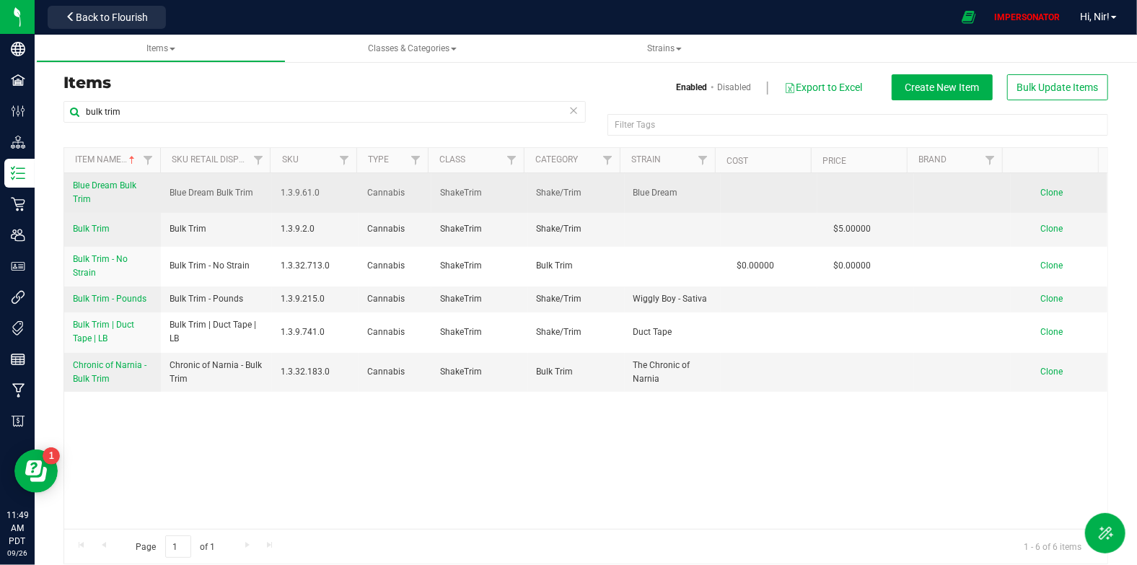
click at [1041, 188] on span "Clone" at bounding box center [1052, 193] width 22 height 10
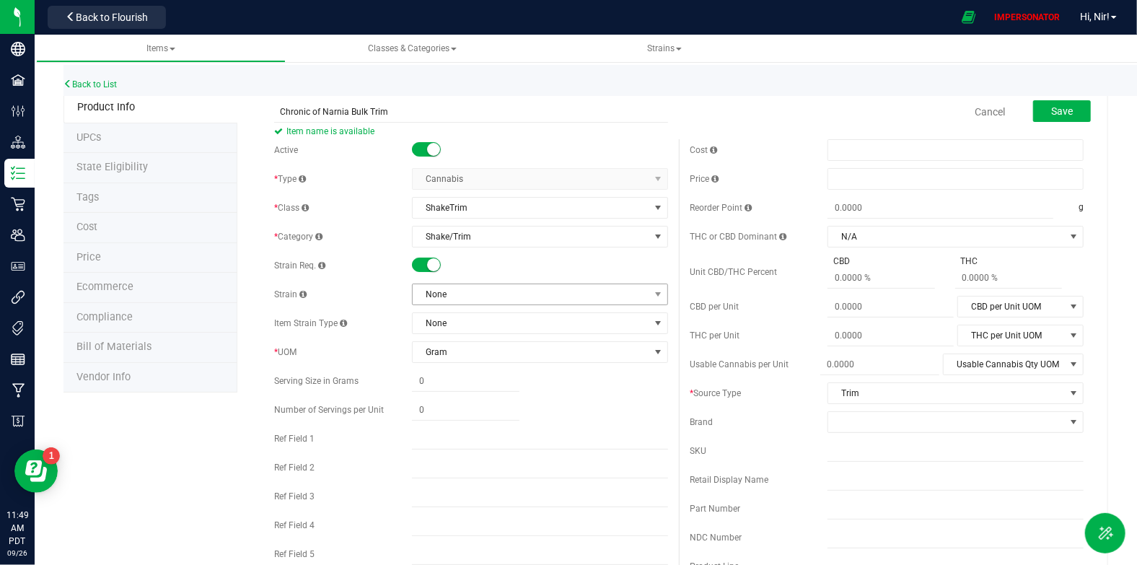
type input "Chronic of Narnia Bulk Trim"
click at [583, 291] on span "None" at bounding box center [531, 294] width 237 height 20
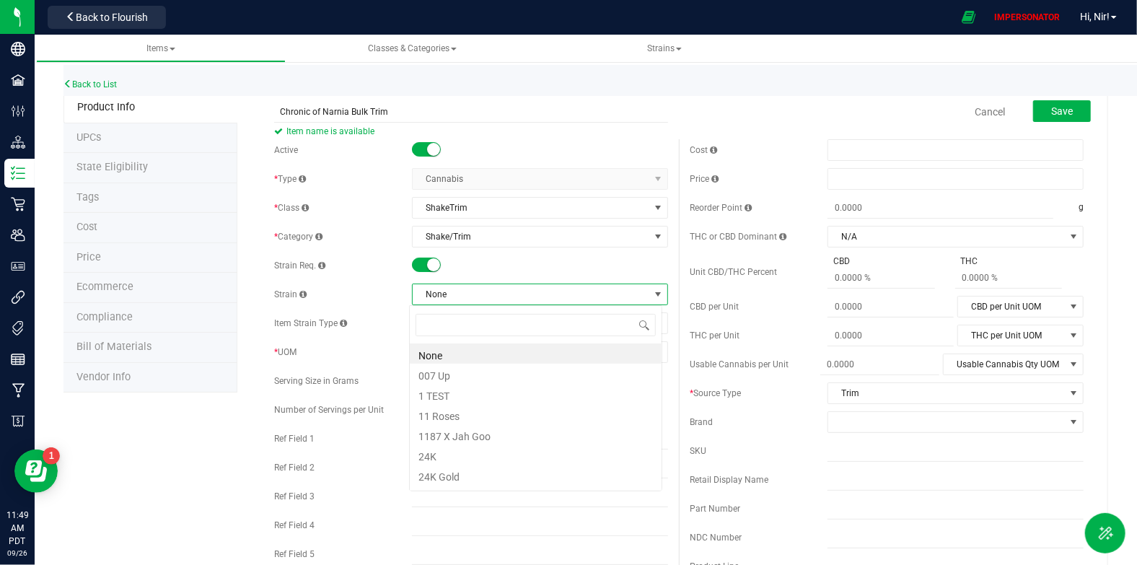
scroll to position [22, 253]
type input "chr"
click at [536, 406] on li "The Chronic of Narnia" at bounding box center [536, 414] width 252 height 20
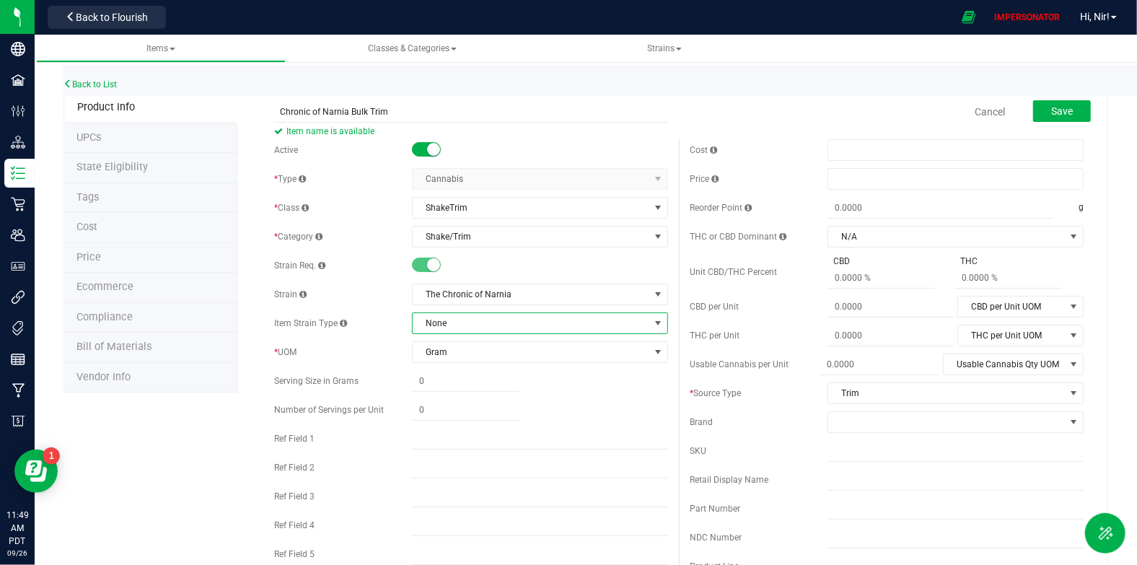
click at [445, 328] on span "None" at bounding box center [531, 323] width 237 height 20
click at [395, 332] on div "Item Strain Type None" at bounding box center [471, 323] width 394 height 22
click at [1053, 109] on span "Save" at bounding box center [1062, 111] width 22 height 12
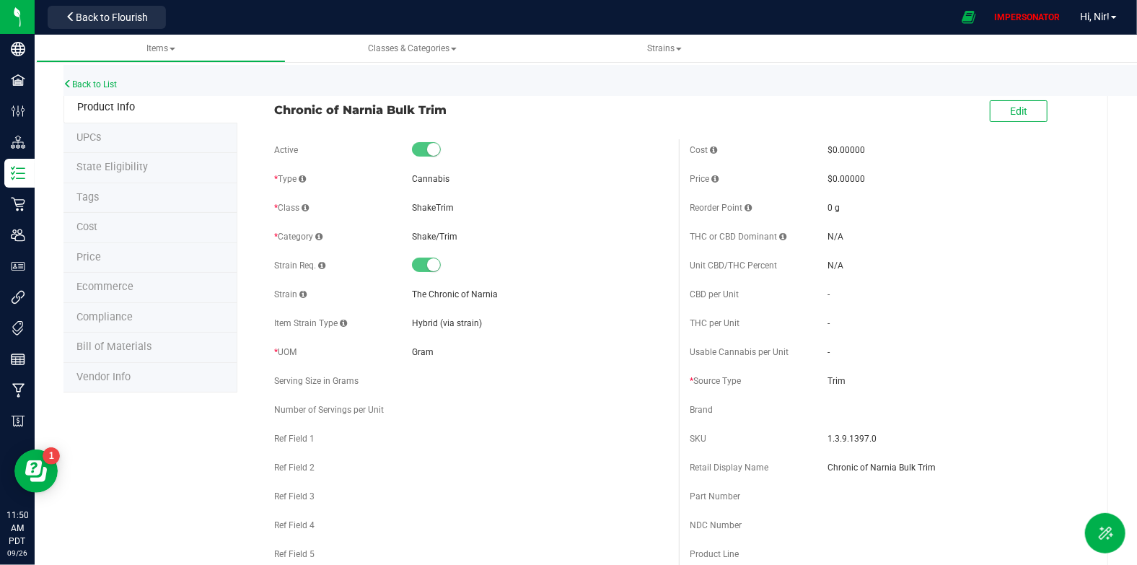
drag, startPoint x: 384, startPoint y: 110, endPoint x: 274, endPoint y: 108, distance: 110.4
click at [274, 108] on span "Chronic of Narnia Bulk Trim" at bounding box center [471, 109] width 394 height 17
copy span "Chronic of Narnia"
click at [94, 85] on link "Back to List" at bounding box center [89, 84] width 53 height 10
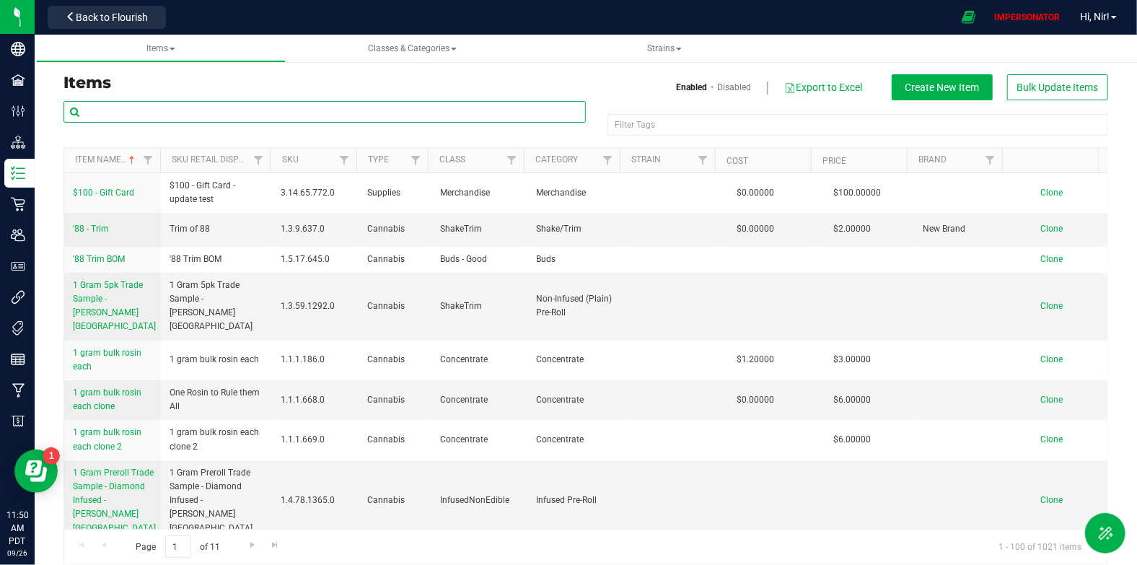
click at [159, 109] on input "text" at bounding box center [324, 112] width 522 height 22
paste input "Chronic of Narnia"
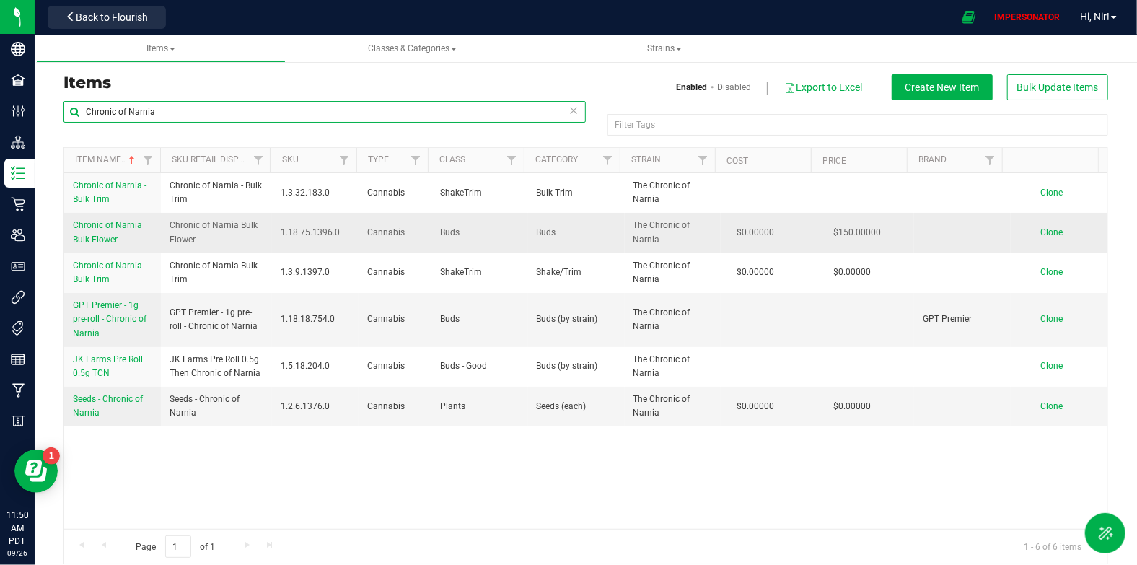
type input "Chronic of Narnia"
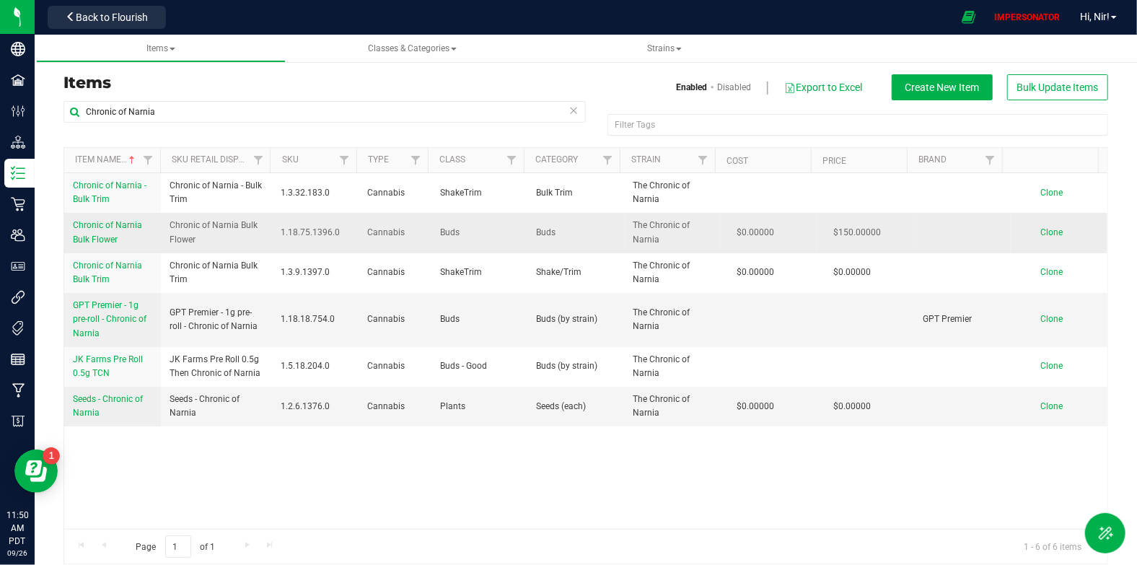
click at [128, 224] on span "Chronic of Narnia Bulk Flower" at bounding box center [107, 232] width 69 height 24
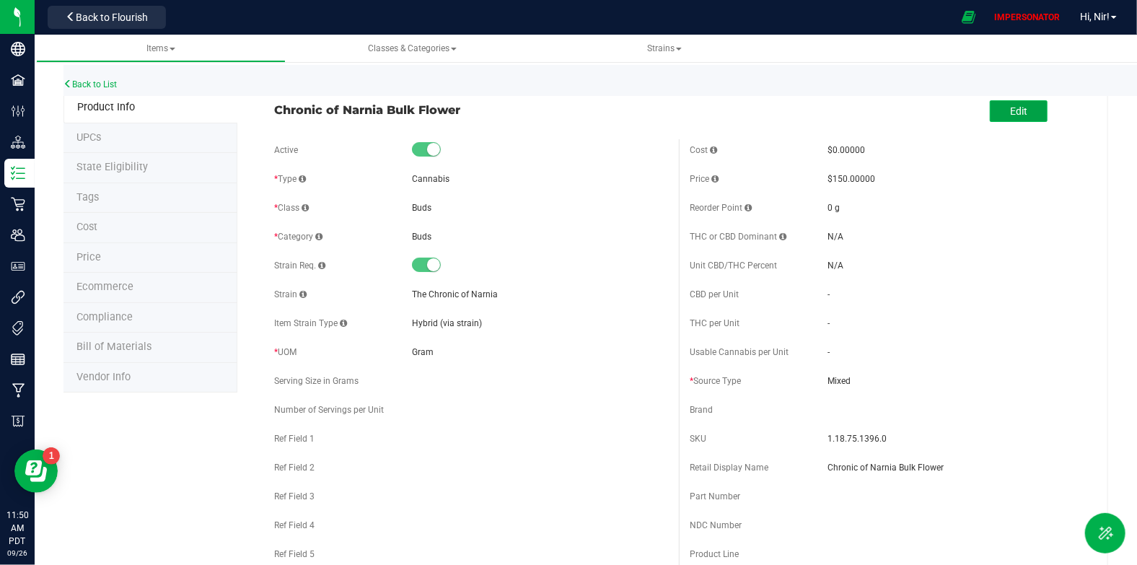
click at [1022, 104] on button "Edit" at bounding box center [1018, 111] width 58 height 22
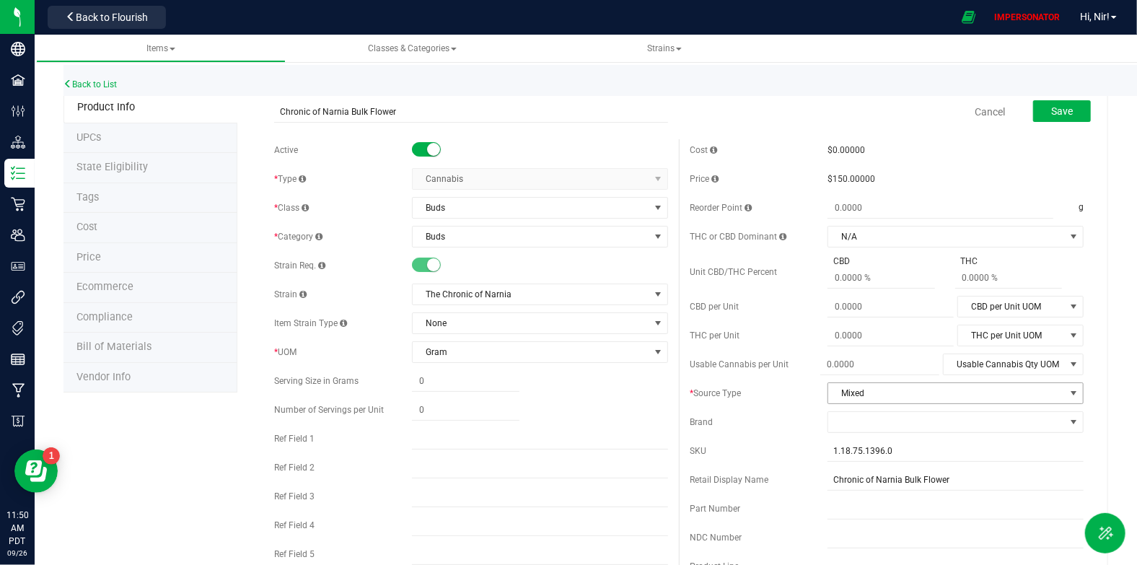
scroll to position [21, 0]
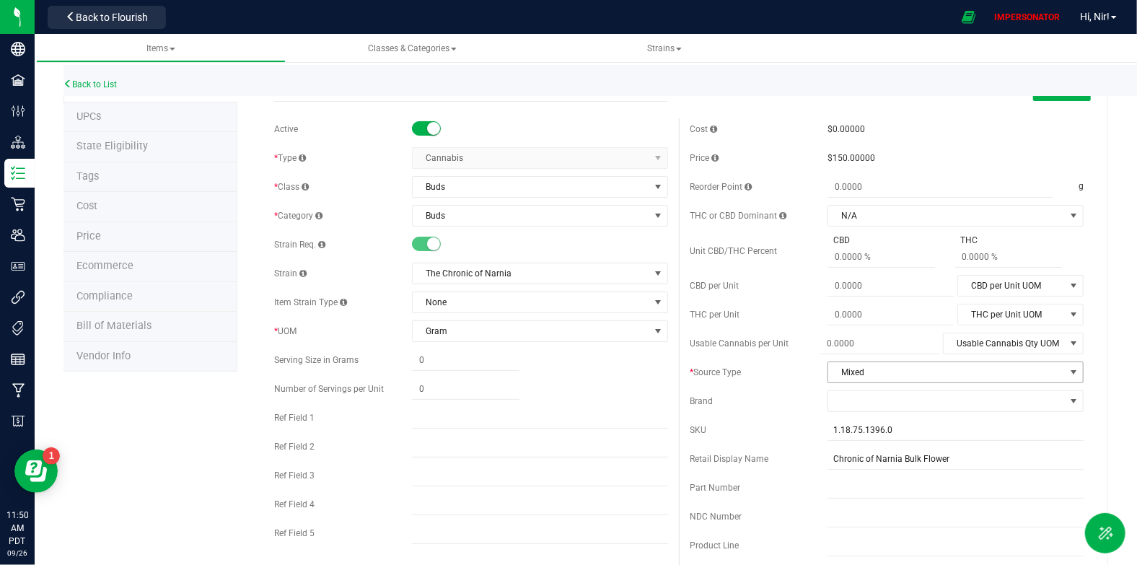
click at [927, 372] on span "Mixed" at bounding box center [946, 372] width 237 height 20
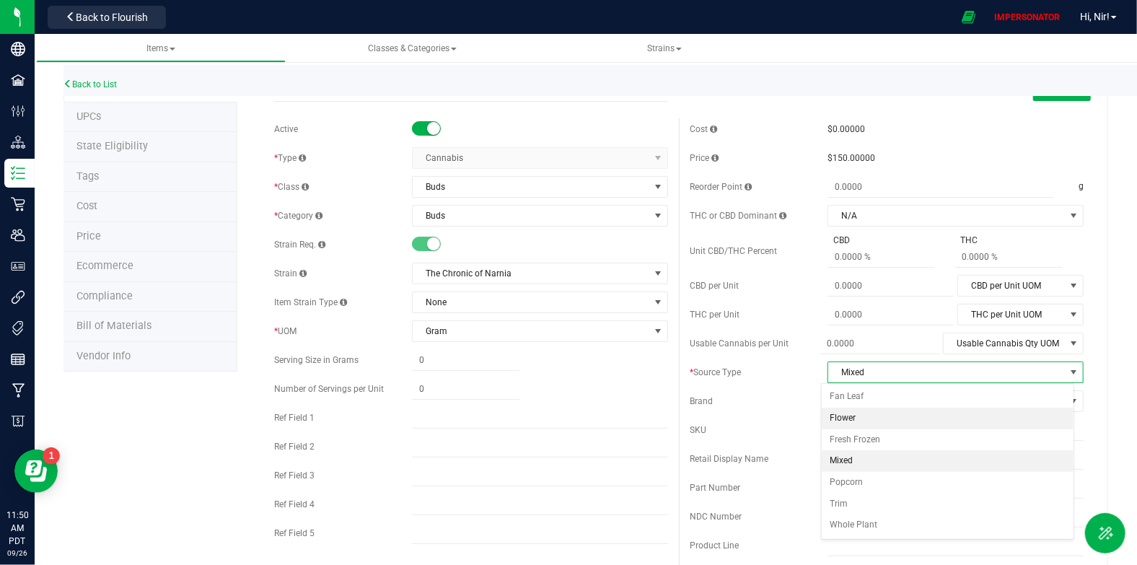
click at [847, 411] on li "Flower" at bounding box center [947, 418] width 252 height 22
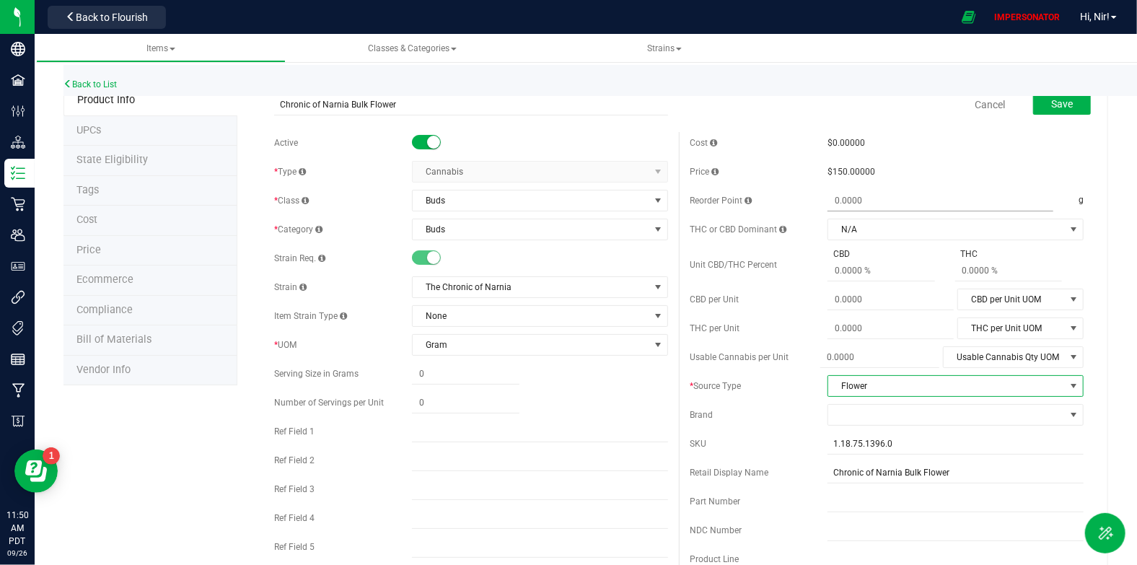
scroll to position [0, 0]
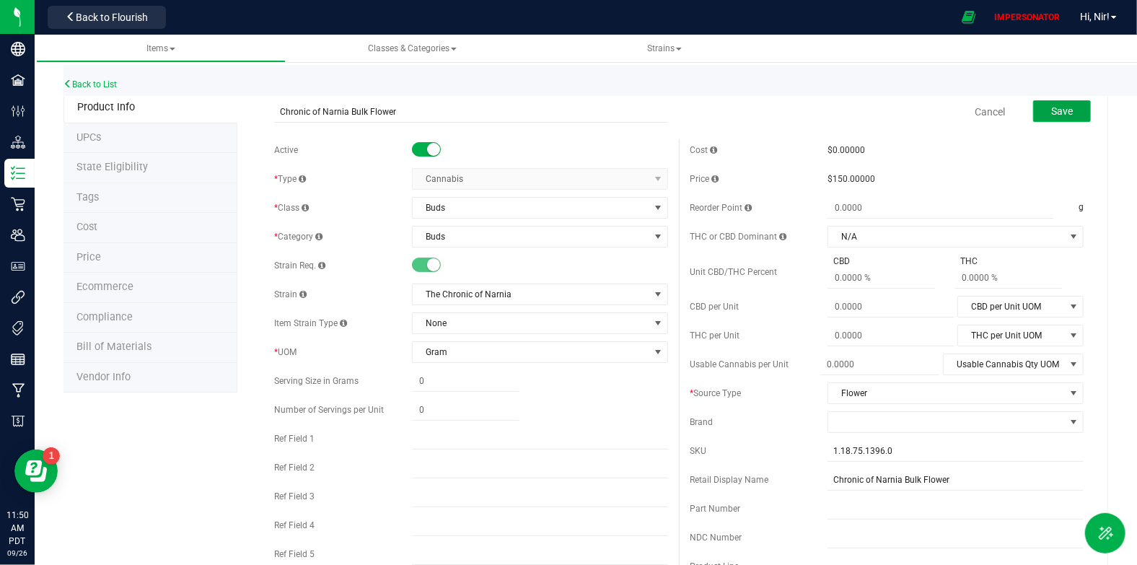
click at [1061, 117] on button "Save" at bounding box center [1062, 111] width 58 height 22
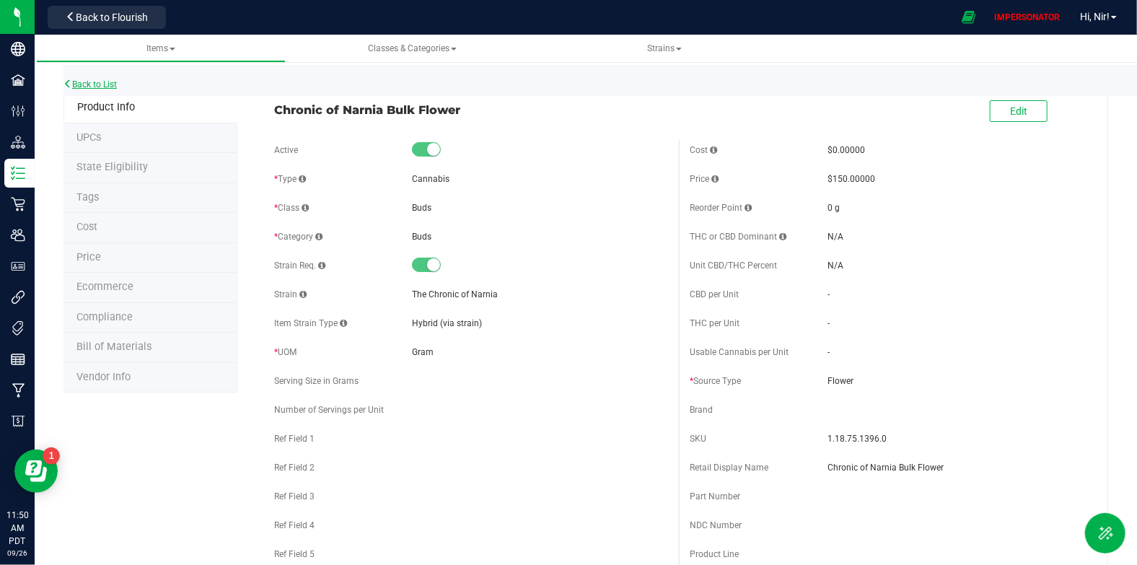
click at [115, 81] on link "Back to List" at bounding box center [89, 84] width 53 height 10
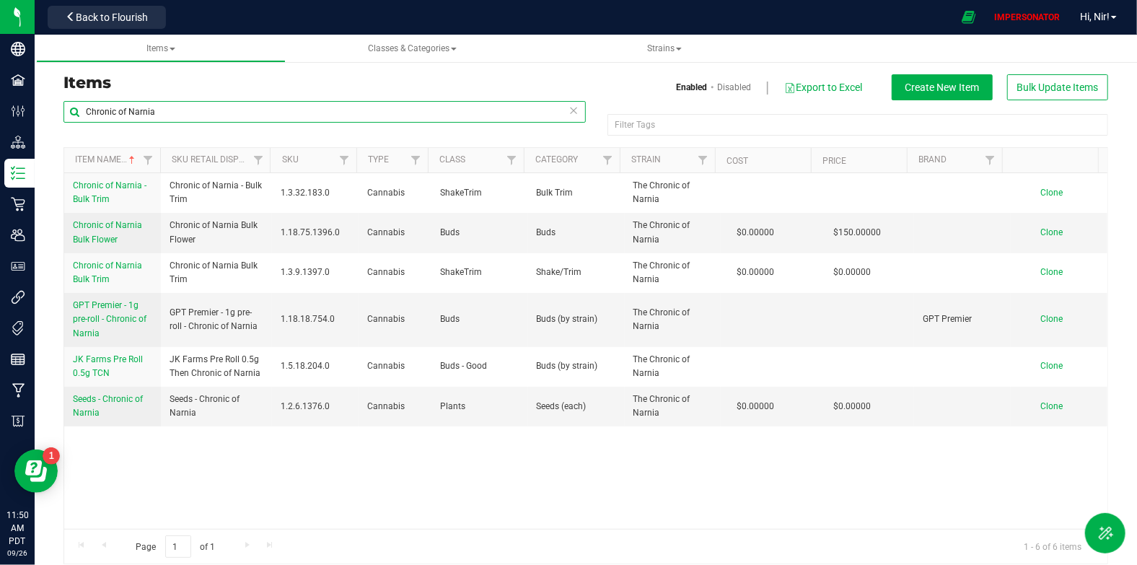
click at [268, 113] on input "Chronic of Narnia" at bounding box center [324, 112] width 522 height 22
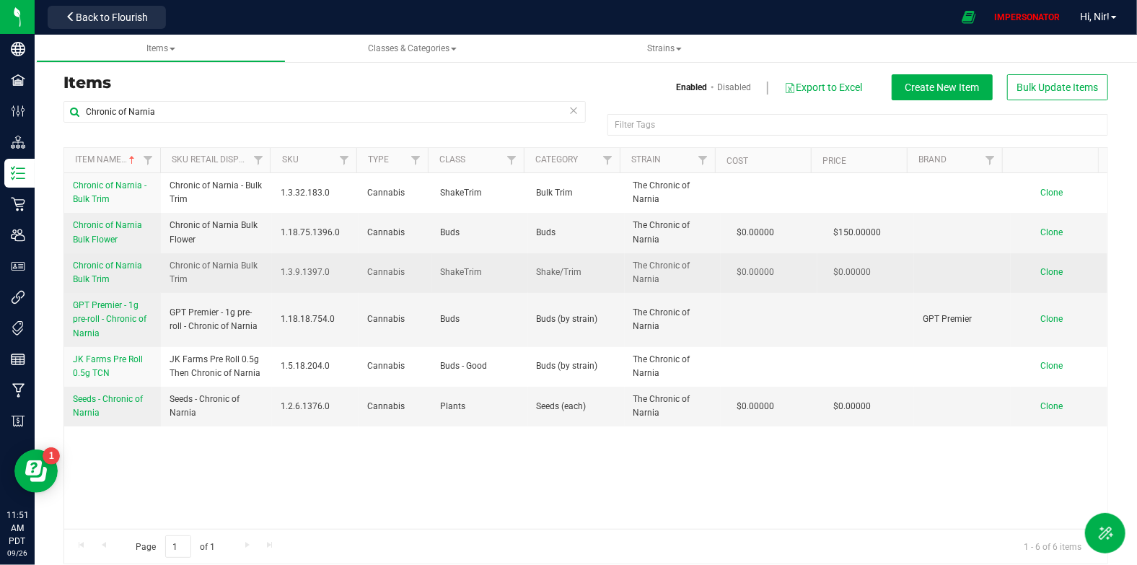
click at [116, 259] on link "Chronic of Narnia Bulk Trim" at bounding box center [112, 272] width 79 height 27
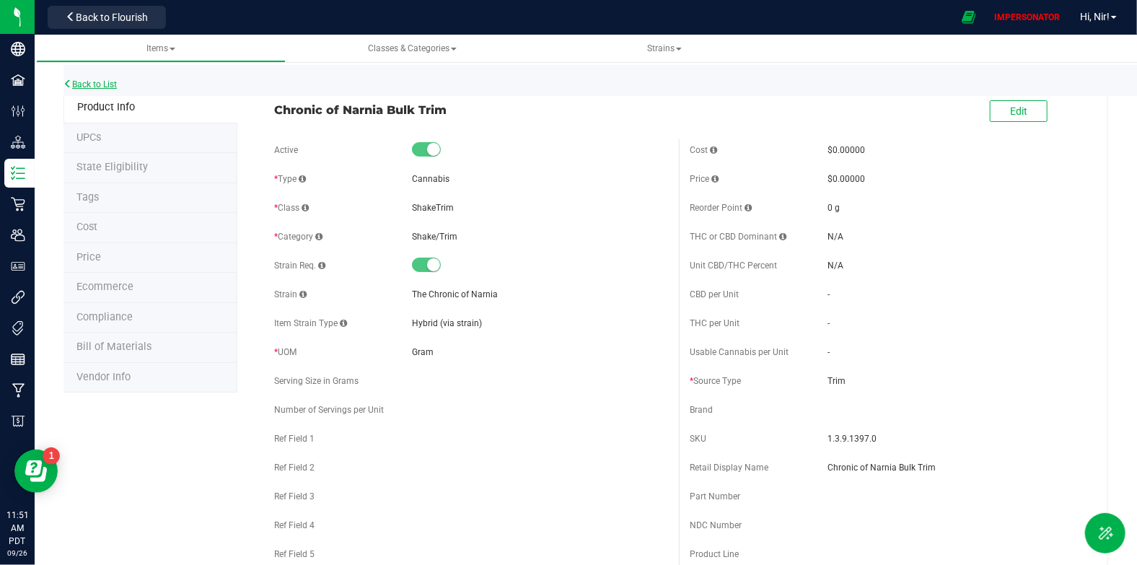
click at [93, 85] on link "Back to List" at bounding box center [89, 84] width 53 height 10
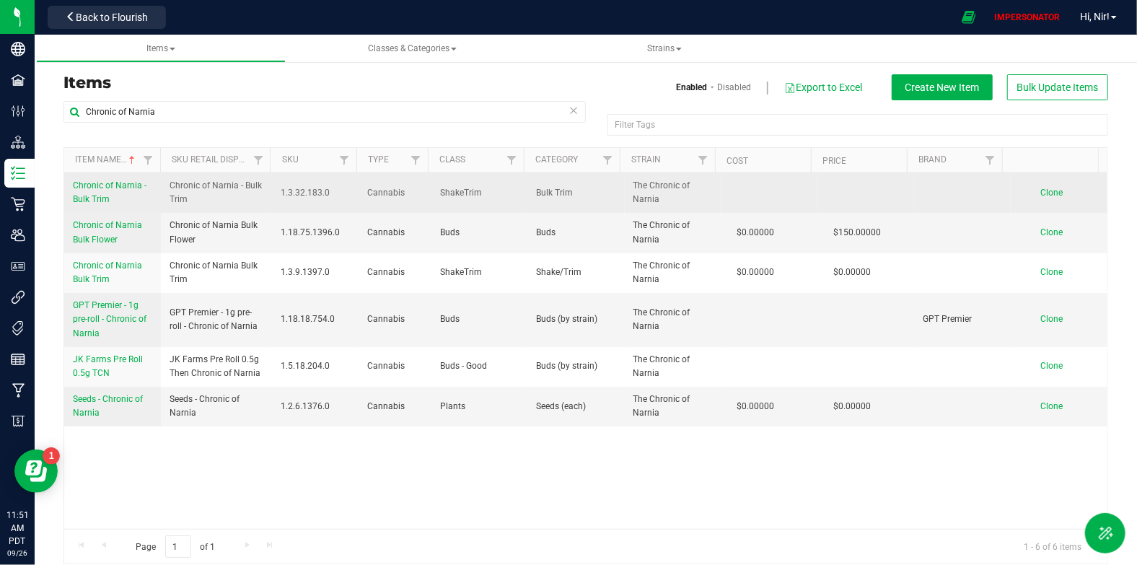
click at [119, 185] on span "Chronic of Narnia - Bulk Trim" at bounding box center [110, 192] width 74 height 24
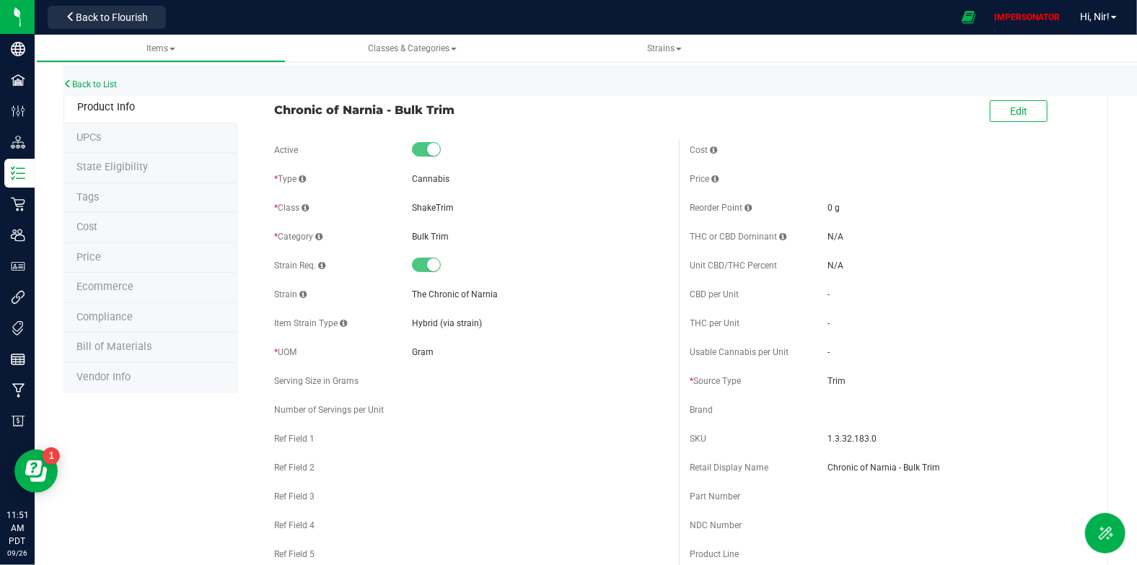
click at [415, 152] on span at bounding box center [426, 149] width 29 height 14
click at [1020, 116] on button "Edit" at bounding box center [1018, 111] width 58 height 22
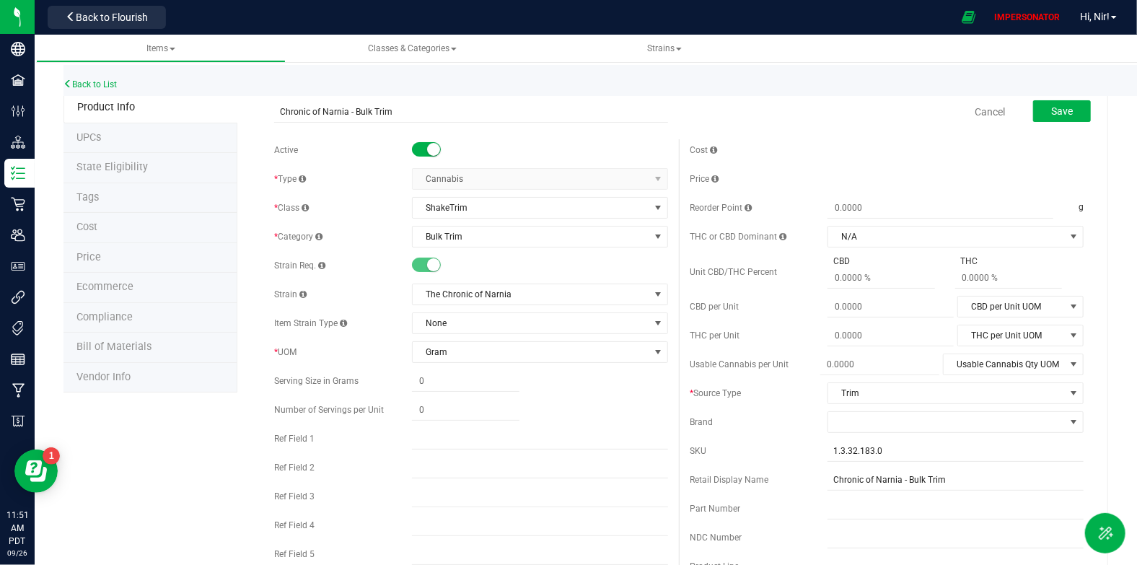
drag, startPoint x: 410, startPoint y: 148, endPoint x: 477, endPoint y: 157, distance: 67.7
click at [412, 148] on span at bounding box center [426, 149] width 29 height 14
click at [1064, 105] on button "Save" at bounding box center [1062, 111] width 58 height 22
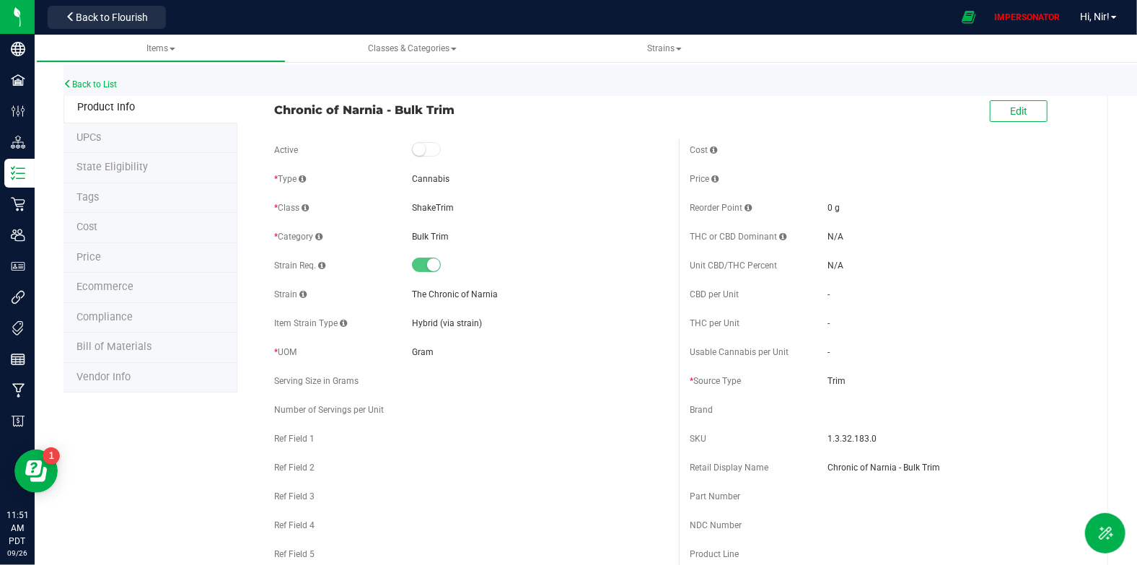
click at [121, 82] on div "Back to List" at bounding box center [631, 80] width 1137 height 31
click at [109, 84] on link "Back to List" at bounding box center [89, 84] width 53 height 10
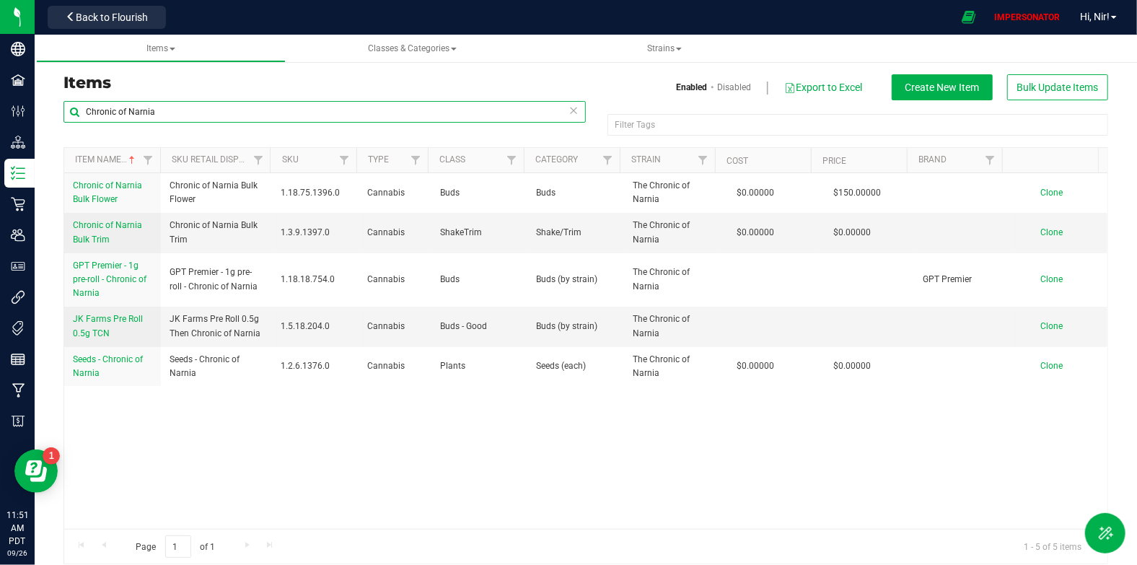
drag, startPoint x: 162, startPoint y: 111, endPoint x: 59, endPoint y: 116, distance: 103.3
click at [59, 116] on div "Chronic of Narnia Filter Tags Filter Tags Item Name Sku Retail Display Name SKU…" at bounding box center [586, 332] width 1066 height 464
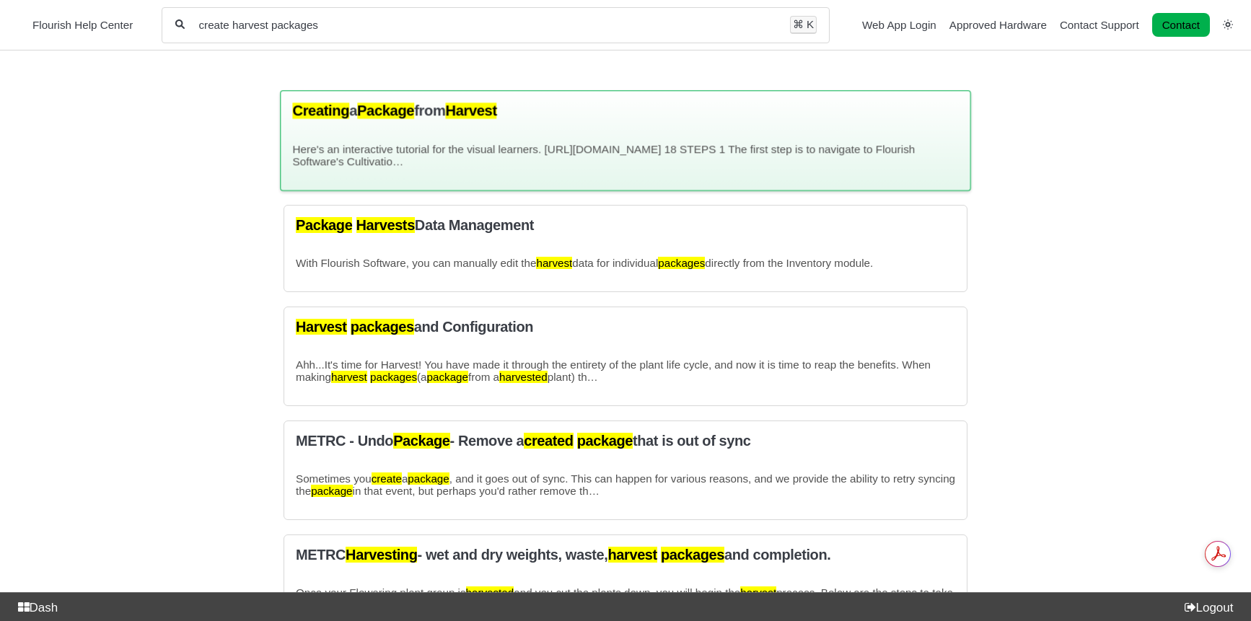
click at [467, 116] on mark "Harvest" at bounding box center [470, 110] width 51 height 16
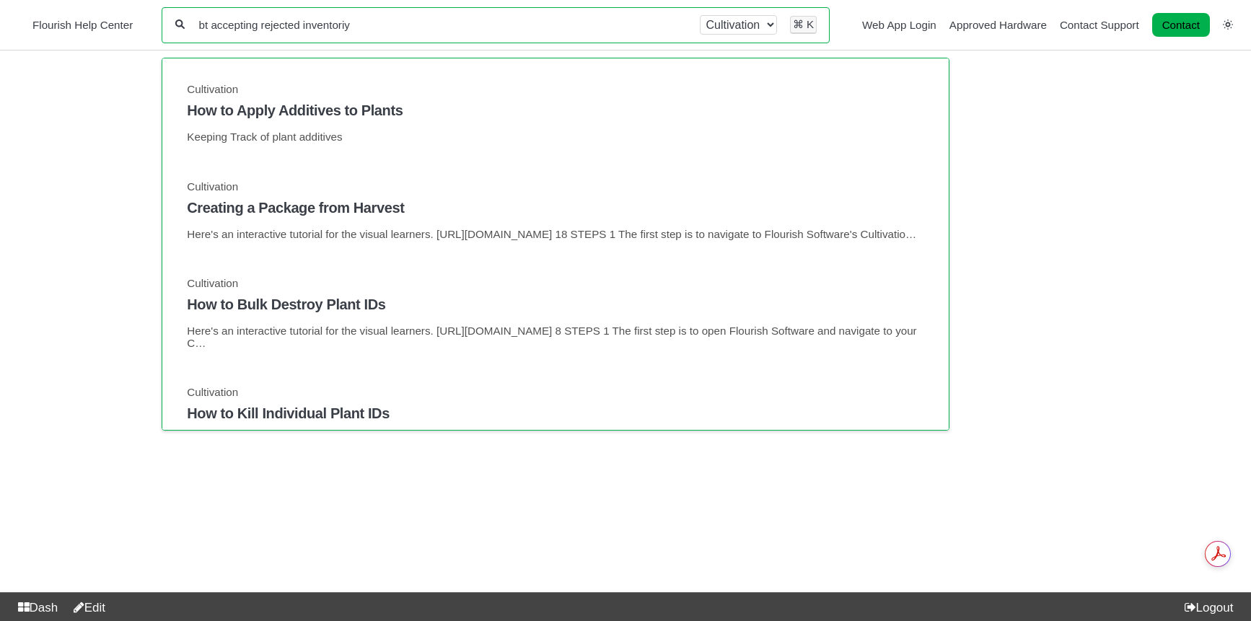
type input "bt accepting rejected inventoriy"
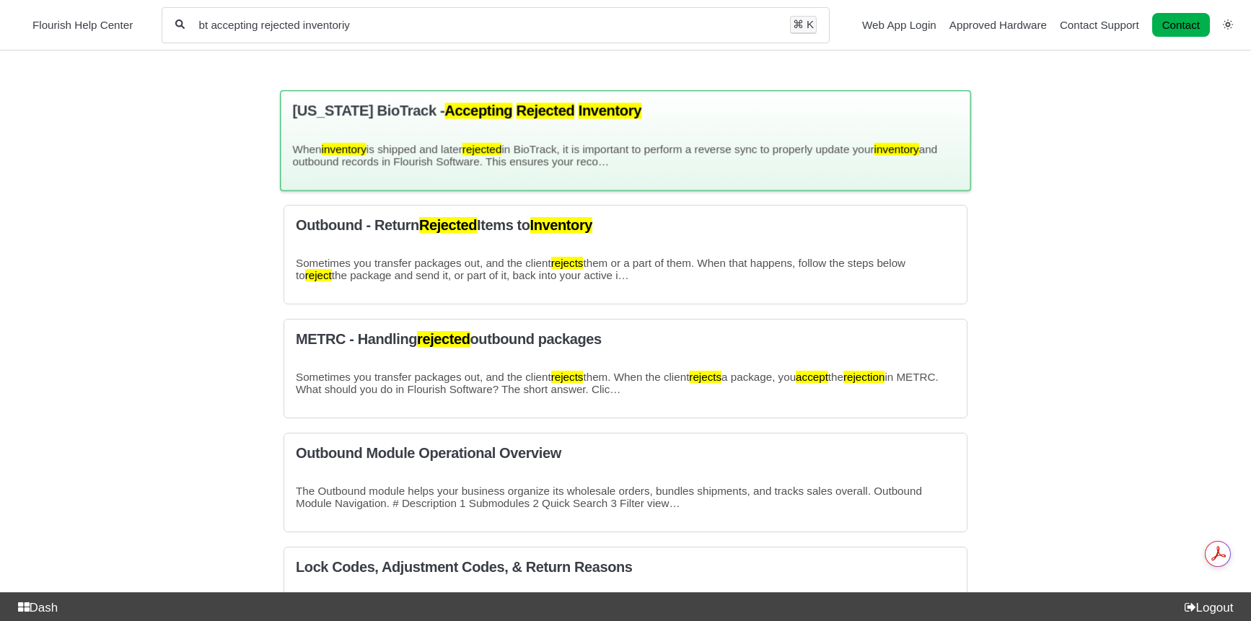
click at [342, 143] on mark "inventory" at bounding box center [343, 149] width 45 height 12
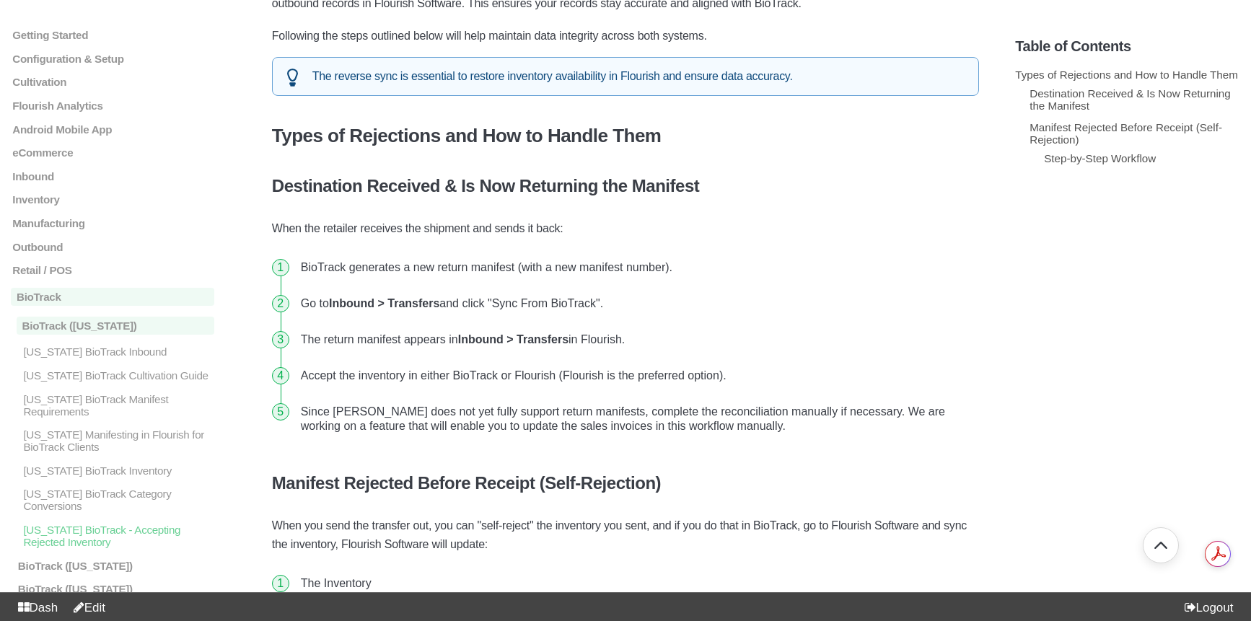
click at [115, 609] on div "Dash Edit Logout" at bounding box center [625, 606] width 1251 height 29
click at [105, 608] on link "Edit" at bounding box center [86, 608] width 38 height 14
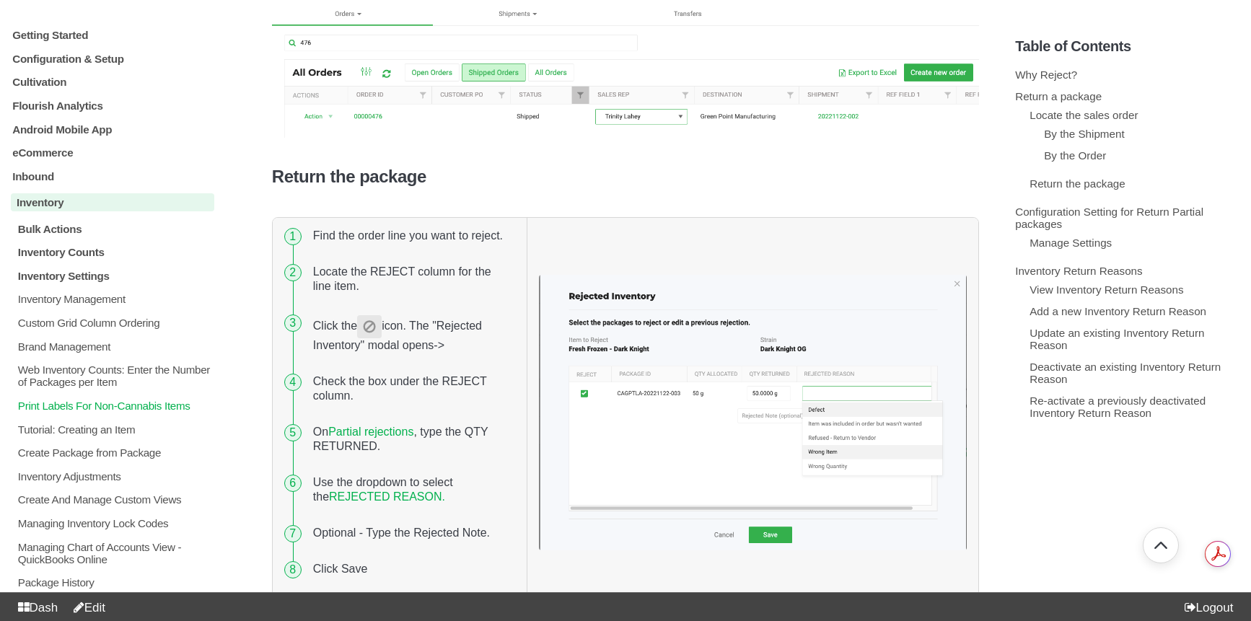
scroll to position [1202, 0]
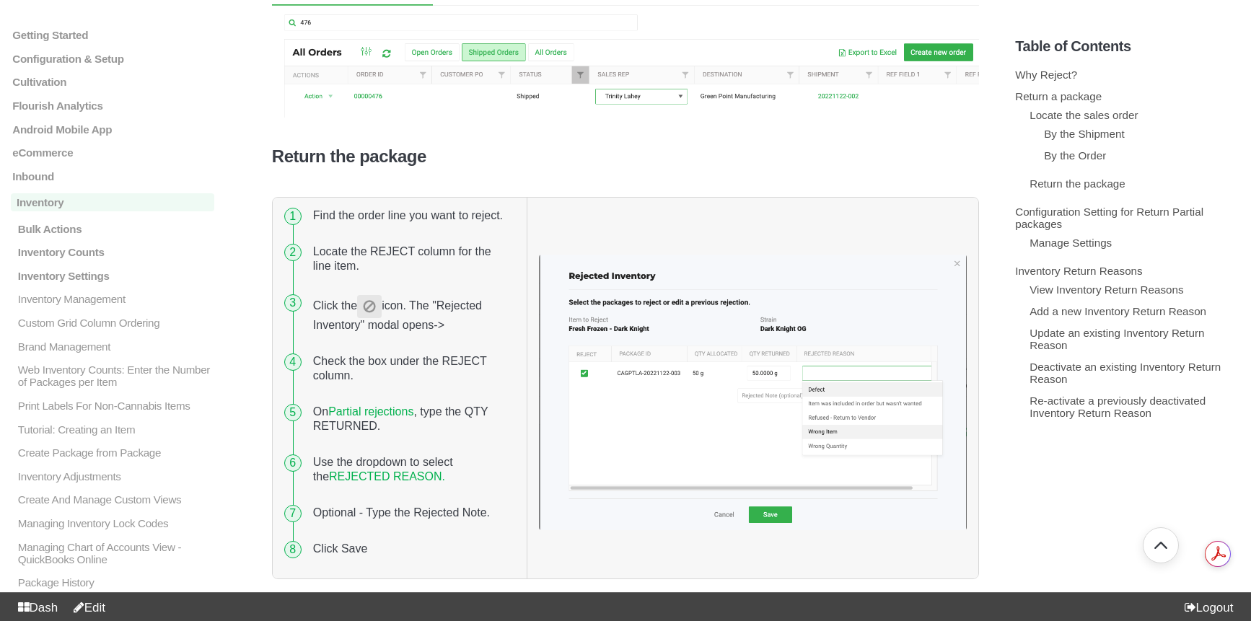
click at [394, 405] on link "Partial rejections" at bounding box center [370, 411] width 85 height 12
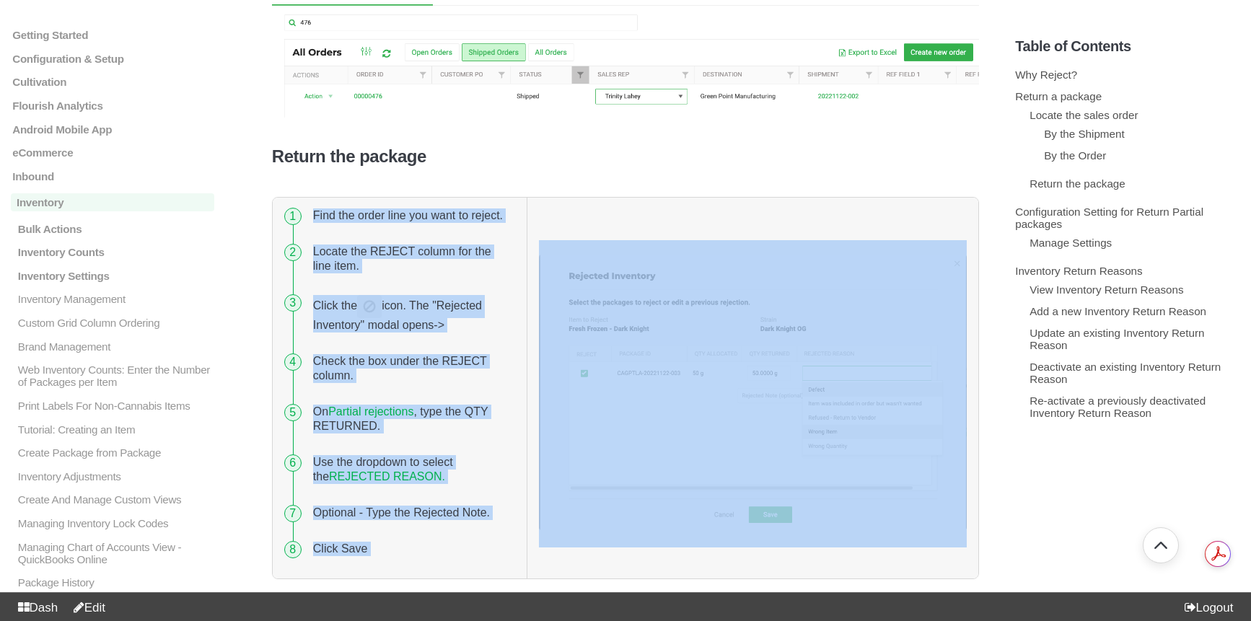
drag, startPoint x: 310, startPoint y: 173, endPoint x: 604, endPoint y: 526, distance: 459.9
click at [604, 526] on tr "Find the order line you want to reject. Locate the REJECT column for the line i…" at bounding box center [625, 388] width 705 height 381
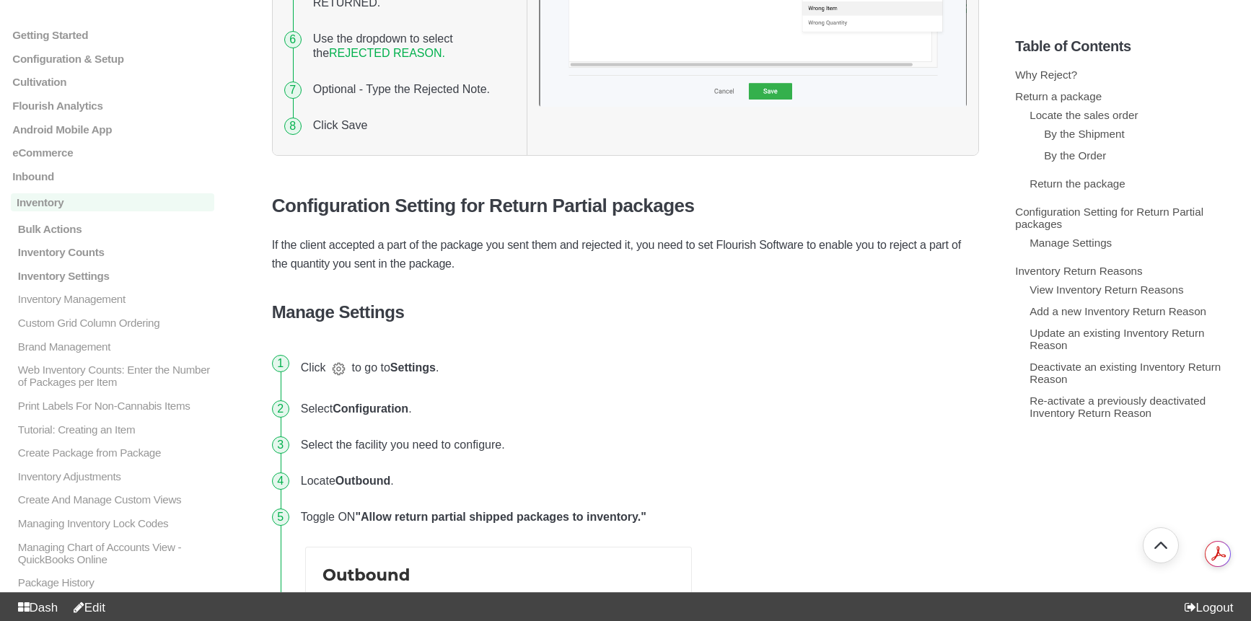
scroll to position [1624, 0]
click at [278, 196] on h3 "Configuration Setting for Return Partial packages" at bounding box center [625, 207] width 707 height 22
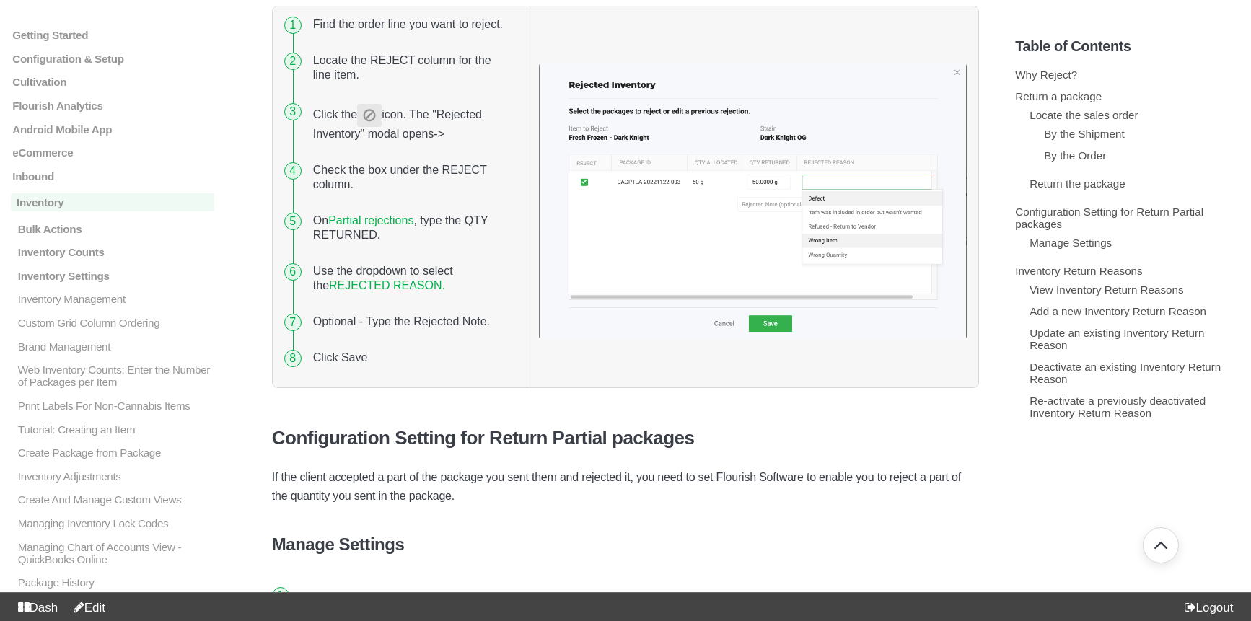
scroll to position [1391, 0]
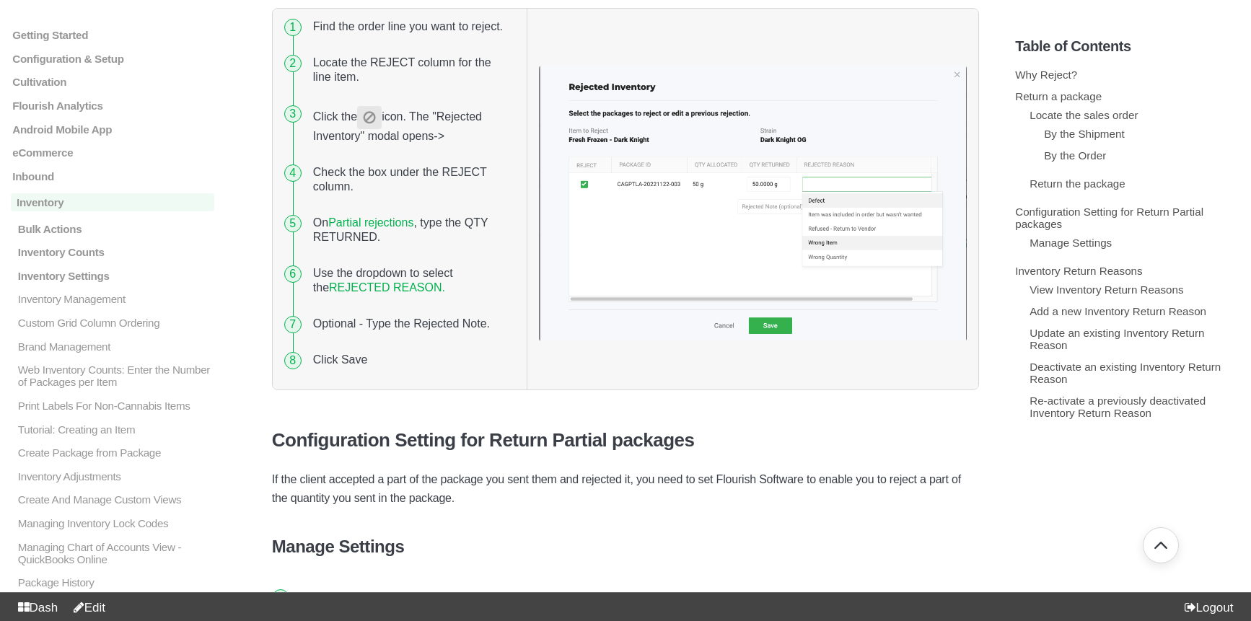
click at [392, 216] on link "Partial rejections" at bounding box center [370, 222] width 85 height 12
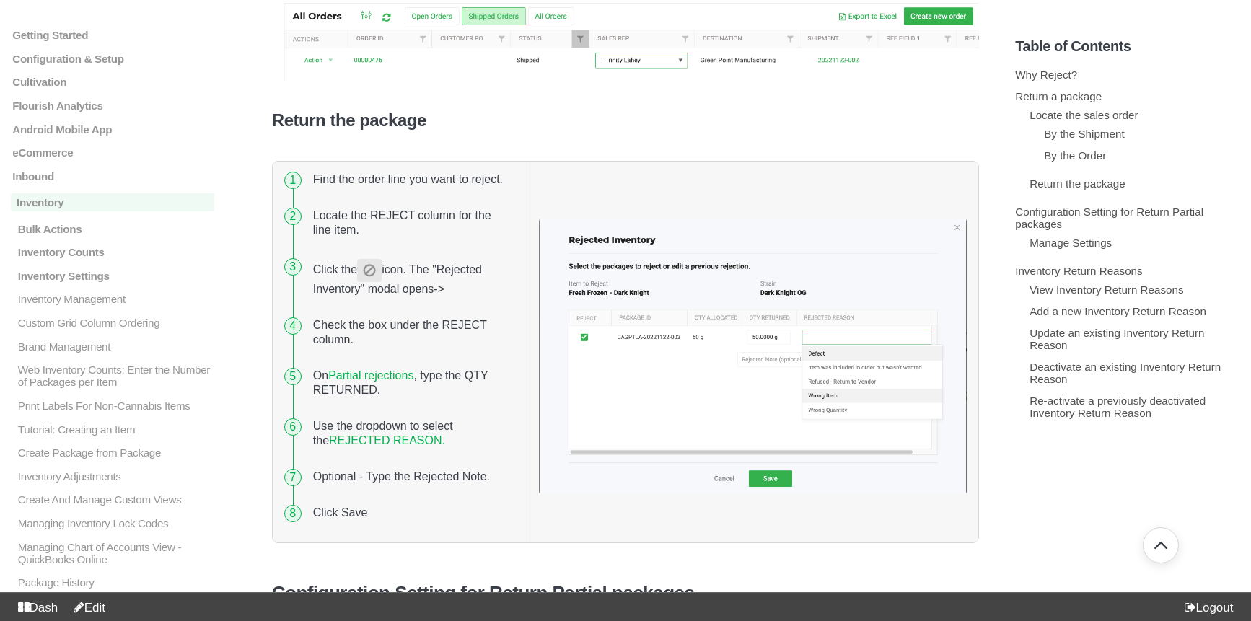
scroll to position [1174, 0]
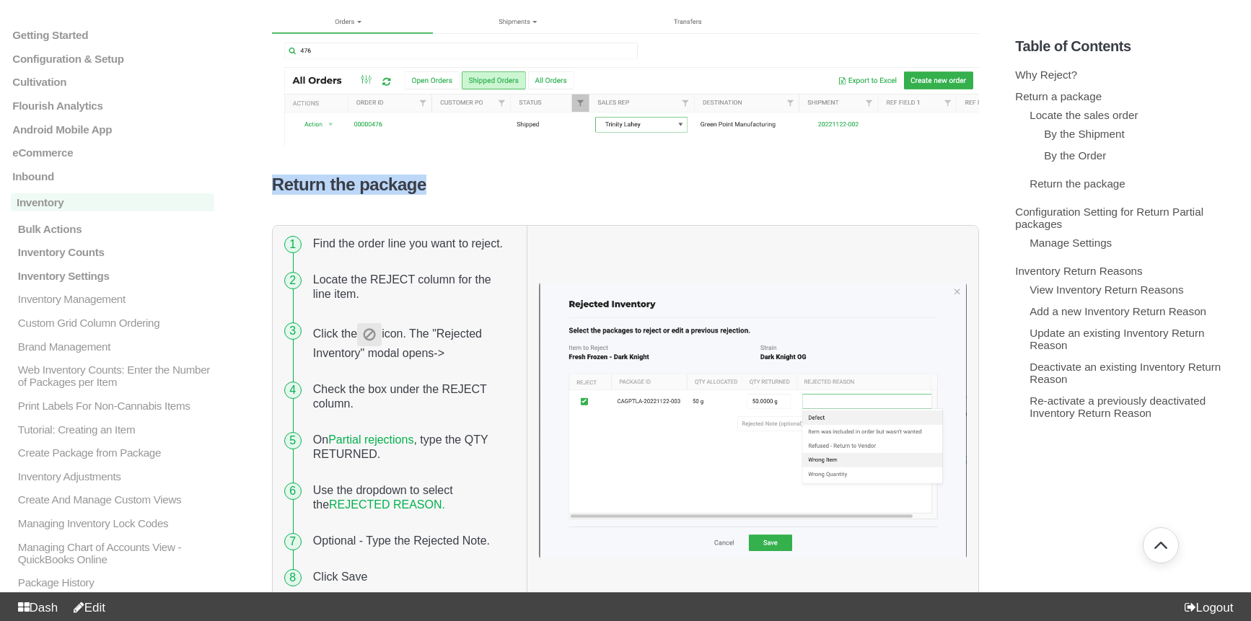
drag, startPoint x: 264, startPoint y: 149, endPoint x: 493, endPoint y: 177, distance: 230.3
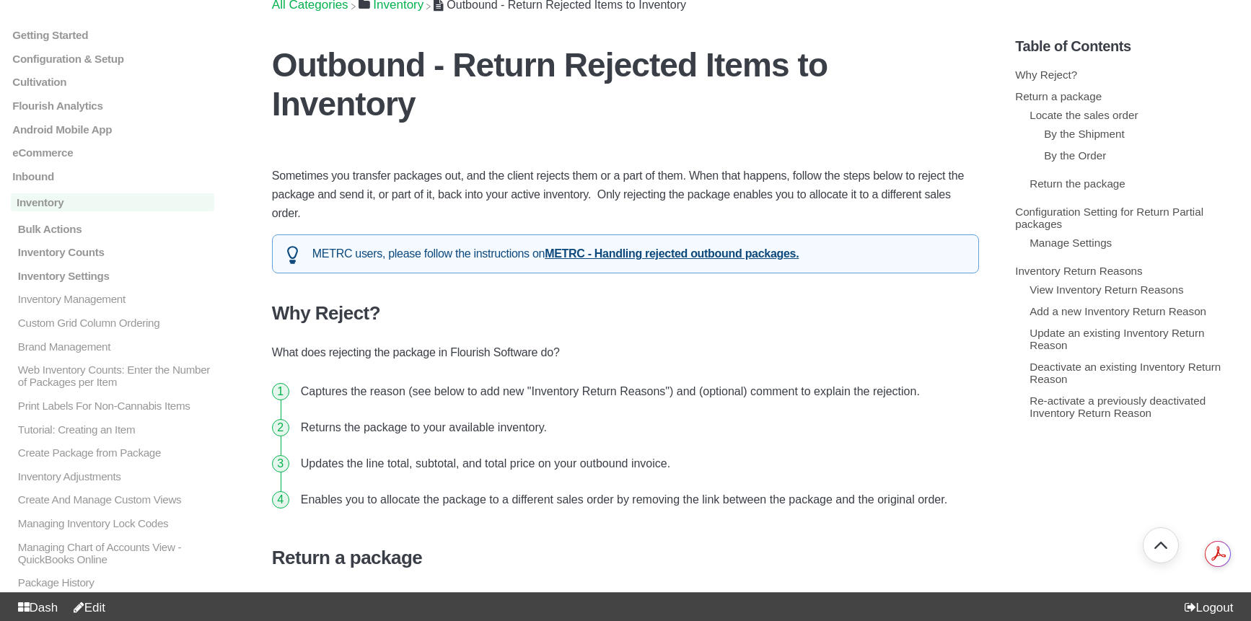
scroll to position [0, 0]
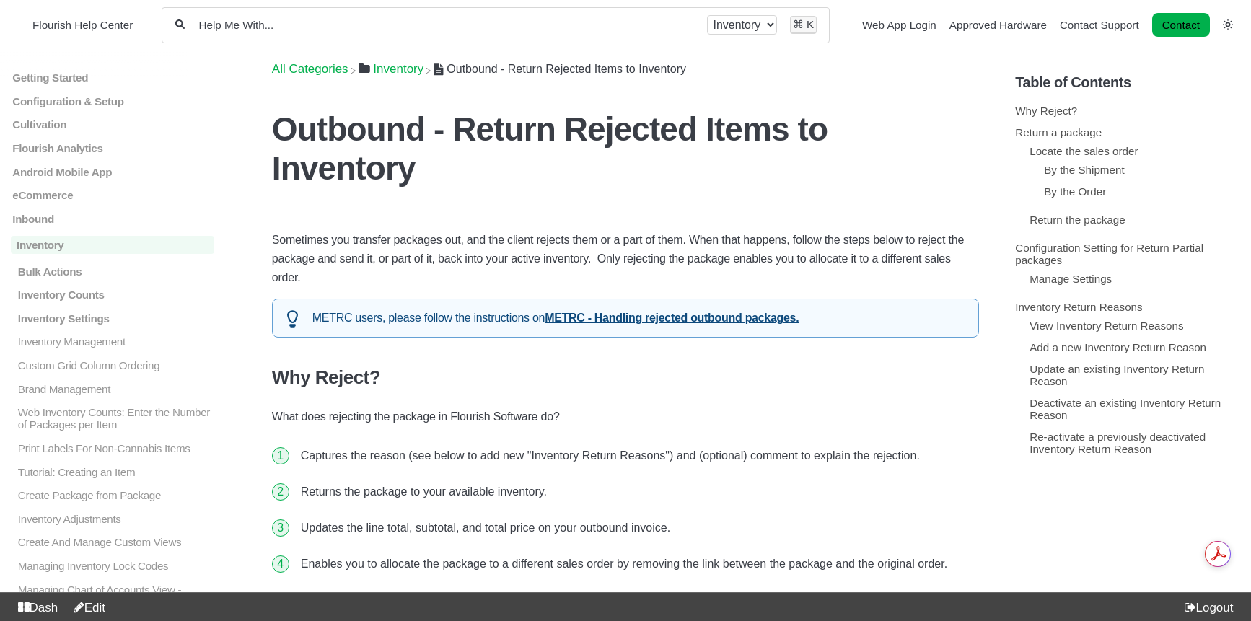
click at [94, 611] on link "Edit" at bounding box center [86, 608] width 38 height 14
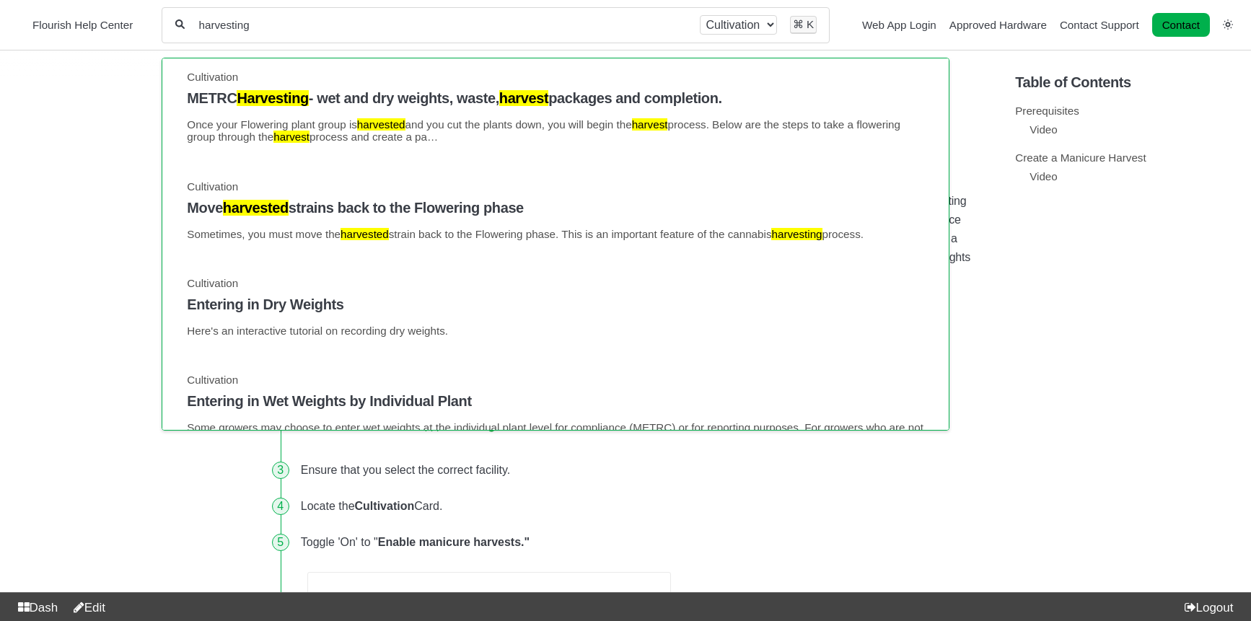
scroll to position [69, 0]
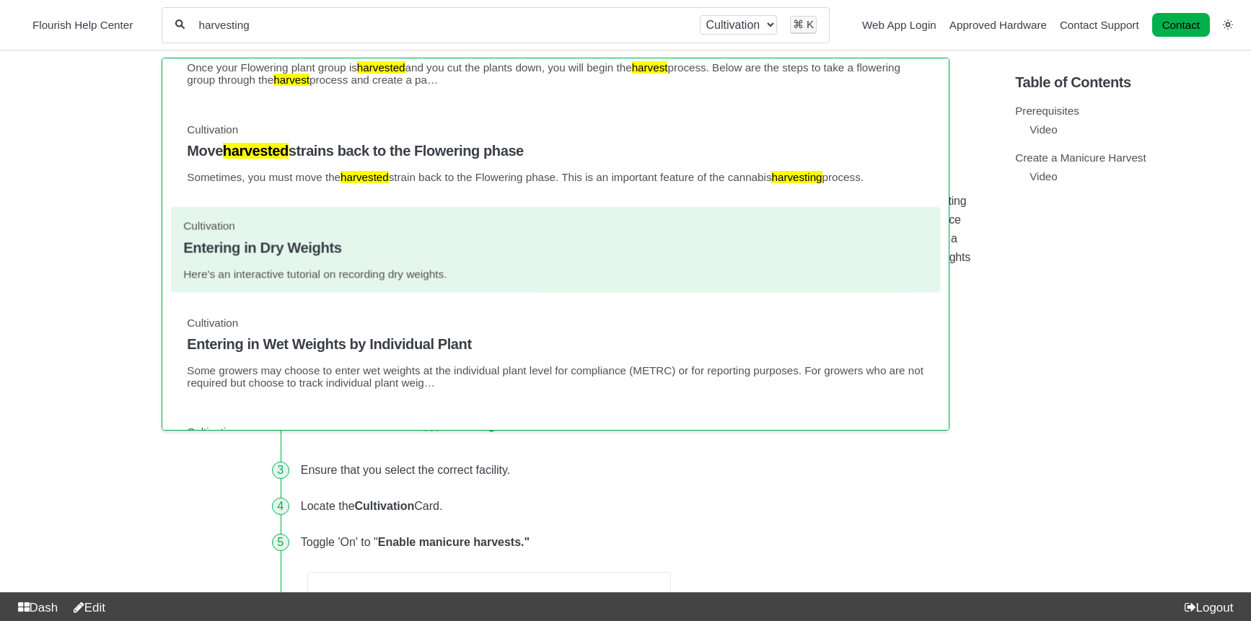
type input "harvesting"
click at [314, 255] on h4 "Entering in Dry Weights" at bounding box center [556, 247] width 744 height 17
